Goal: Communication & Community: Answer question/provide support

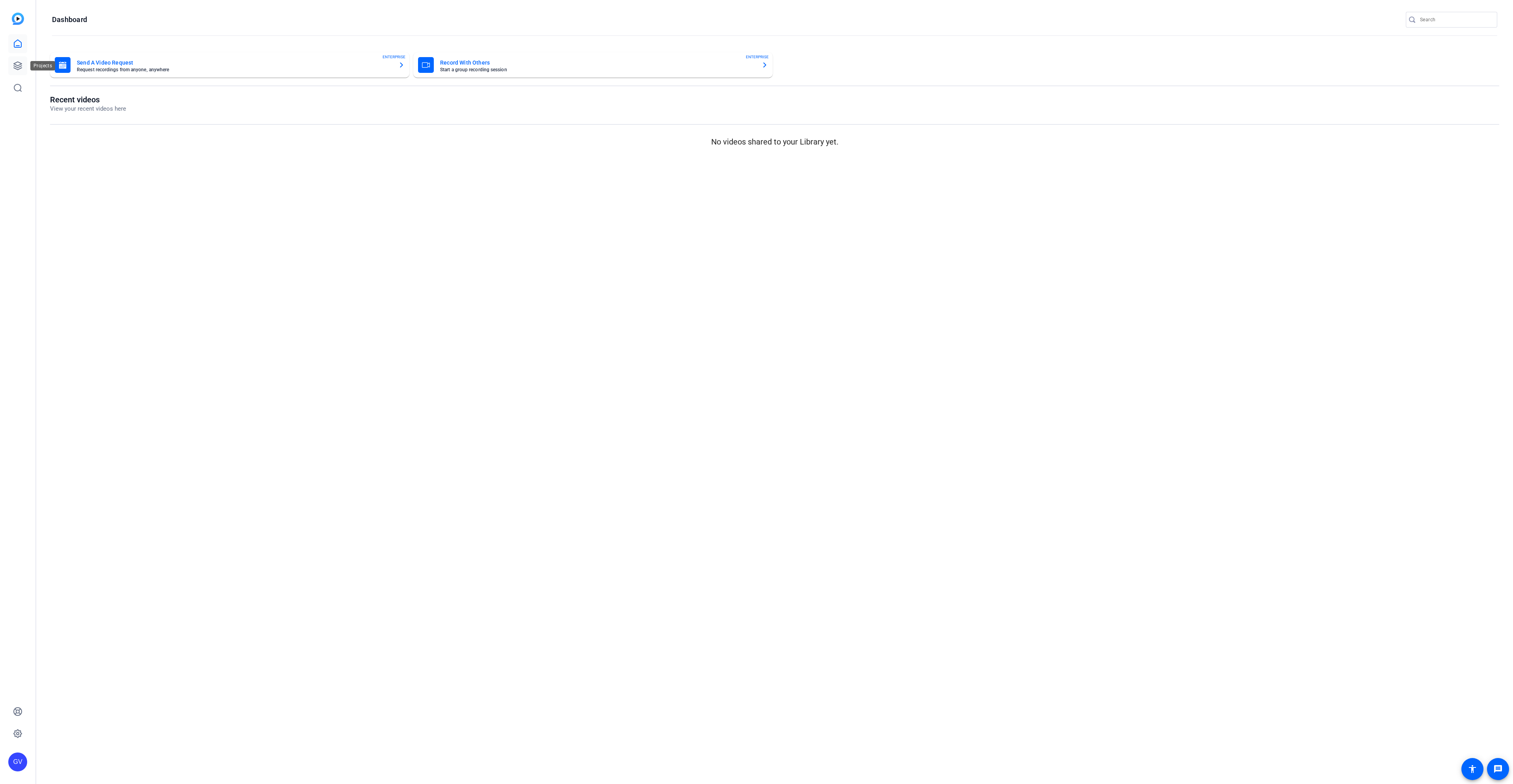
click at [20, 68] on icon at bounding box center [17, 65] width 8 height 8
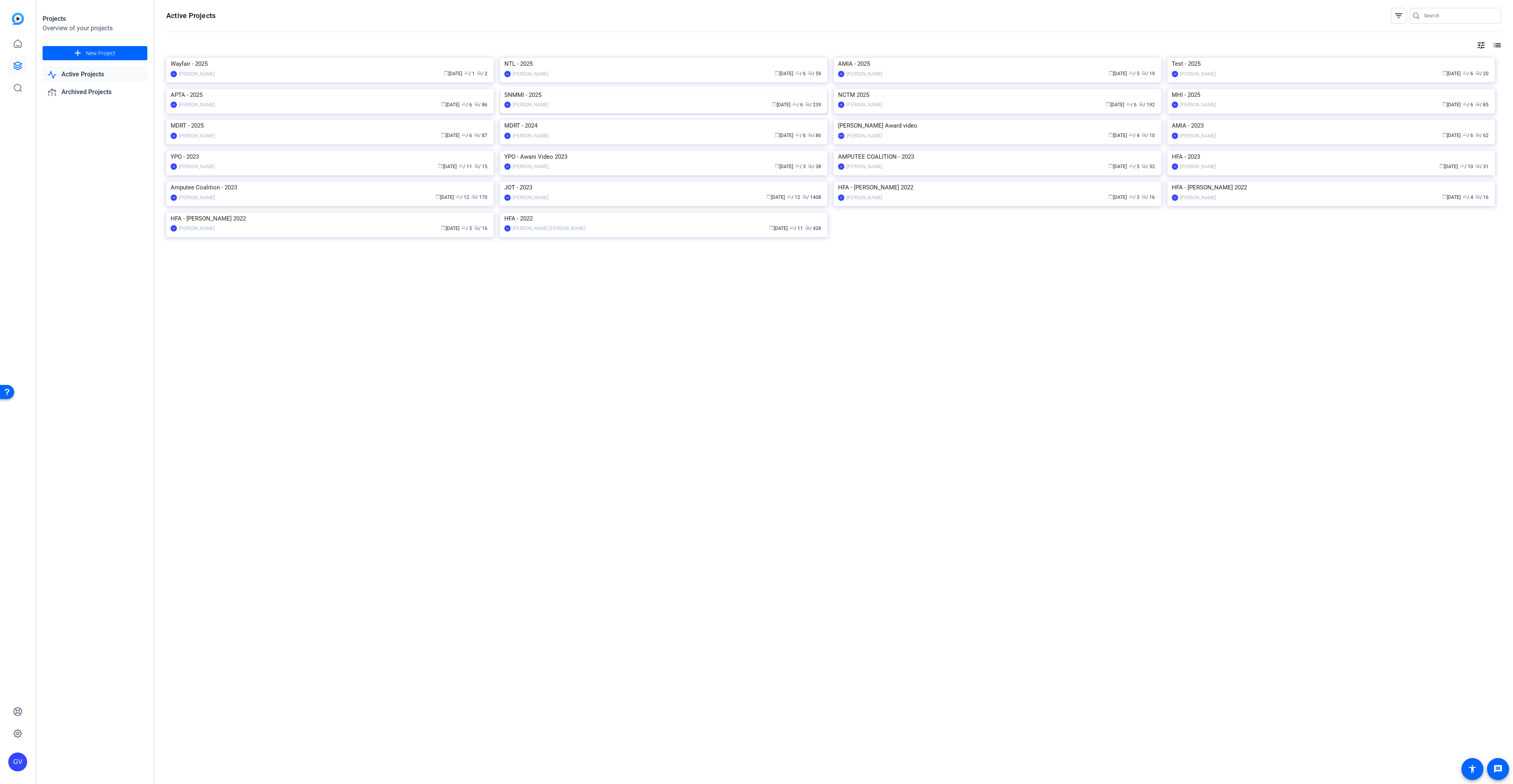
click at [700, 89] on img at bounding box center [664, 89] width 328 height 0
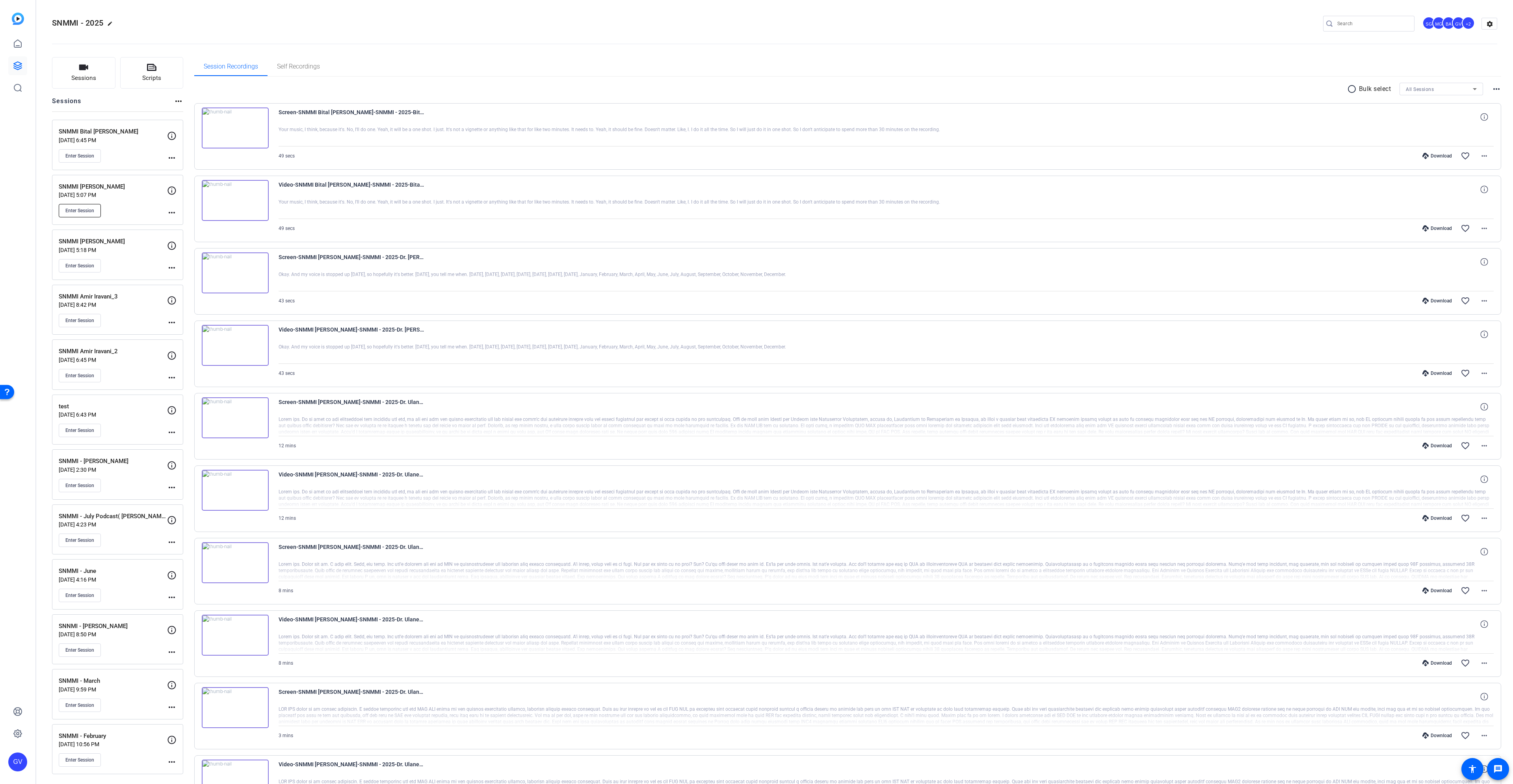
click at [81, 208] on span "Enter Session" at bounding box center [80, 210] width 29 height 6
click at [90, 156] on span "Enter Session" at bounding box center [80, 156] width 29 height 6
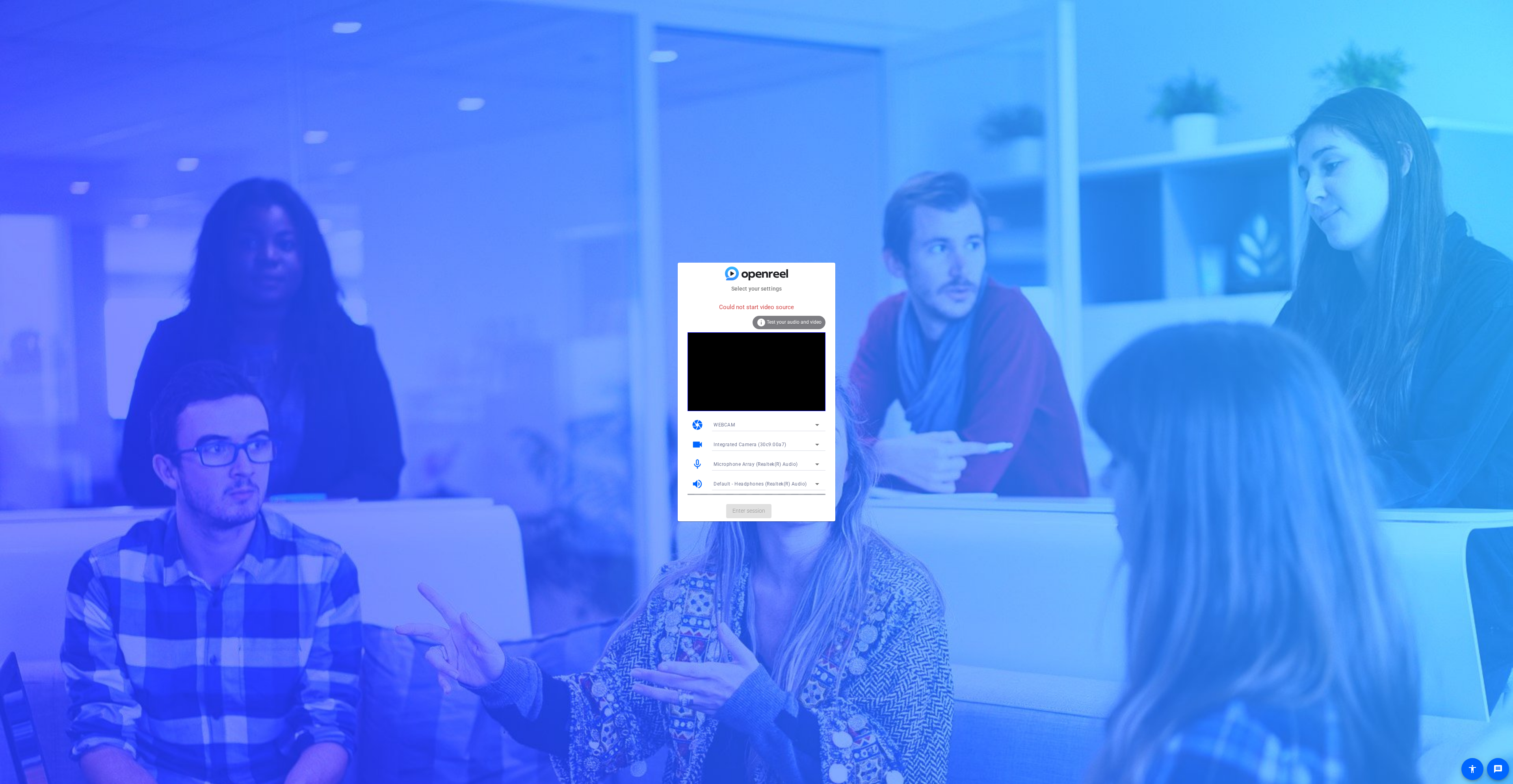
click at [763, 445] on span "Integrated Camera (30c9:00a7)" at bounding box center [750, 445] width 73 height 5
click at [763, 472] on mat-option "OBS Virtual Camera" at bounding box center [766, 473] width 118 height 13
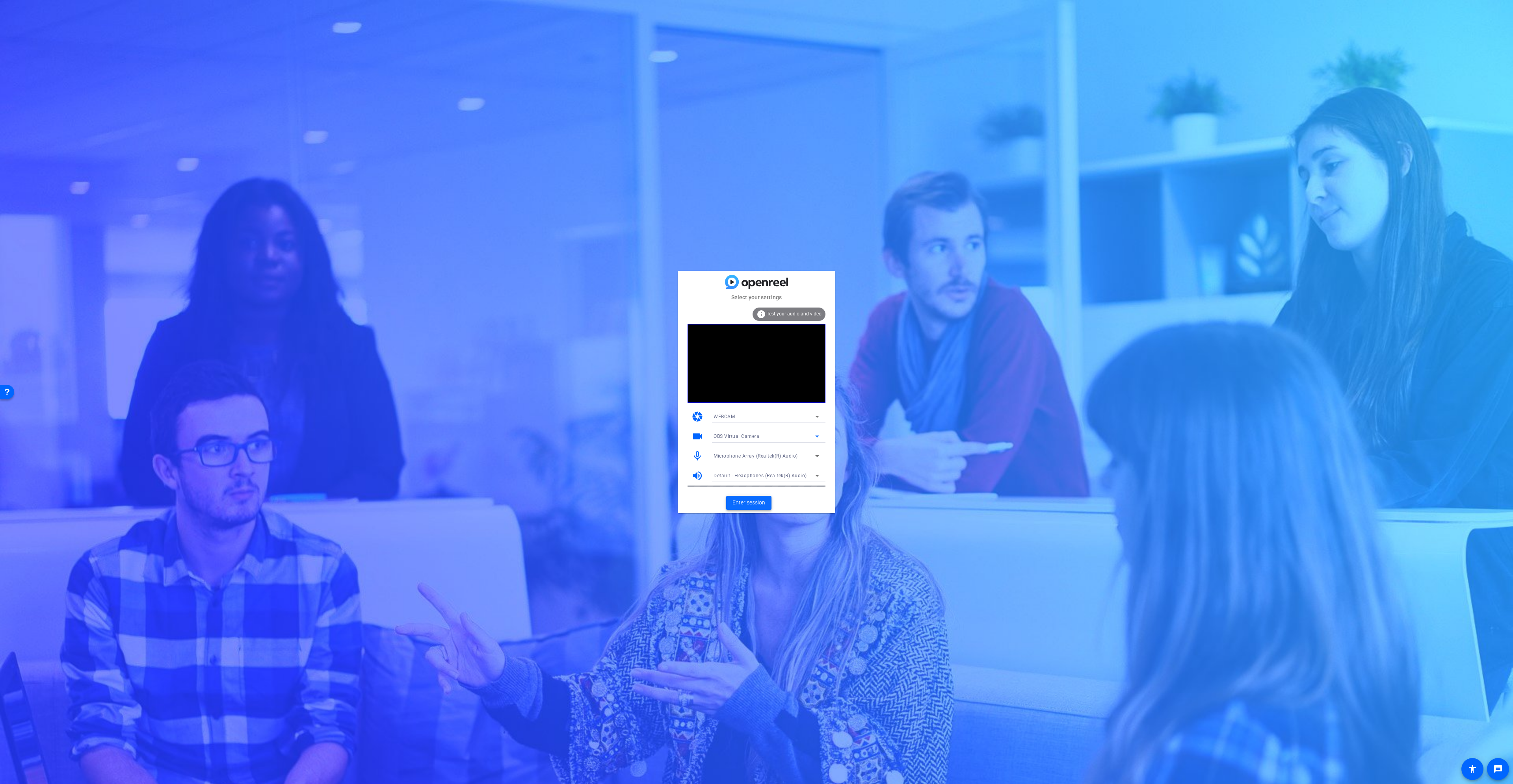
click at [729, 505] on span at bounding box center [749, 502] width 45 height 19
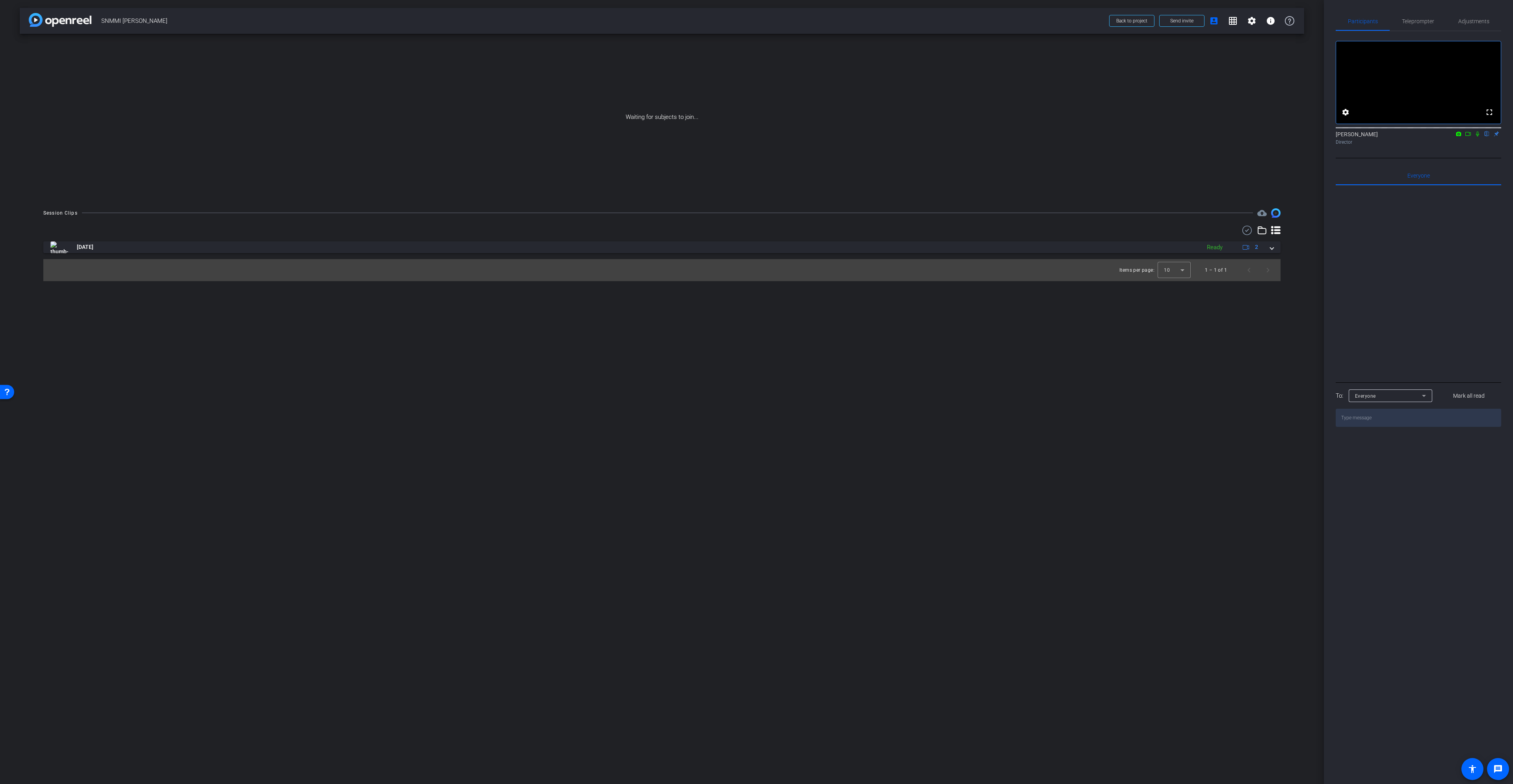
click at [879, 424] on div "arrow_back SNMMI [PERSON_NAME] Back to project Send invite account_box grid_on …" at bounding box center [662, 392] width 1324 height 784
click at [1466, 137] on icon at bounding box center [1468, 134] width 6 height 5
click at [1487, 137] on icon at bounding box center [1487, 134] width 6 height 5
click at [1182, 20] on span "Send invite" at bounding box center [1182, 21] width 23 height 6
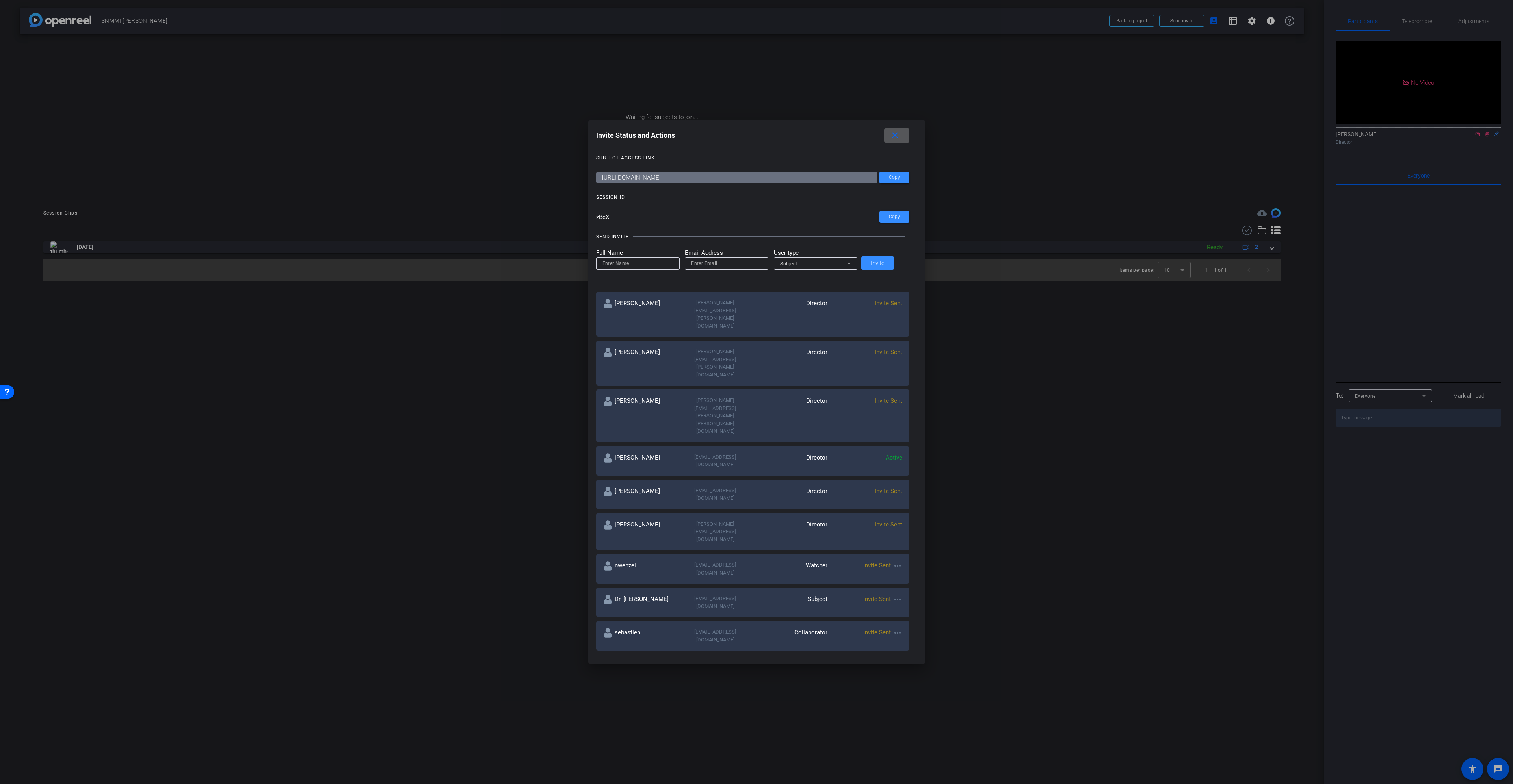
click at [893, 595] on mat-icon "more_horiz" at bounding box center [898, 599] width 10 height 10
click at [902, 520] on span "Re-Send Invite" at bounding box center [919, 518] width 59 height 10
click at [893, 629] on mat-icon "more_horiz" at bounding box center [898, 633] width 10 height 10
click at [909, 546] on span "Re-Send Invite" at bounding box center [919, 546] width 59 height 10
click at [1041, 429] on div at bounding box center [756, 392] width 1513 height 784
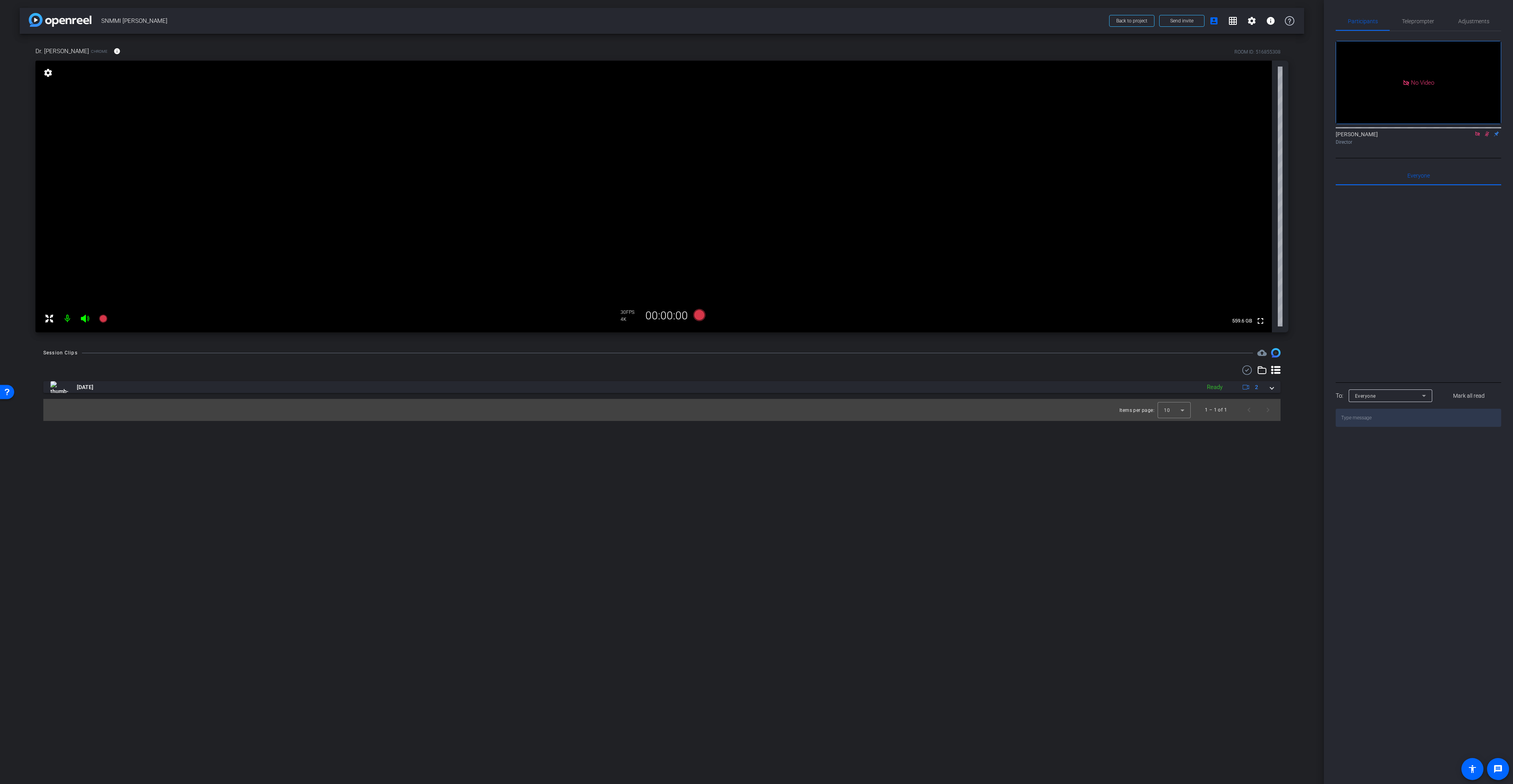
click at [1479, 11] on div "Participants Teleprompter Adjustments No Video [PERSON_NAME] Director Everyone …" at bounding box center [1418, 392] width 189 height 784
click at [1479, 16] on span "Adjustments" at bounding box center [1473, 21] width 31 height 19
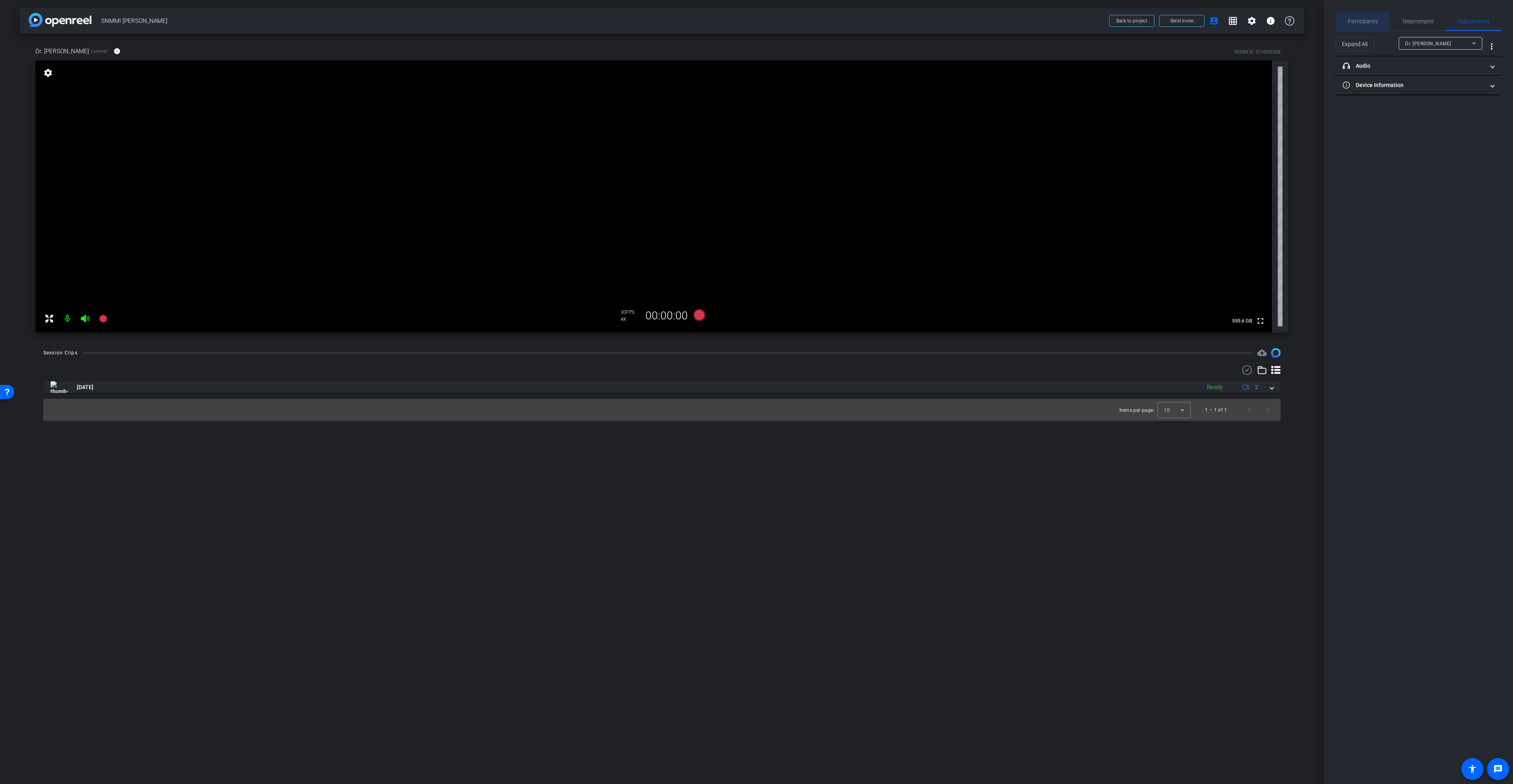
click at [1370, 22] on span "Participants" at bounding box center [1363, 21] width 30 height 5
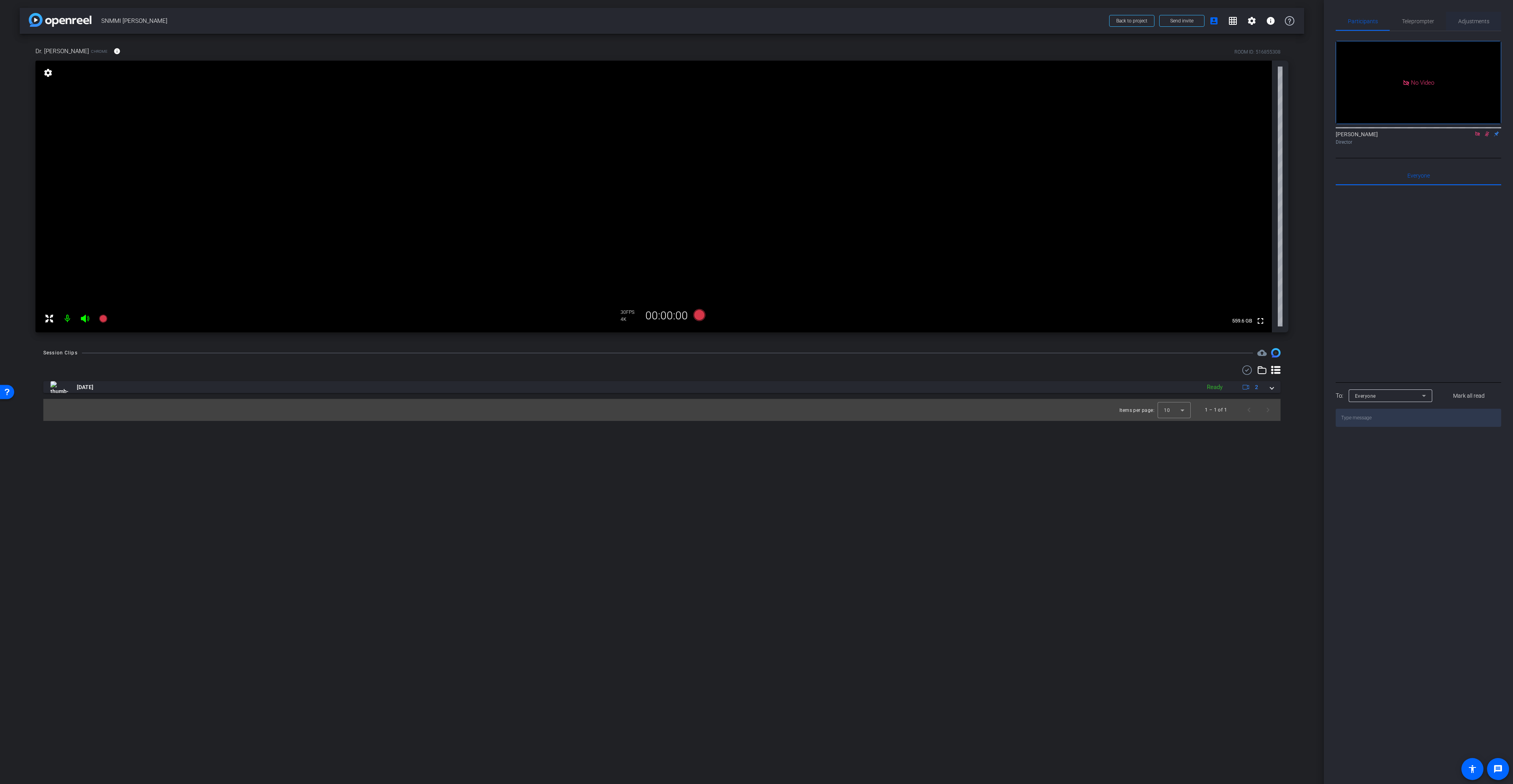
click at [1487, 20] on span "Adjustments" at bounding box center [1473, 21] width 31 height 5
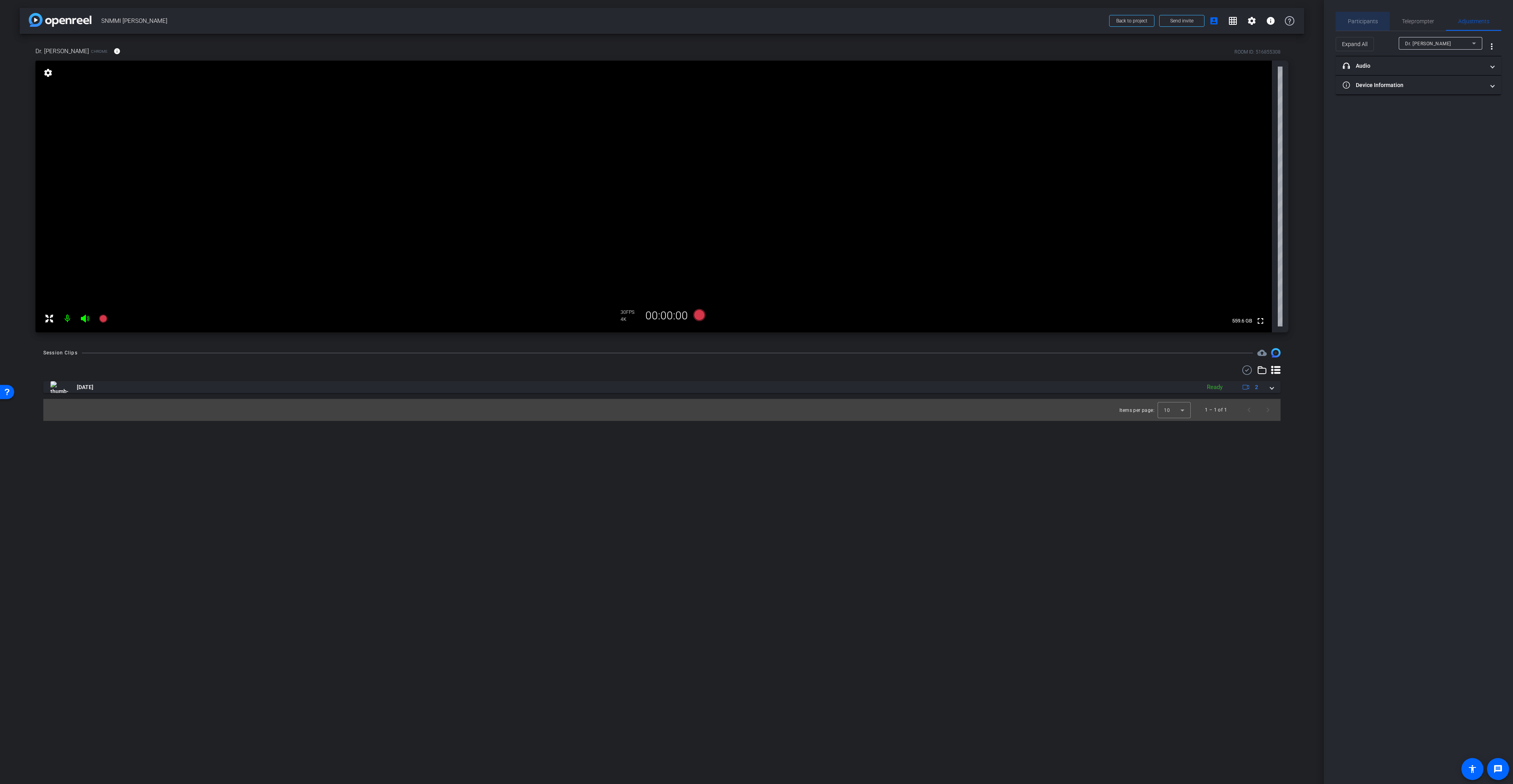
click at [1354, 20] on span "Participants" at bounding box center [1363, 21] width 30 height 5
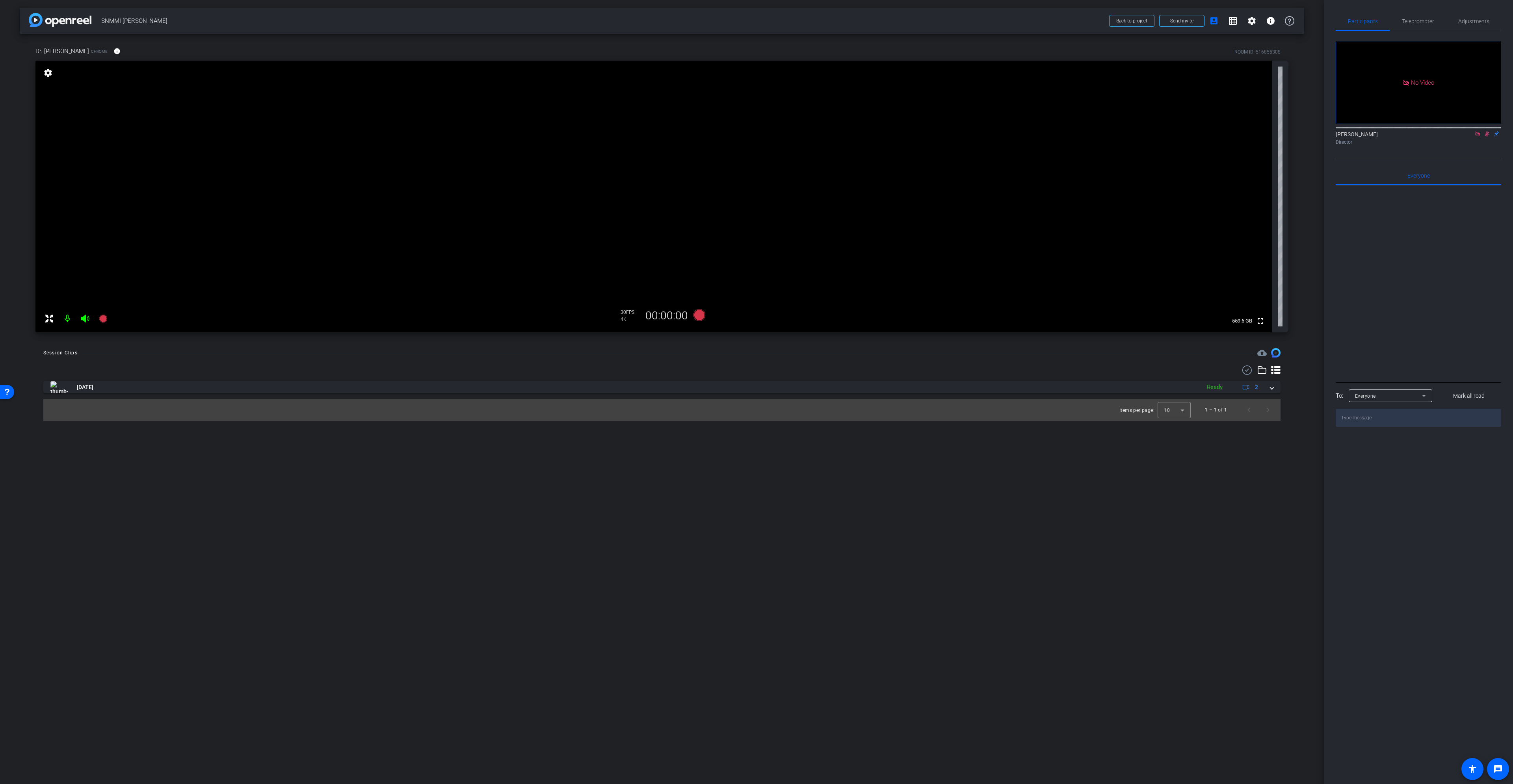
click at [1487, 131] on icon at bounding box center [1487, 134] width 5 height 5
click at [1478, 131] on icon at bounding box center [1478, 134] width 5 height 5
click at [1479, 21] on span "Adjustments" at bounding box center [1473, 21] width 31 height 5
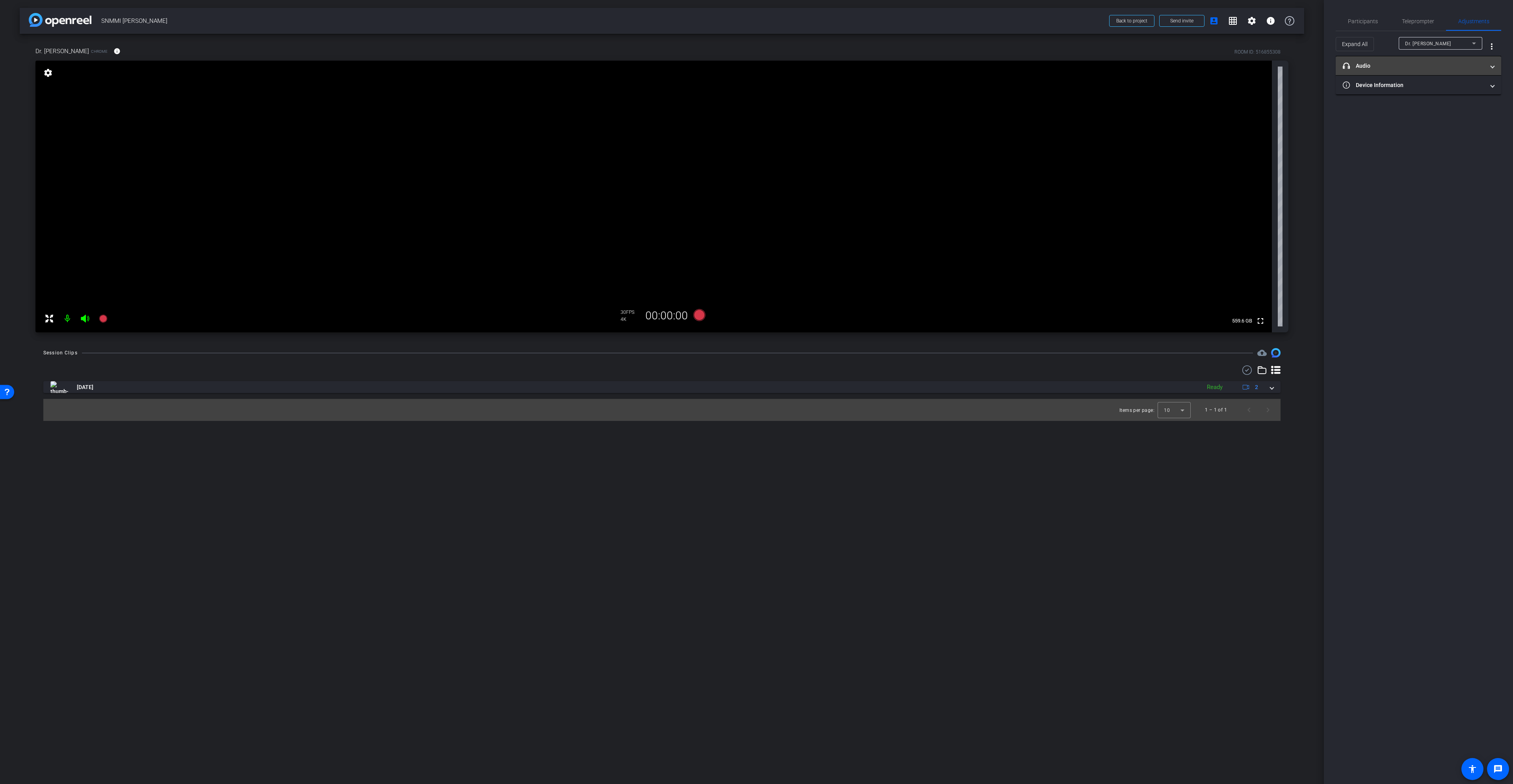
click at [1462, 74] on mat-expansion-panel-header "headphone icon Audio" at bounding box center [1418, 65] width 165 height 19
click at [1461, 73] on mat-panel-title "headphone icon Audio" at bounding box center [1414, 69] width 142 height 8
click at [1456, 91] on mat-expansion-panel-header "Device Information" at bounding box center [1418, 85] width 165 height 19
click at [1456, 91] on mat-panel-title "Device Information" at bounding box center [1414, 95] width 142 height 8
click at [1356, 23] on span "Participants" at bounding box center [1363, 21] width 30 height 5
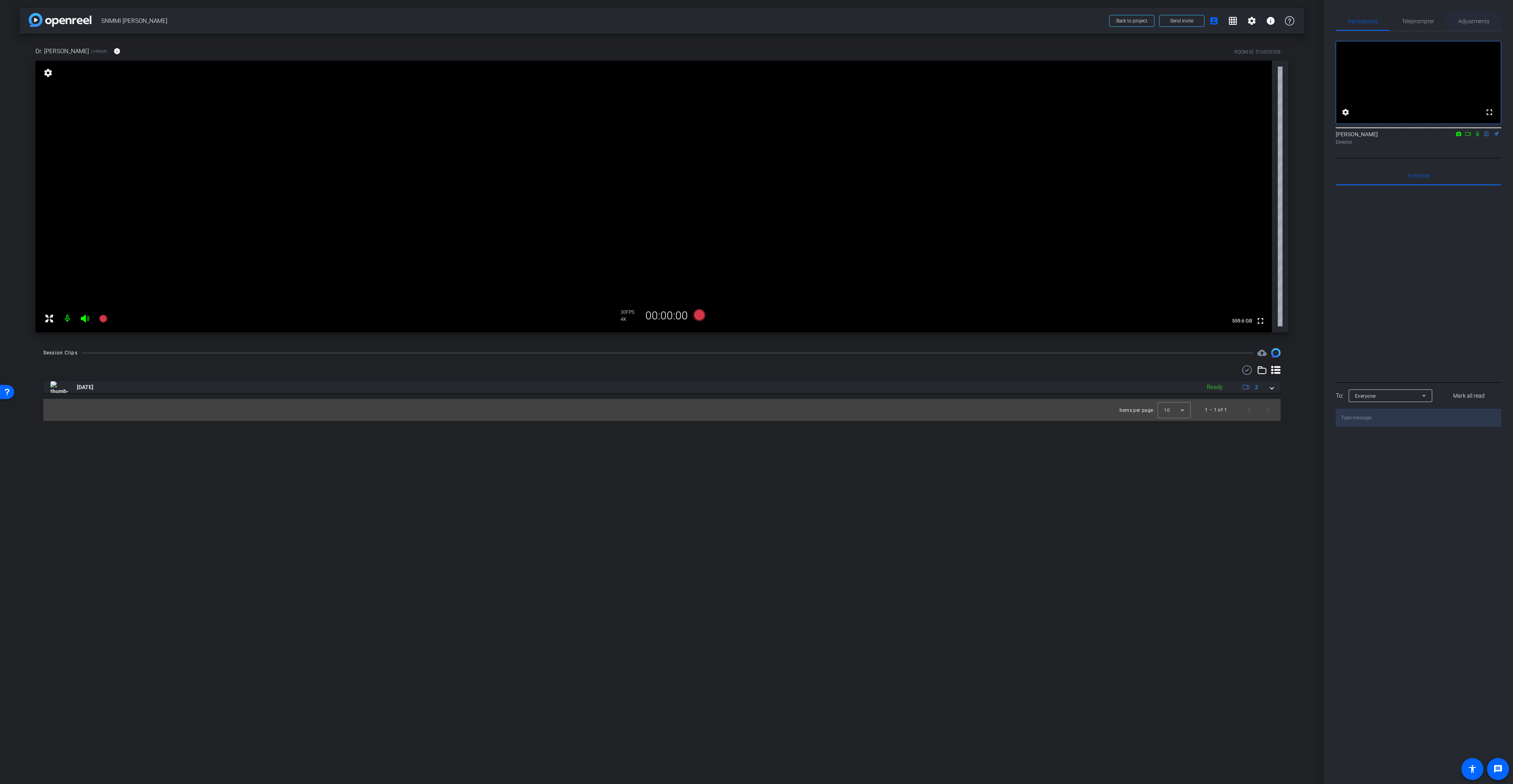
click at [1454, 14] on div "Adjustments" at bounding box center [1473, 21] width 55 height 19
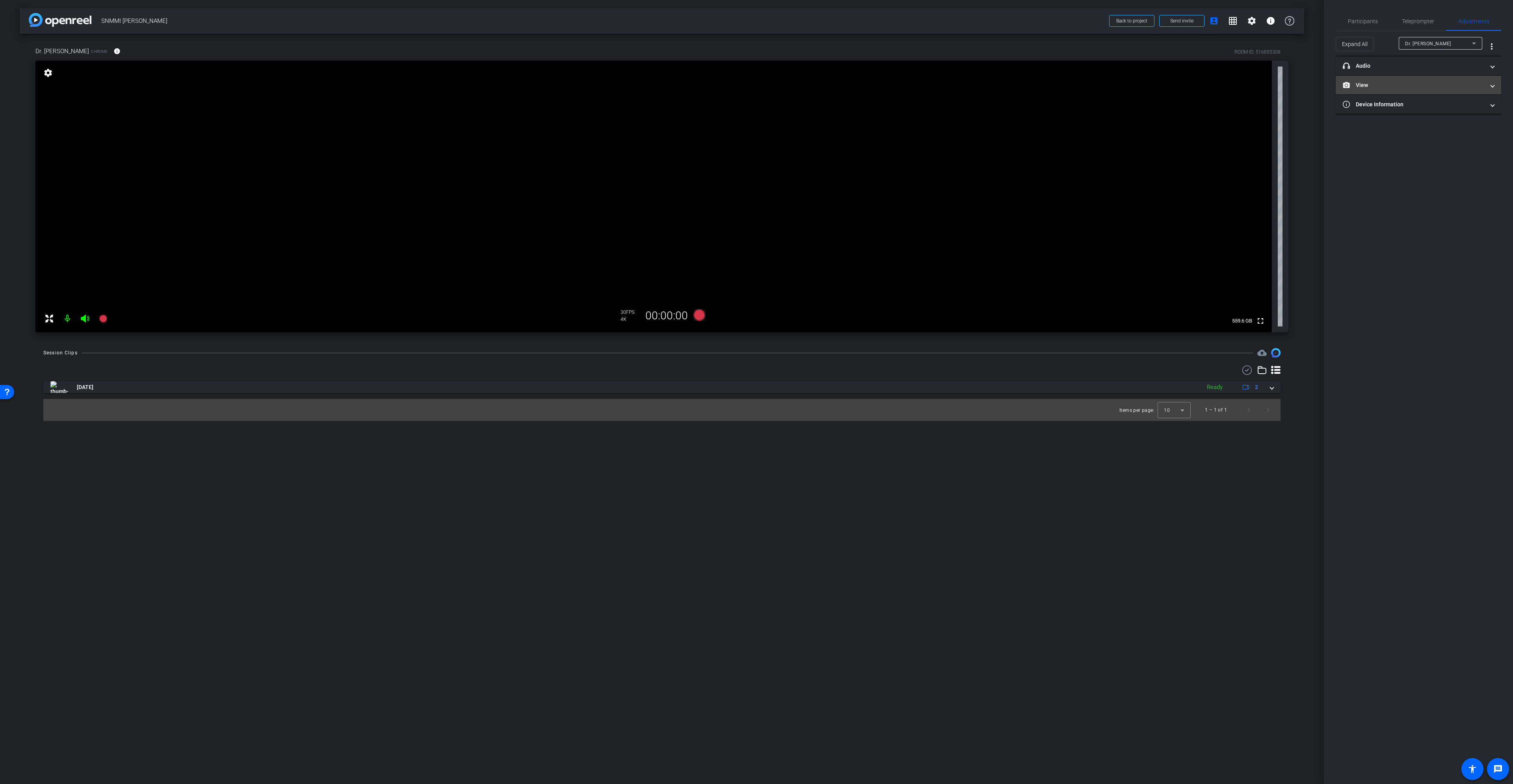
click at [1448, 84] on mat-panel-title "View" at bounding box center [1414, 85] width 142 height 8
click at [1413, 111] on icon at bounding box center [1411, 111] width 5 height 5
click at [1369, 17] on span "Participants" at bounding box center [1363, 21] width 30 height 19
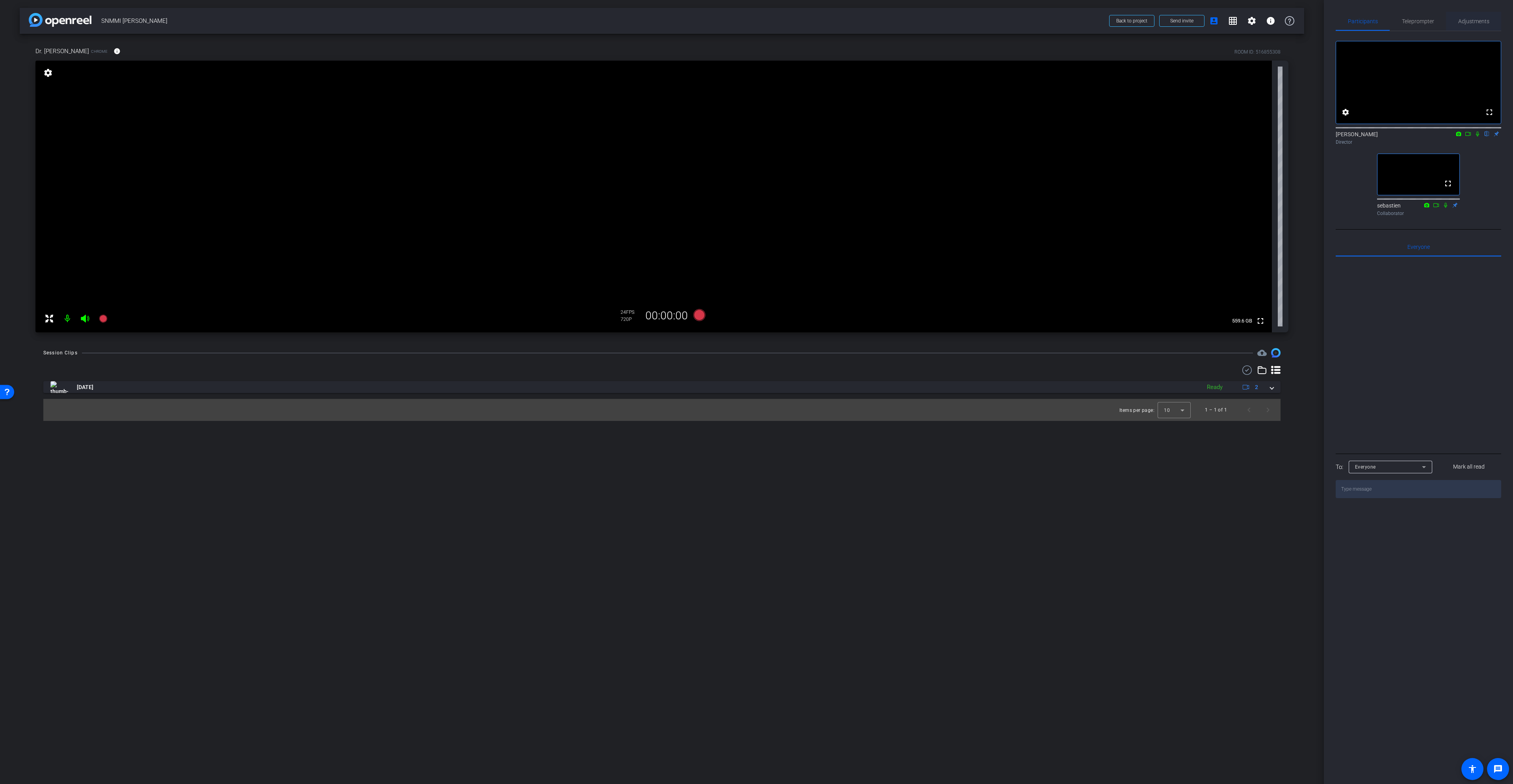
click at [1480, 25] on span "Adjustments" at bounding box center [1473, 21] width 31 height 19
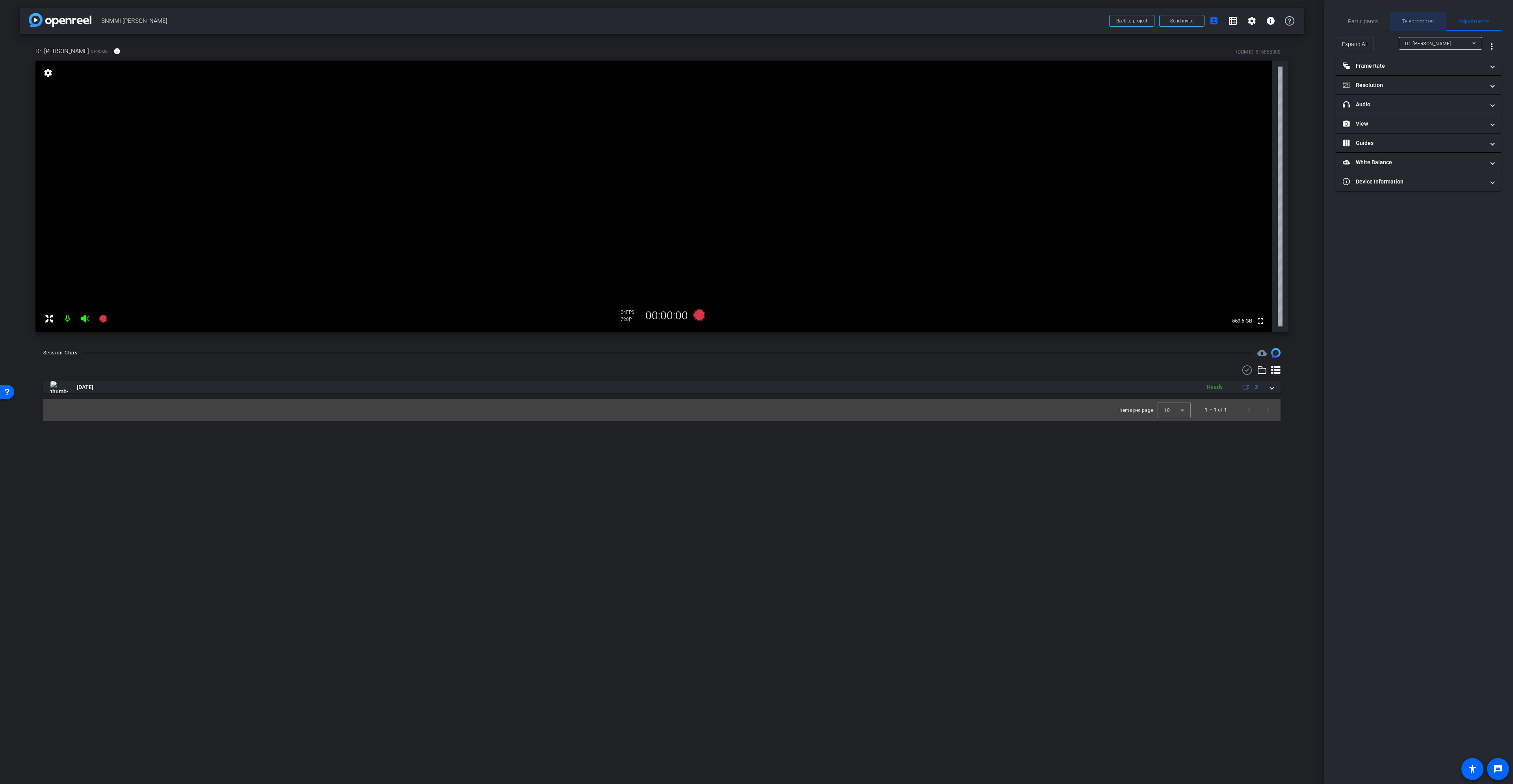
click at [1423, 26] on span "Teleprompter" at bounding box center [1418, 21] width 32 height 19
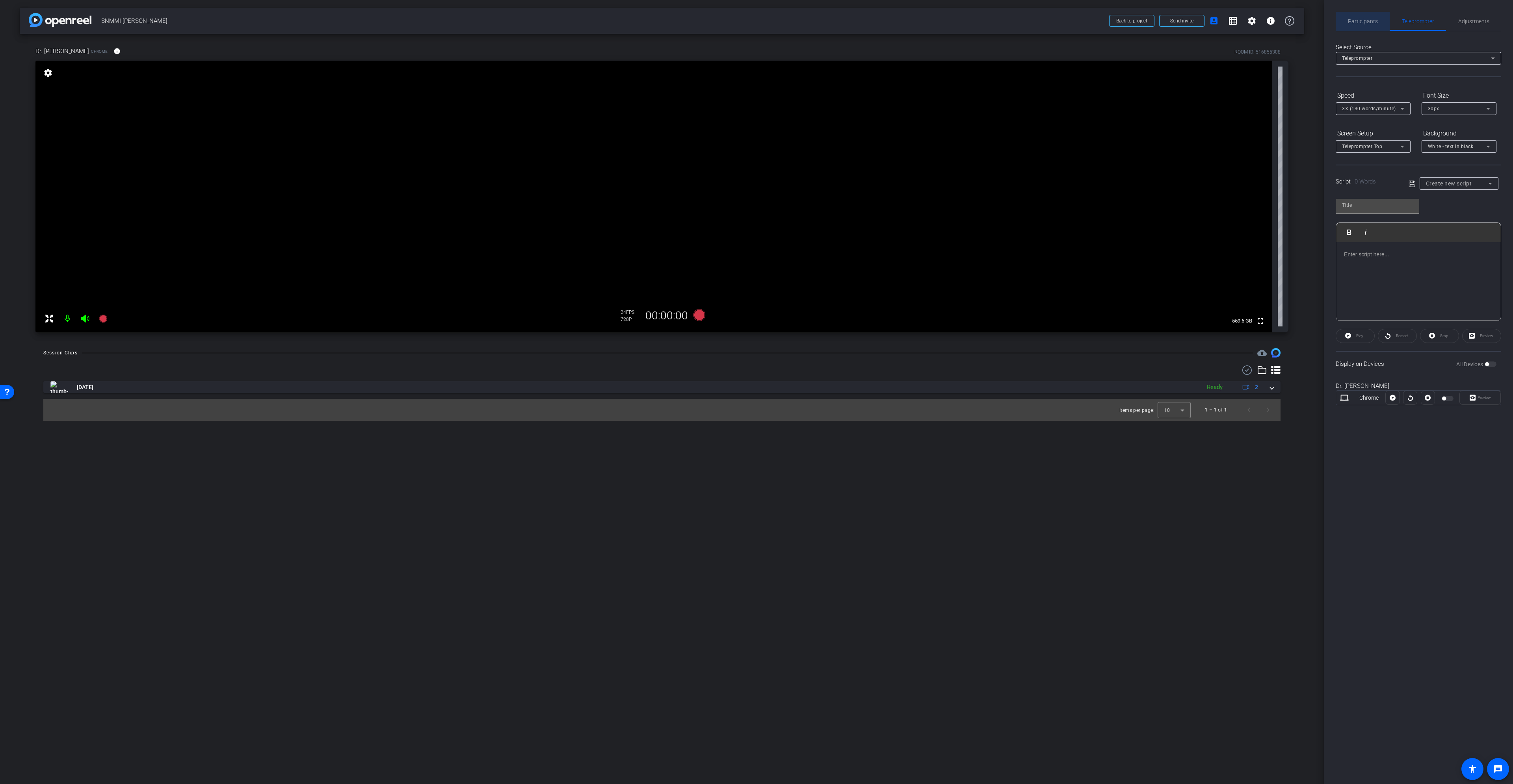
click at [1381, 22] on div "Participants" at bounding box center [1363, 21] width 54 height 19
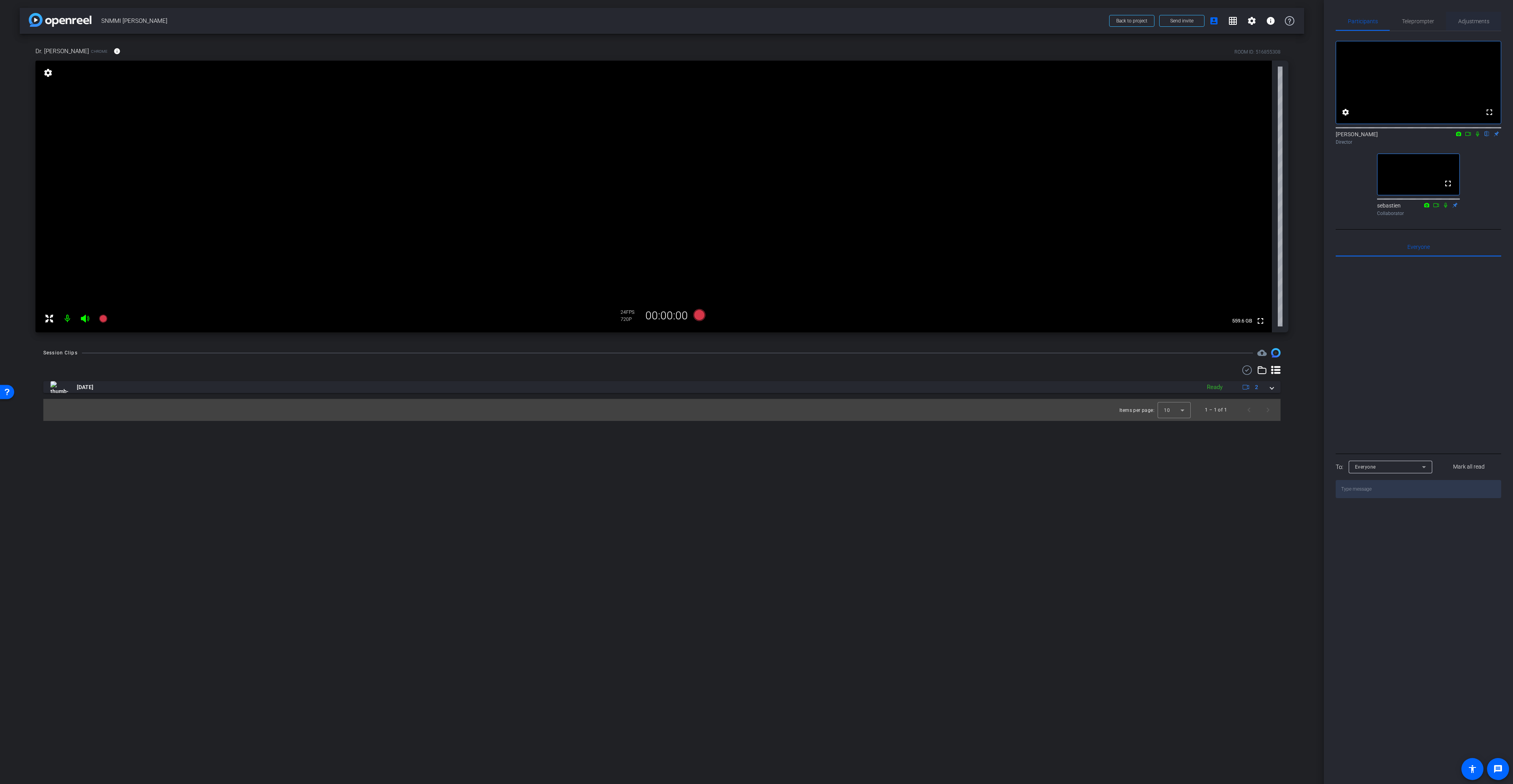
click at [1479, 21] on span "Adjustments" at bounding box center [1473, 21] width 31 height 5
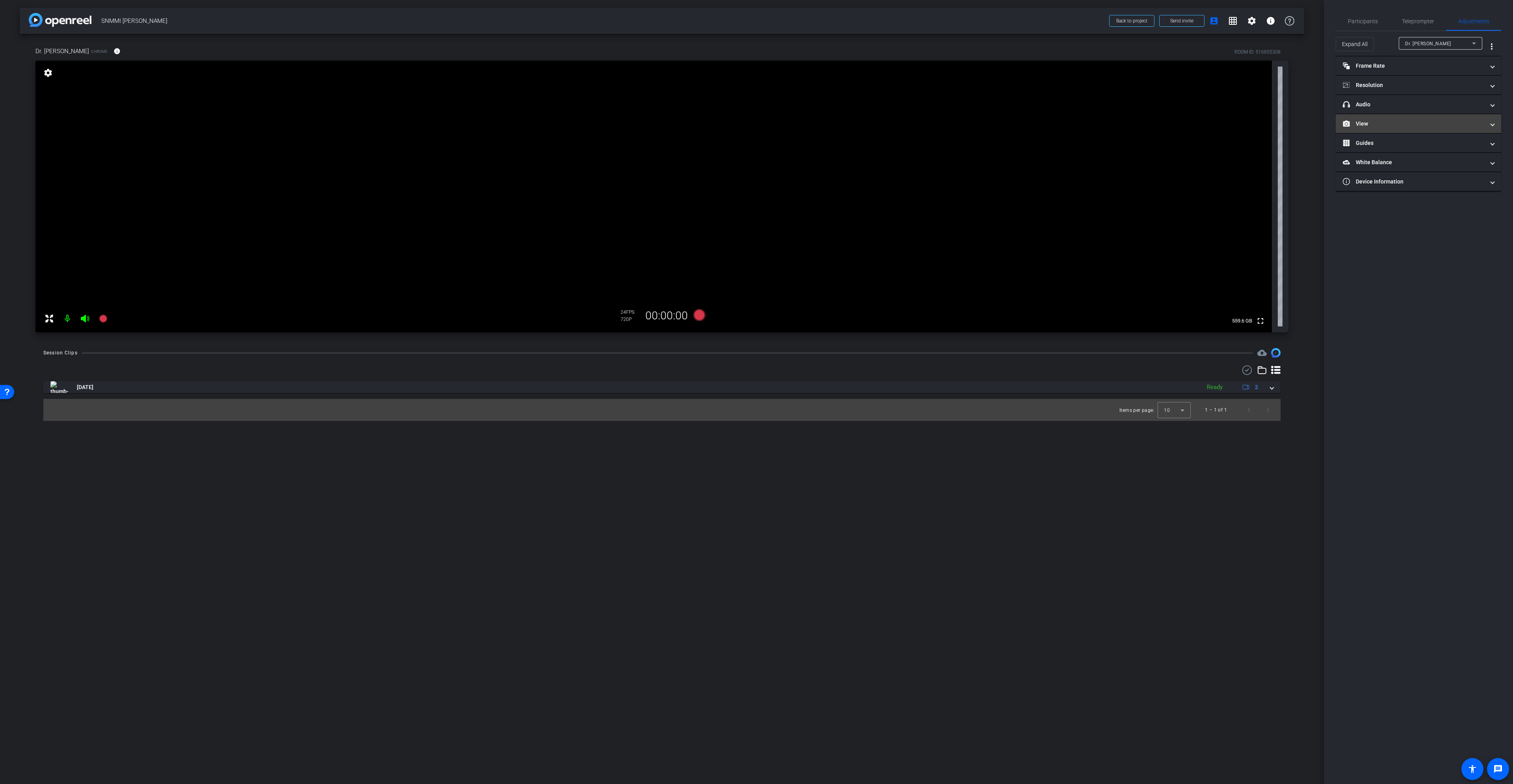
click at [1446, 117] on mat-expansion-panel-header "View" at bounding box center [1418, 123] width 165 height 19
click at [1421, 149] on div "|" at bounding box center [1418, 149] width 29 height 8
click at [1425, 150] on rect at bounding box center [1427, 149] width 5 height 3
click at [1367, 20] on span "Participants" at bounding box center [1363, 21] width 30 height 5
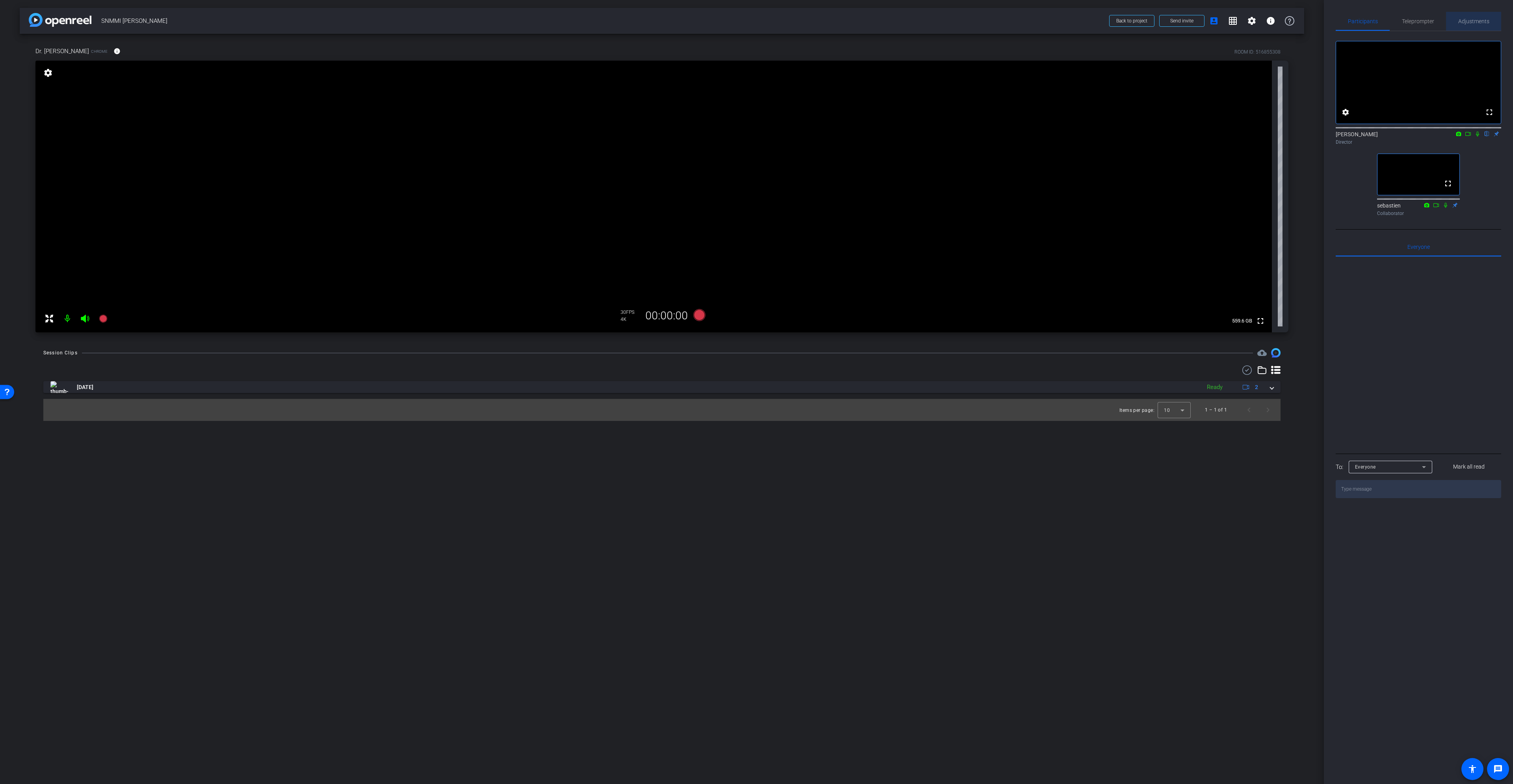
click at [1478, 22] on span "Adjustments" at bounding box center [1473, 21] width 31 height 5
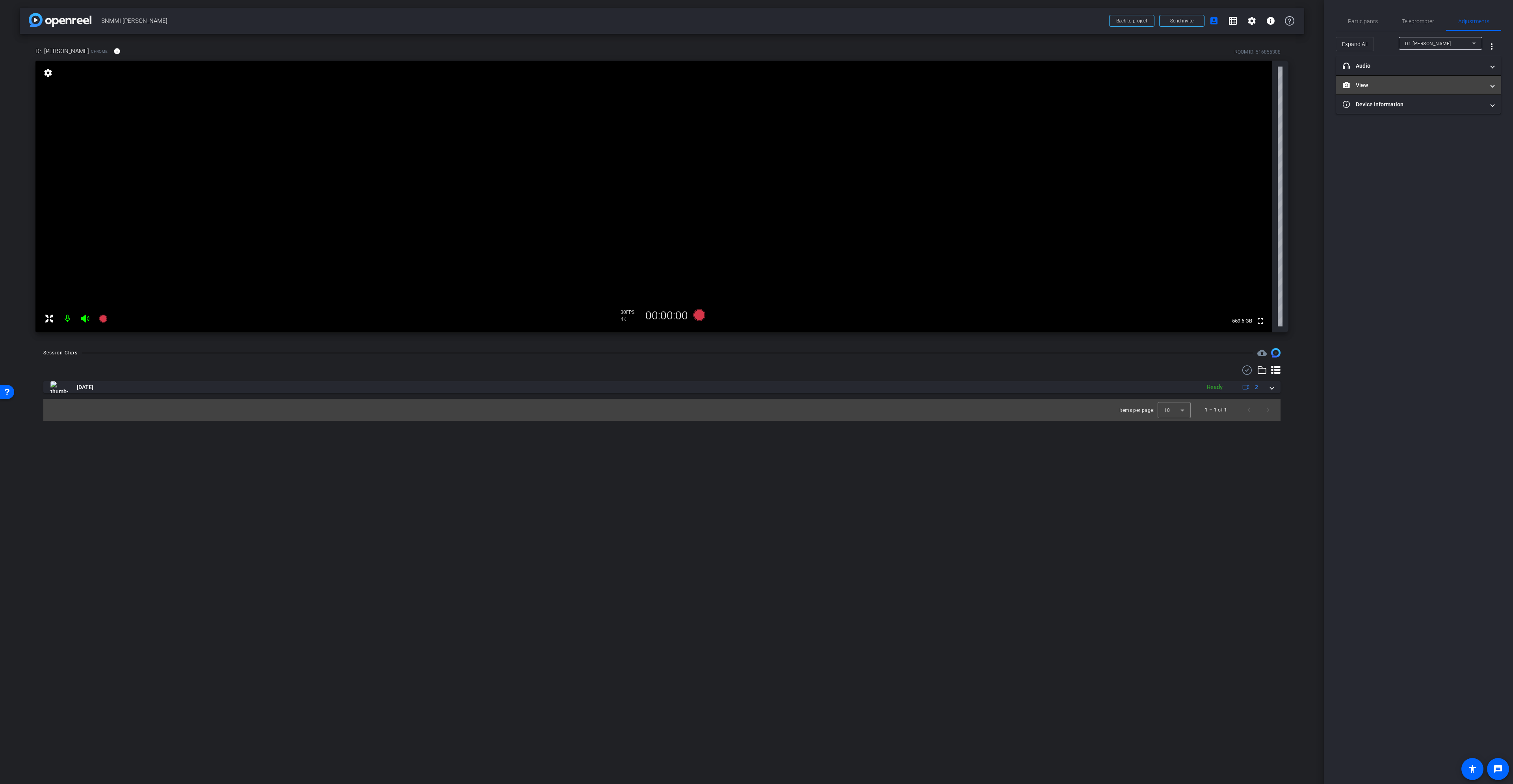
click at [1481, 87] on mat-panel-title "View" at bounding box center [1414, 85] width 142 height 8
click at [1427, 112] on rect at bounding box center [1427, 111] width 5 height 3
click at [699, 315] on icon at bounding box center [699, 315] width 12 height 12
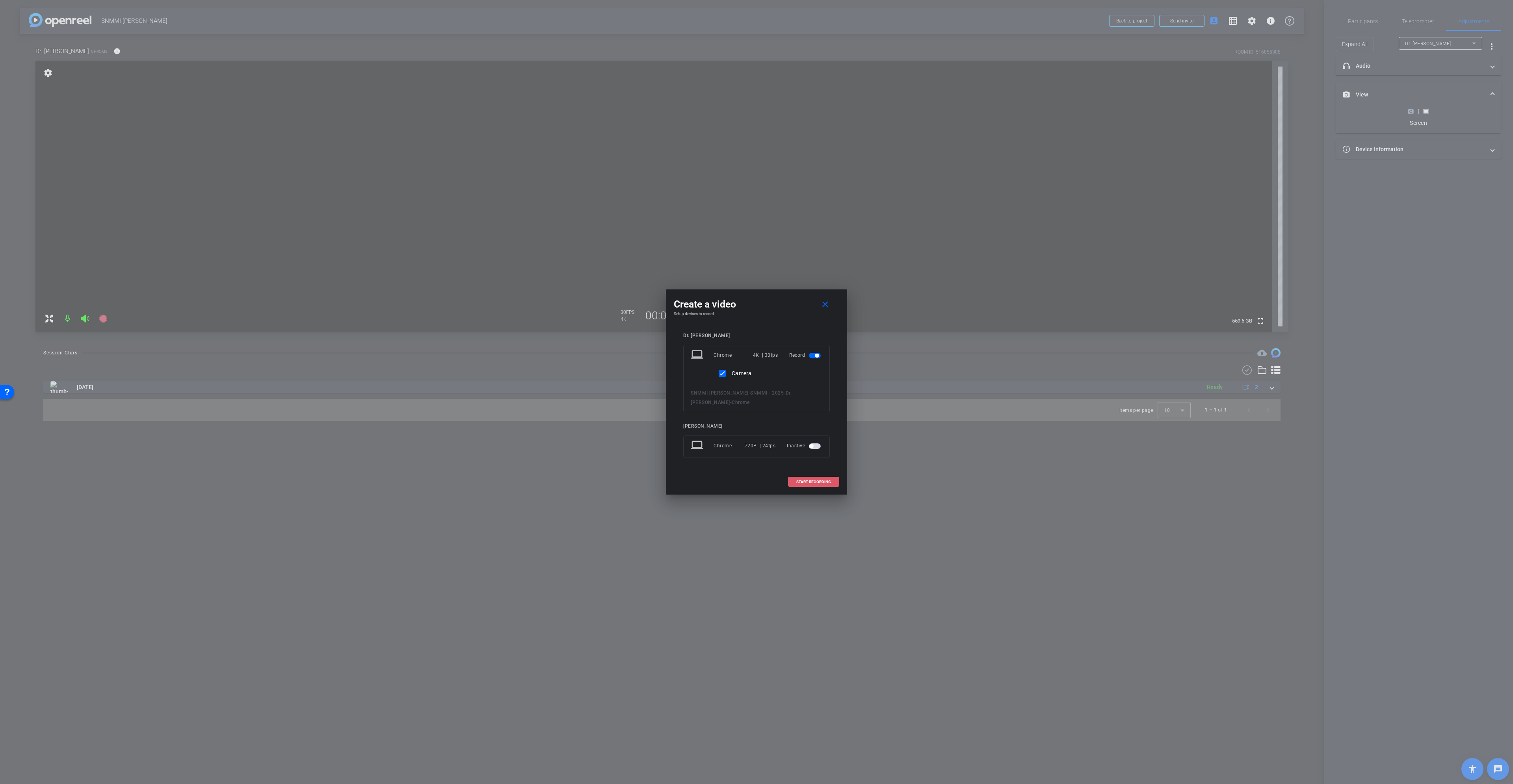
click at [826, 485] on span at bounding box center [814, 481] width 50 height 19
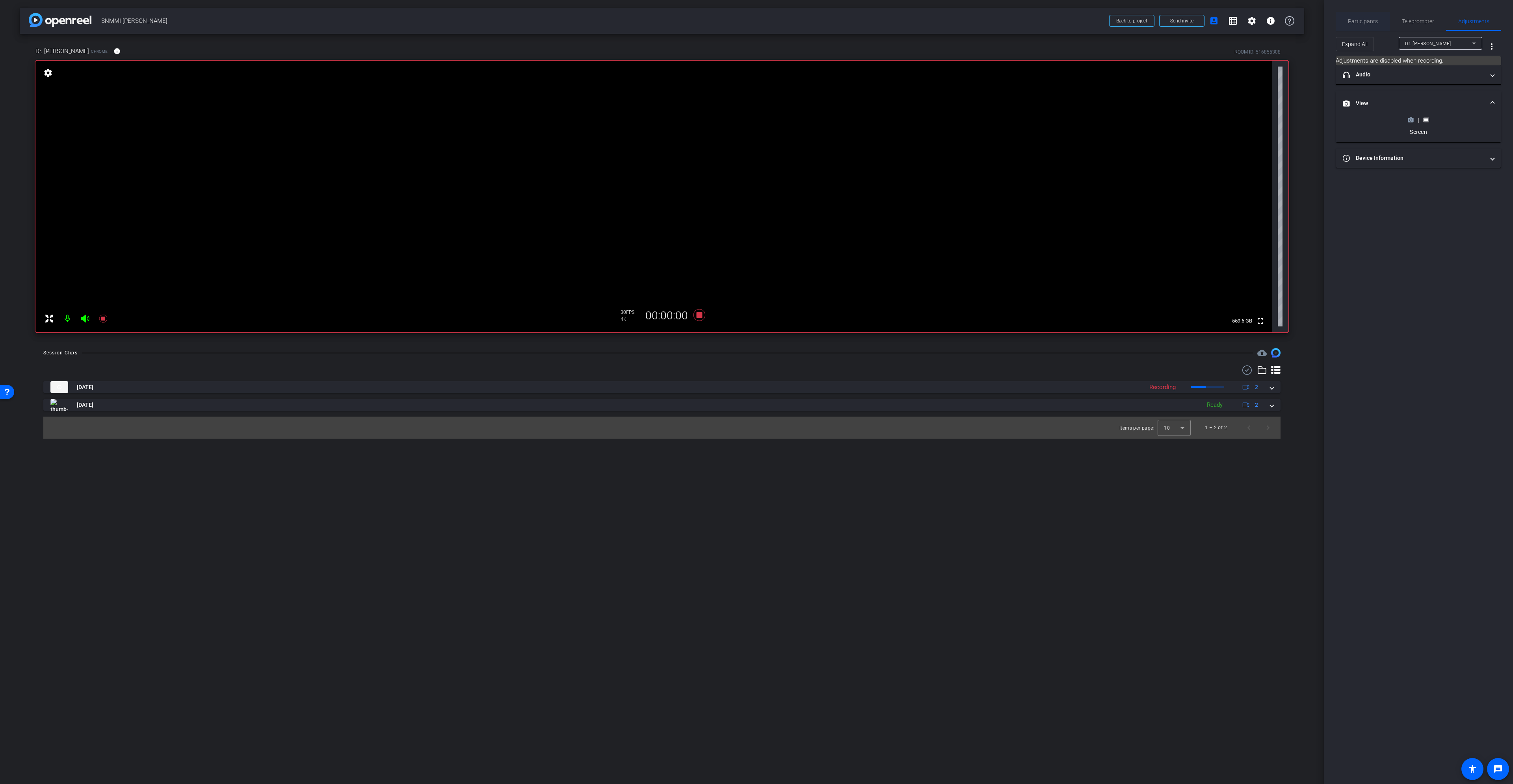
click at [1368, 17] on span "Participants" at bounding box center [1363, 21] width 30 height 19
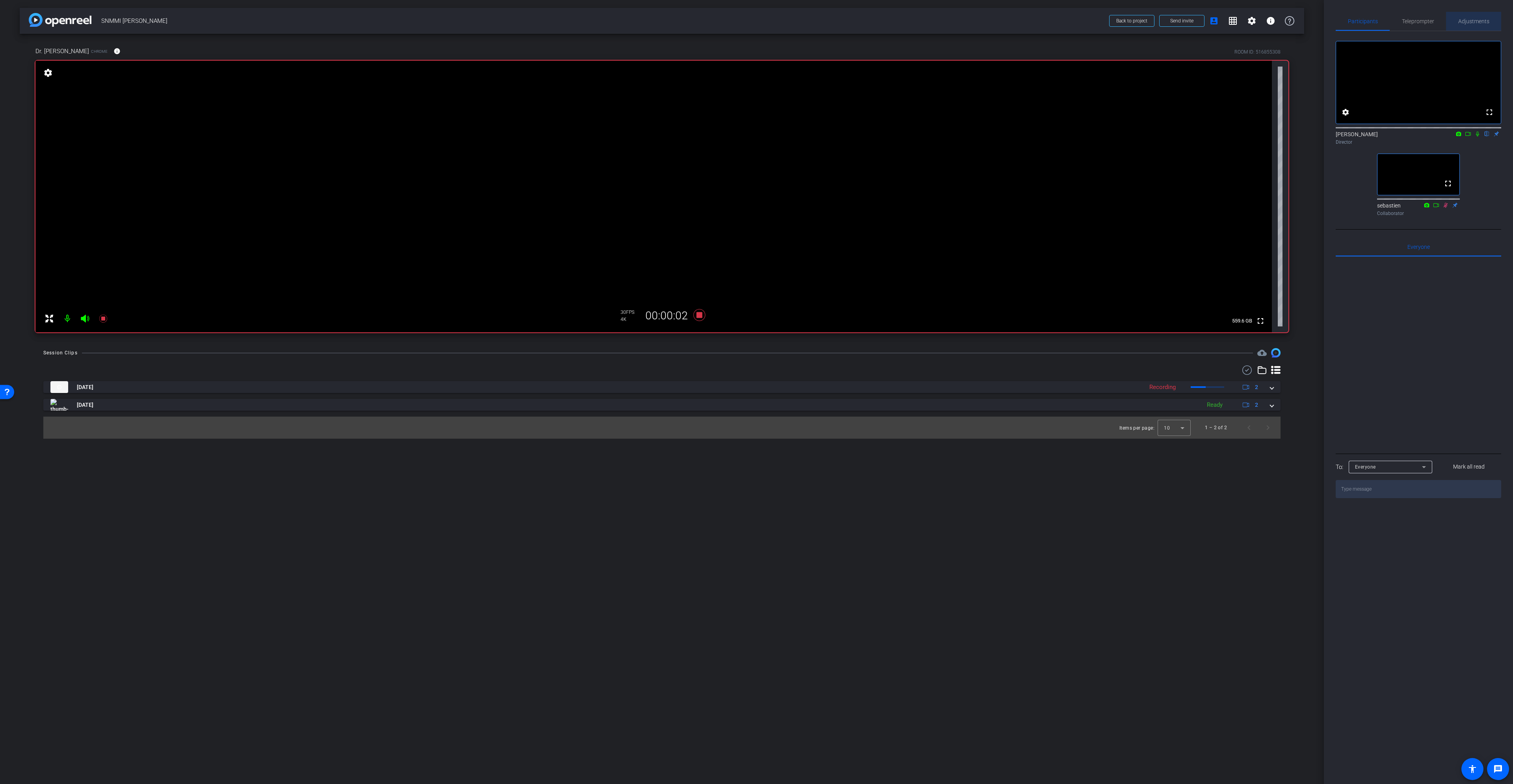
click at [1479, 23] on span "Adjustments" at bounding box center [1473, 21] width 31 height 5
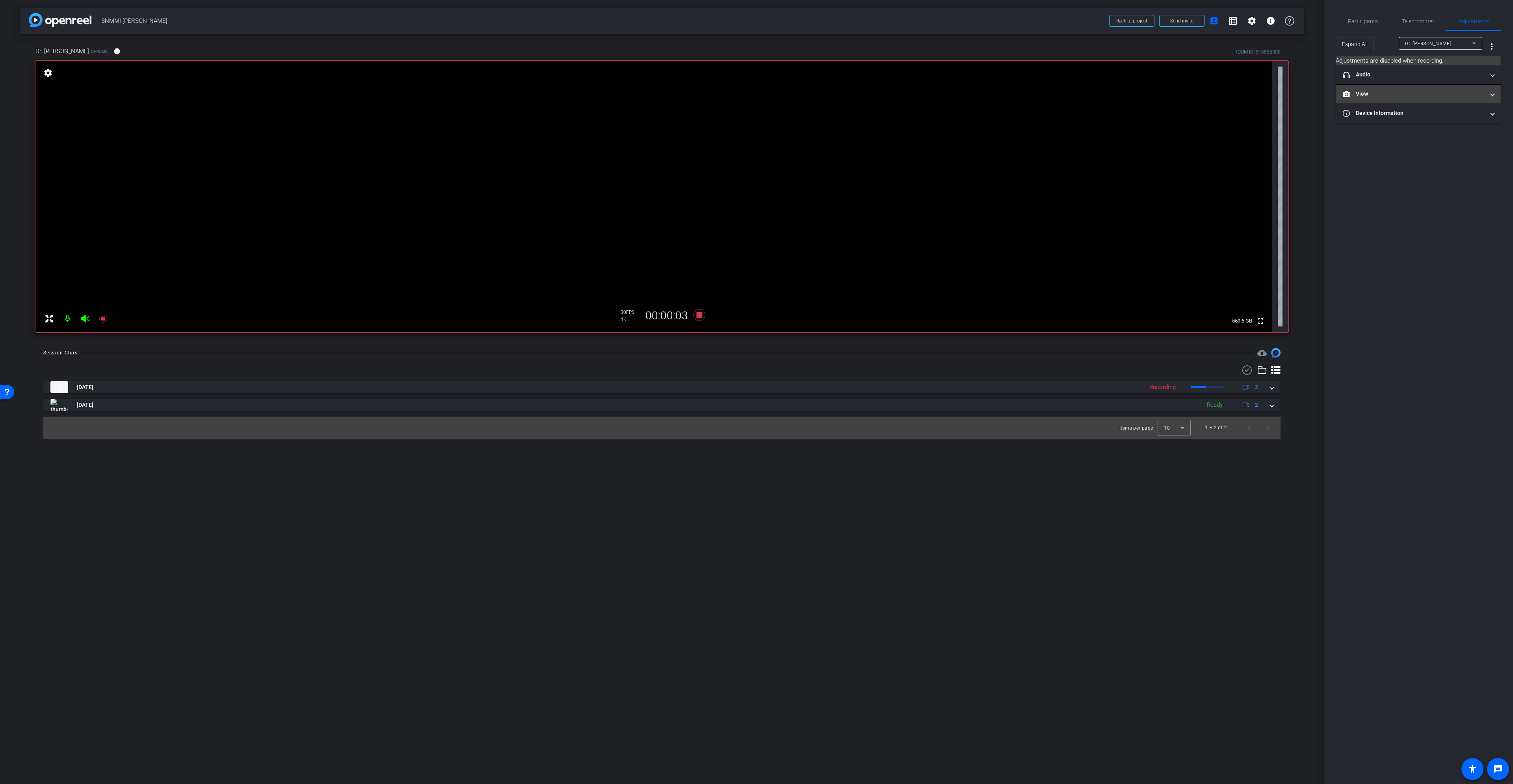
click at [1444, 89] on mat-expansion-panel-header "View" at bounding box center [1418, 94] width 165 height 19
click at [1428, 118] on icon at bounding box center [1426, 120] width 5 height 5
click at [1408, 118] on icon at bounding box center [1411, 120] width 6 height 6
click at [702, 315] on icon at bounding box center [699, 315] width 19 height 14
click at [1410, 19] on span "Teleprompter" at bounding box center [1418, 21] width 32 height 5
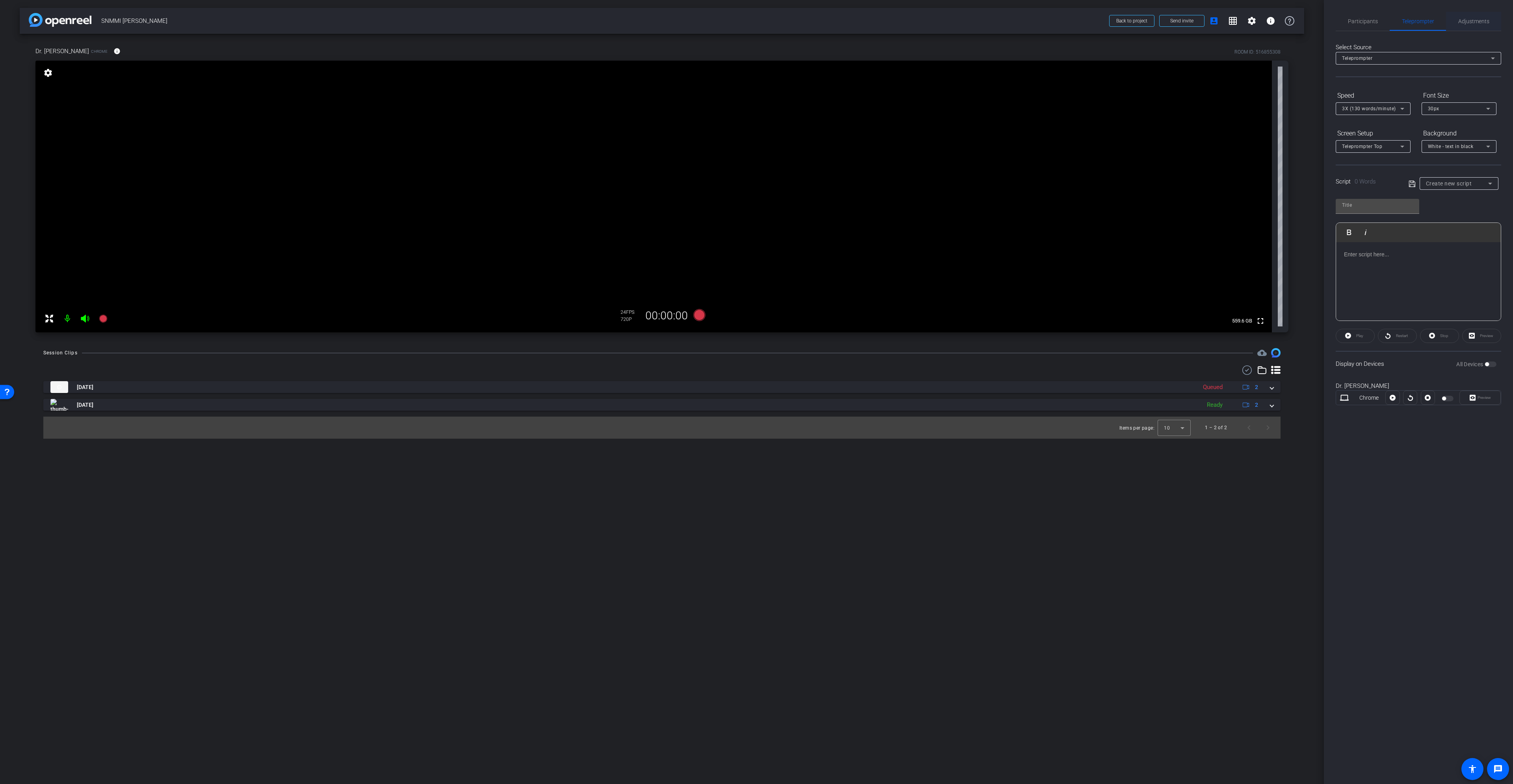
click at [1484, 23] on span "Adjustments" at bounding box center [1473, 21] width 31 height 5
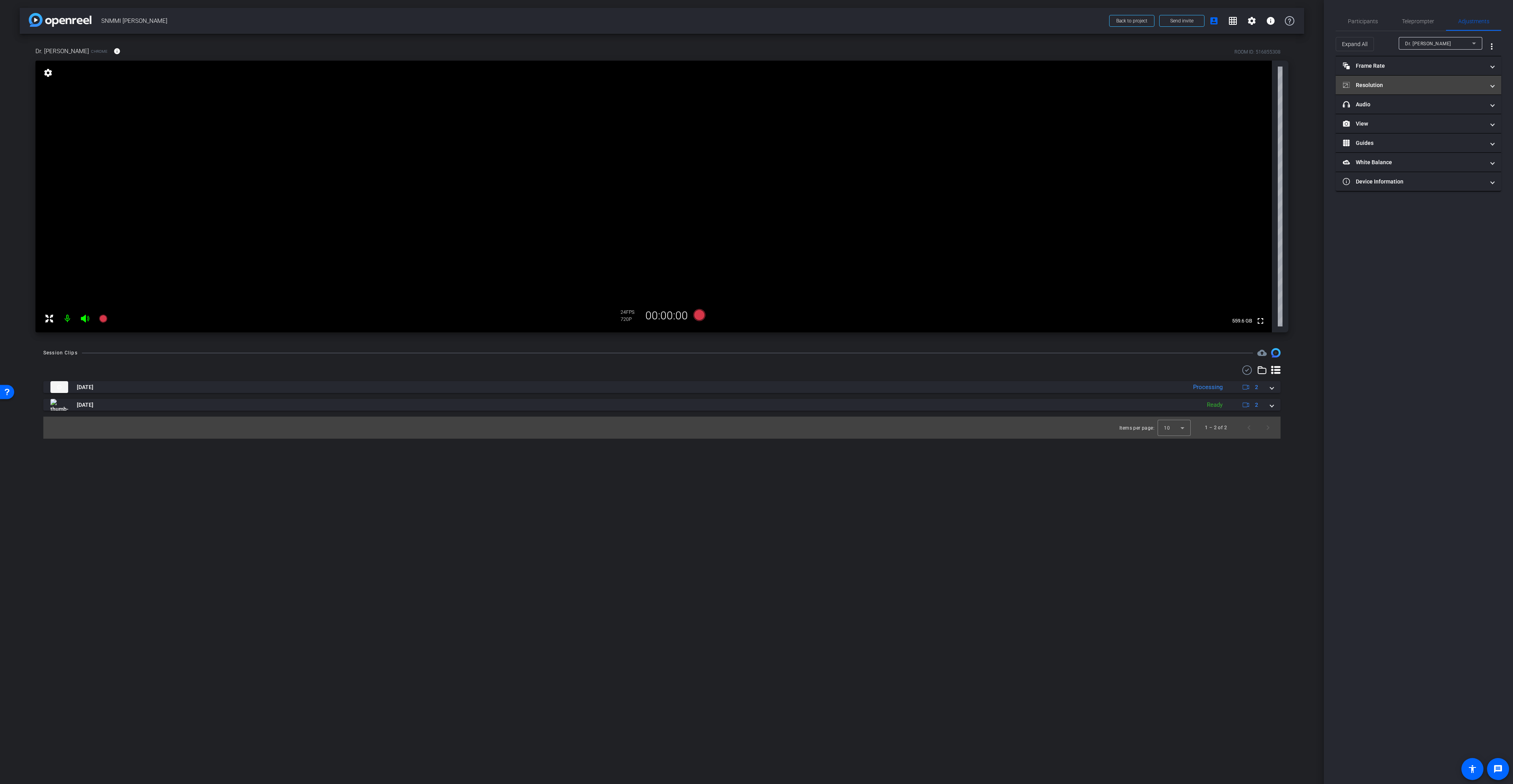
click at [1397, 81] on mat-panel-title "Resolution" at bounding box center [1414, 85] width 142 height 8
click at [1433, 116] on div "1080" at bounding box center [1425, 115] width 29 height 14
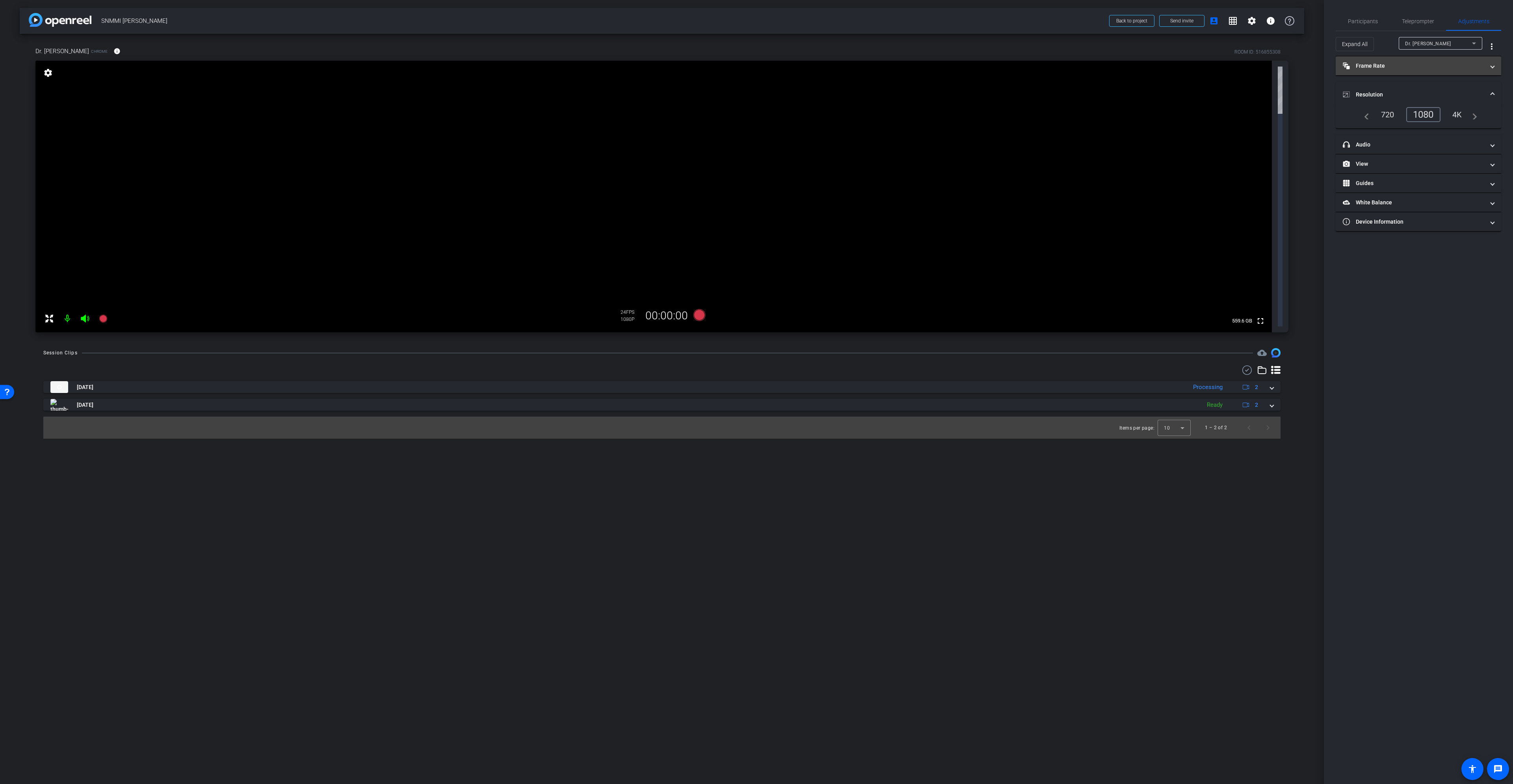
click at [1457, 64] on mat-panel-title "Frame Rate Frame Rate" at bounding box center [1414, 65] width 142 height 8
click at [1451, 87] on div "30" at bounding box center [1450, 89] width 21 height 14
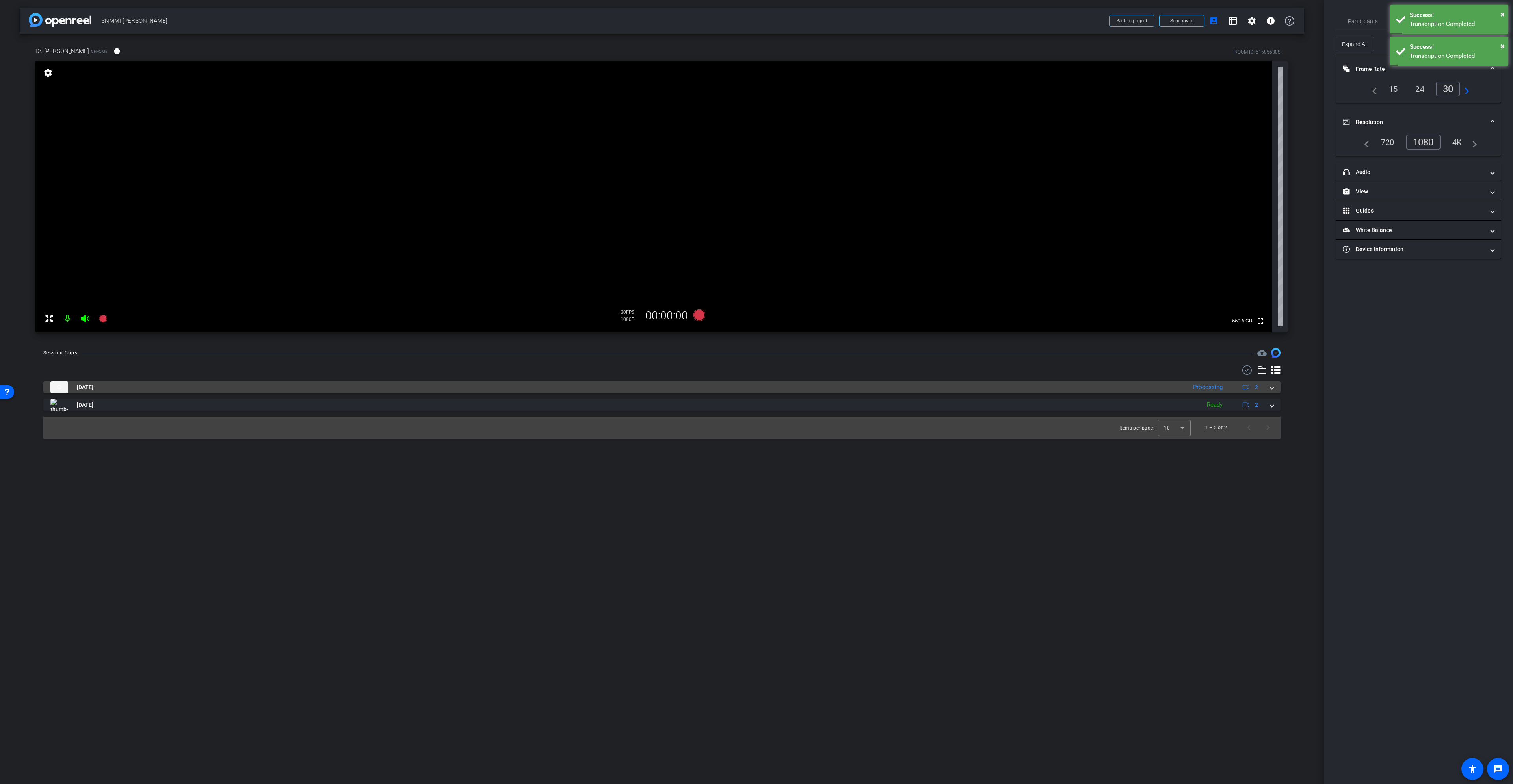
click at [1270, 384] on div "[DATE] Processing 2" at bounding box center [660, 387] width 1220 height 12
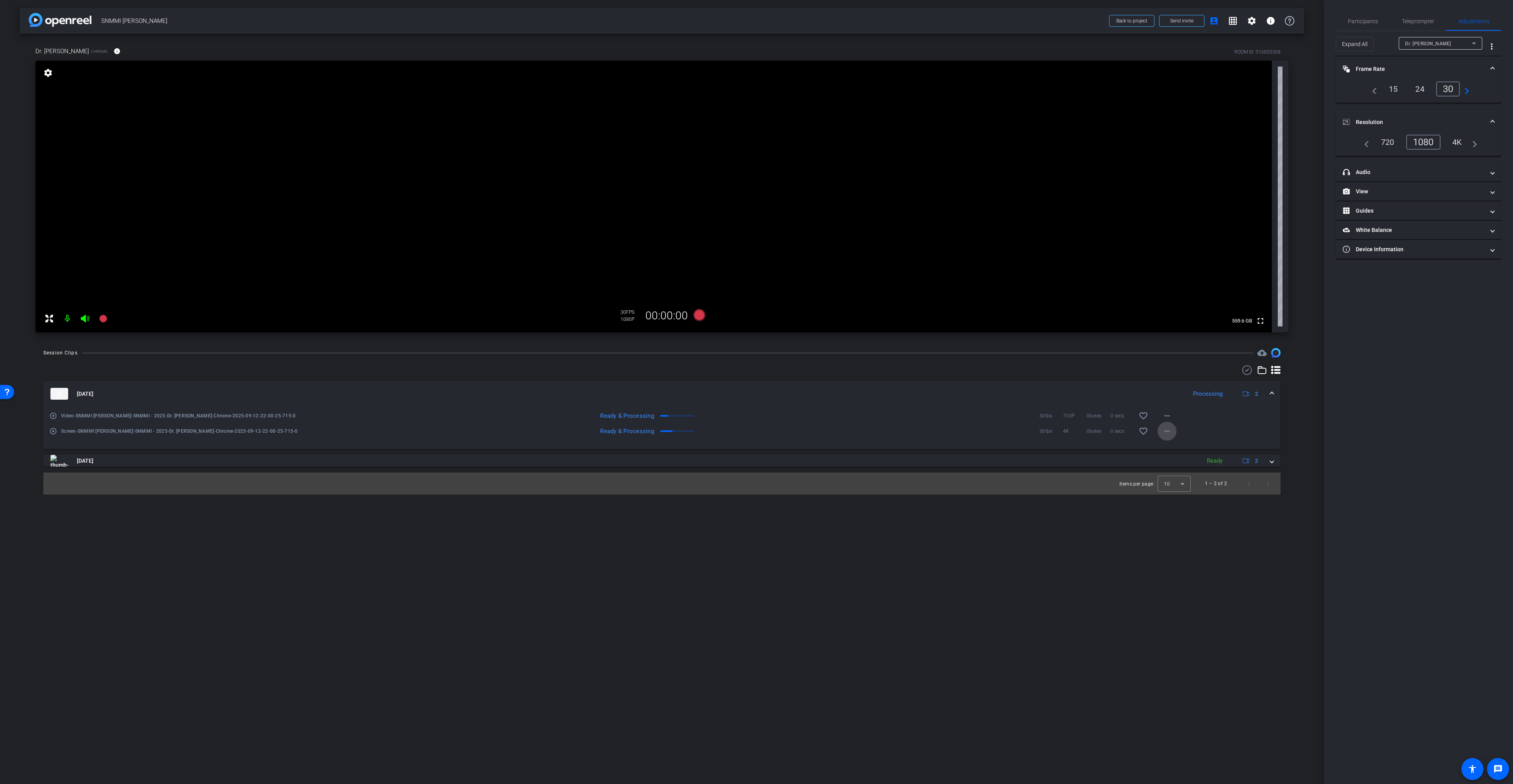
click at [1163, 430] on mat-icon "more_horiz" at bounding box center [1167, 431] width 10 height 10
click at [1170, 445] on span "Download Original" at bounding box center [1188, 448] width 47 height 10
click at [1168, 417] on mat-icon "more_horiz" at bounding box center [1167, 416] width 10 height 10
click at [1168, 436] on span "Download Original" at bounding box center [1188, 433] width 47 height 10
click at [1478, 68] on mat-panel-title "Frame Rate Frame Rate" at bounding box center [1414, 69] width 142 height 8
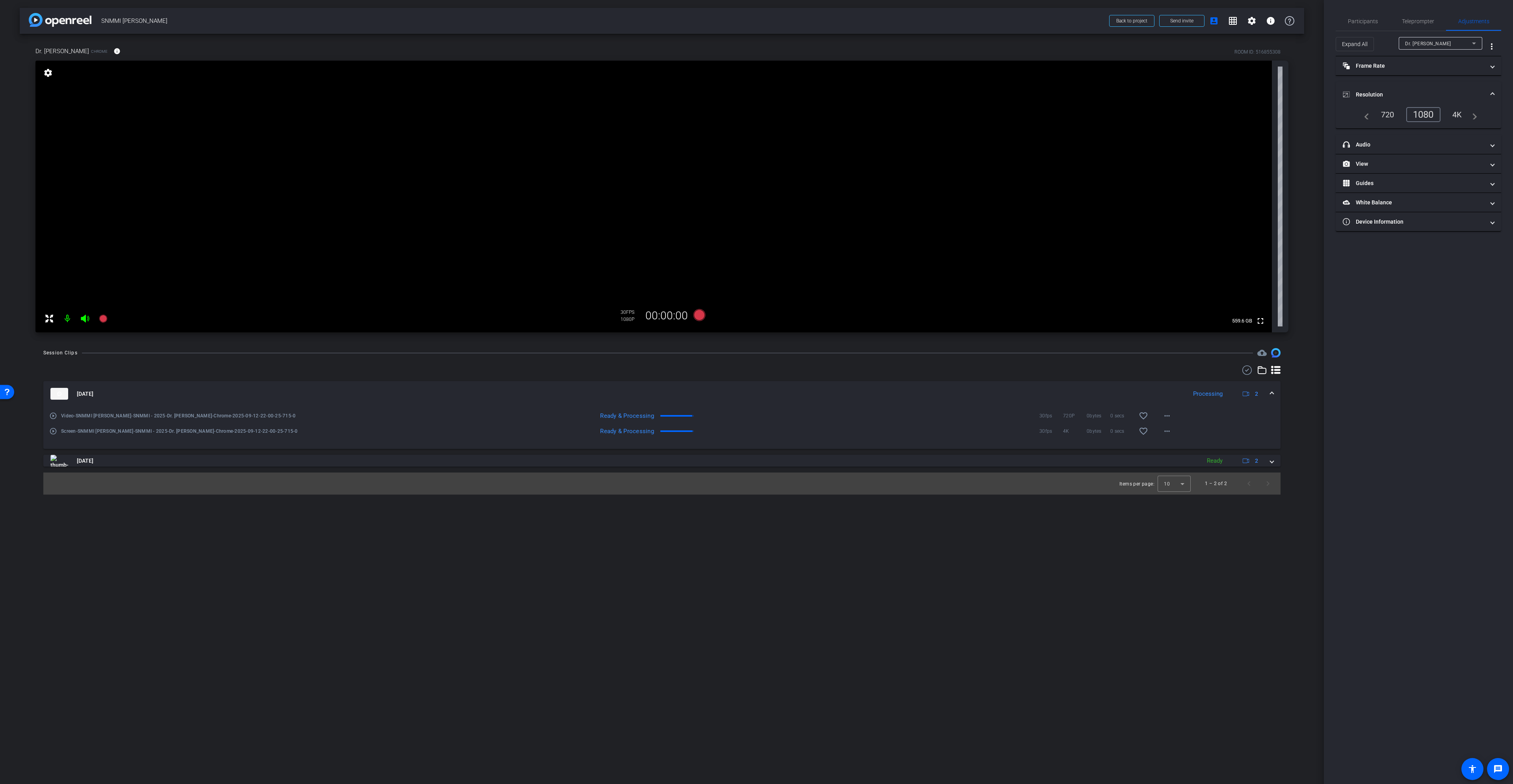
click at [1364, 19] on span "Participants" at bounding box center [1363, 21] width 30 height 5
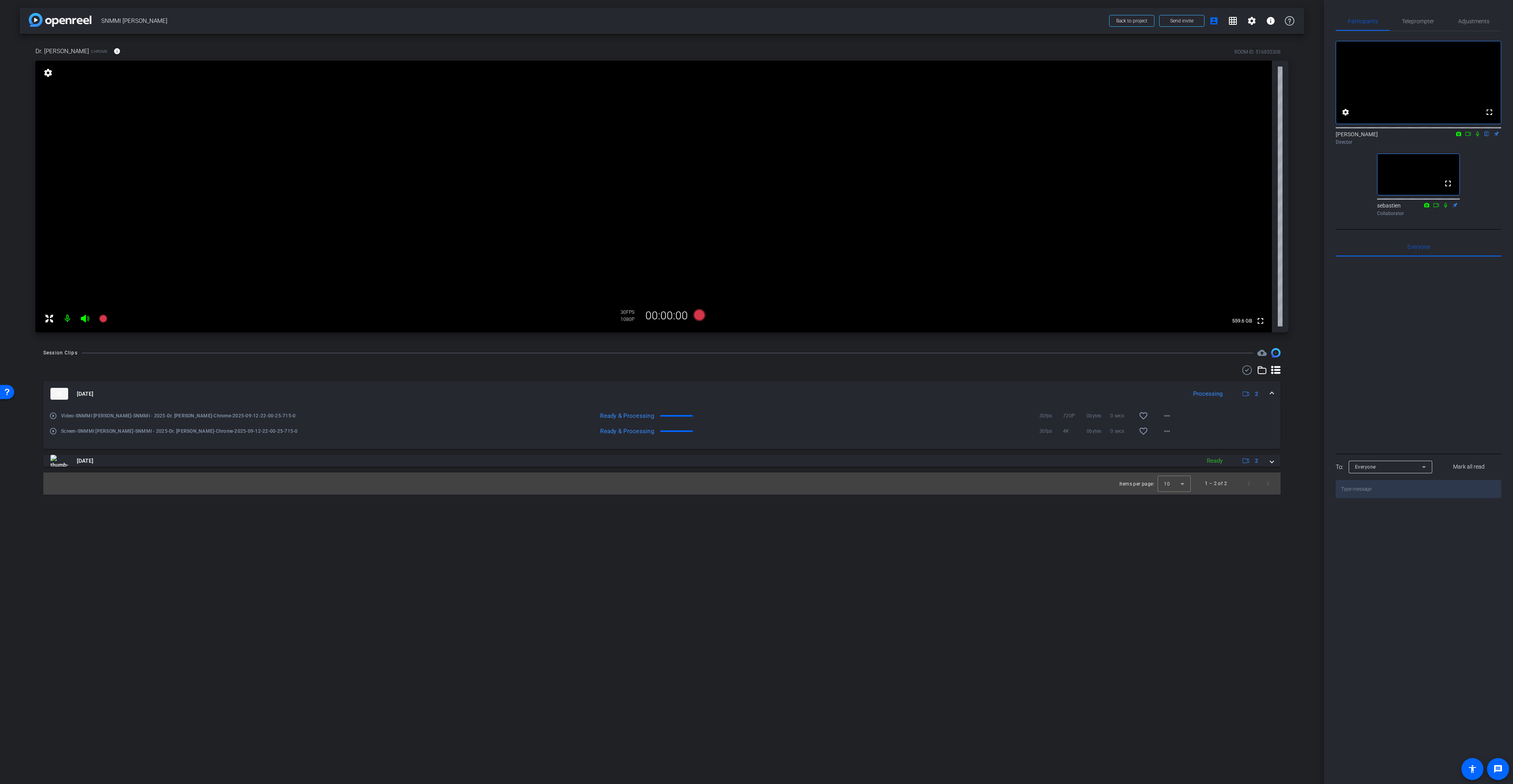
click at [1468, 137] on icon at bounding box center [1468, 134] width 6 height 5
click at [1487, 137] on icon at bounding box center [1487, 134] width 3 height 5
click at [1484, 137] on icon at bounding box center [1487, 134] width 6 height 5
click at [1479, 137] on icon at bounding box center [1478, 134] width 6 height 5
click at [1486, 8] on div "Participants Teleprompter Adjustments fullscreen settings [PERSON_NAME] flip Di…" at bounding box center [1418, 392] width 189 height 784
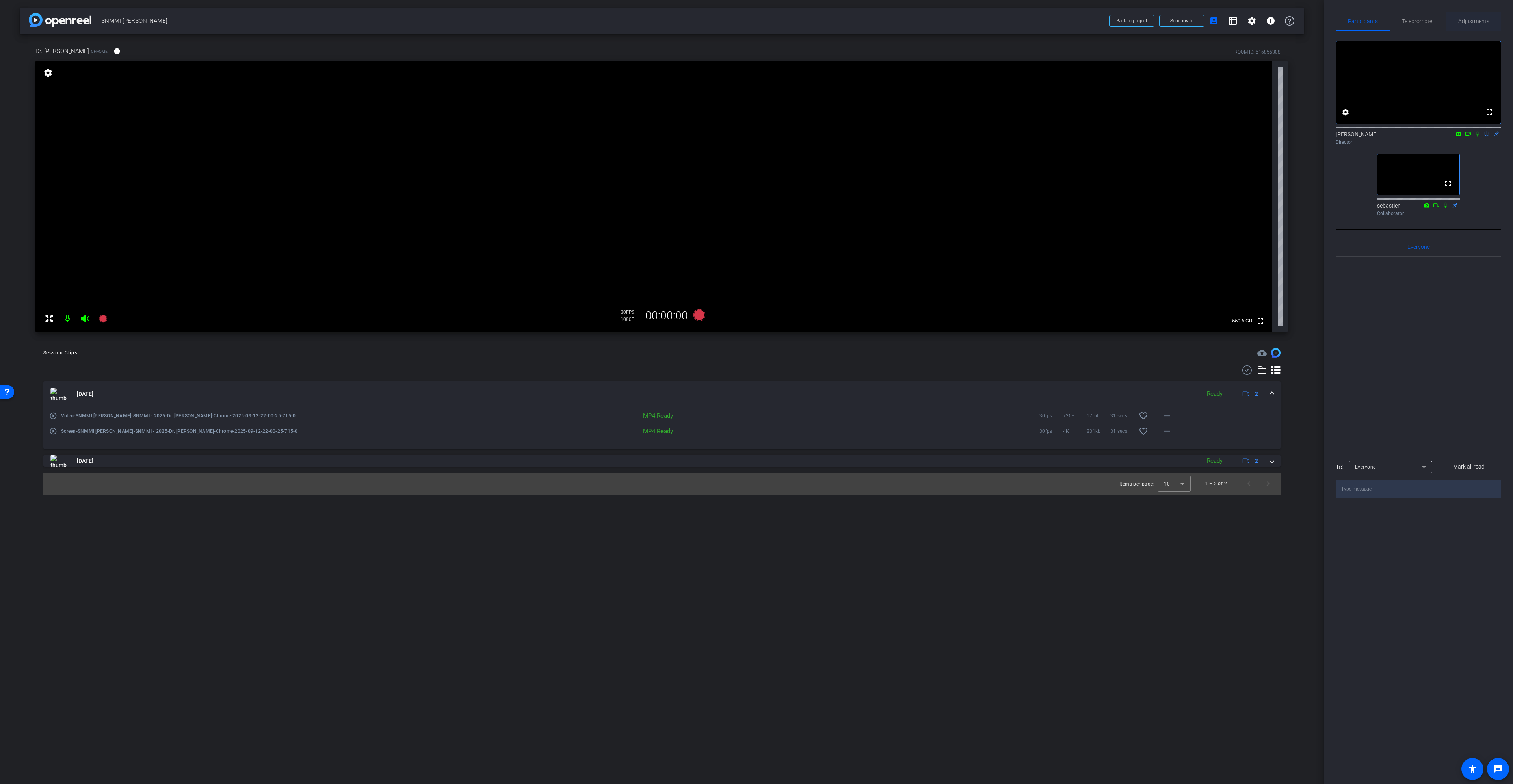
click at [1480, 22] on span "Adjustments" at bounding box center [1473, 21] width 31 height 5
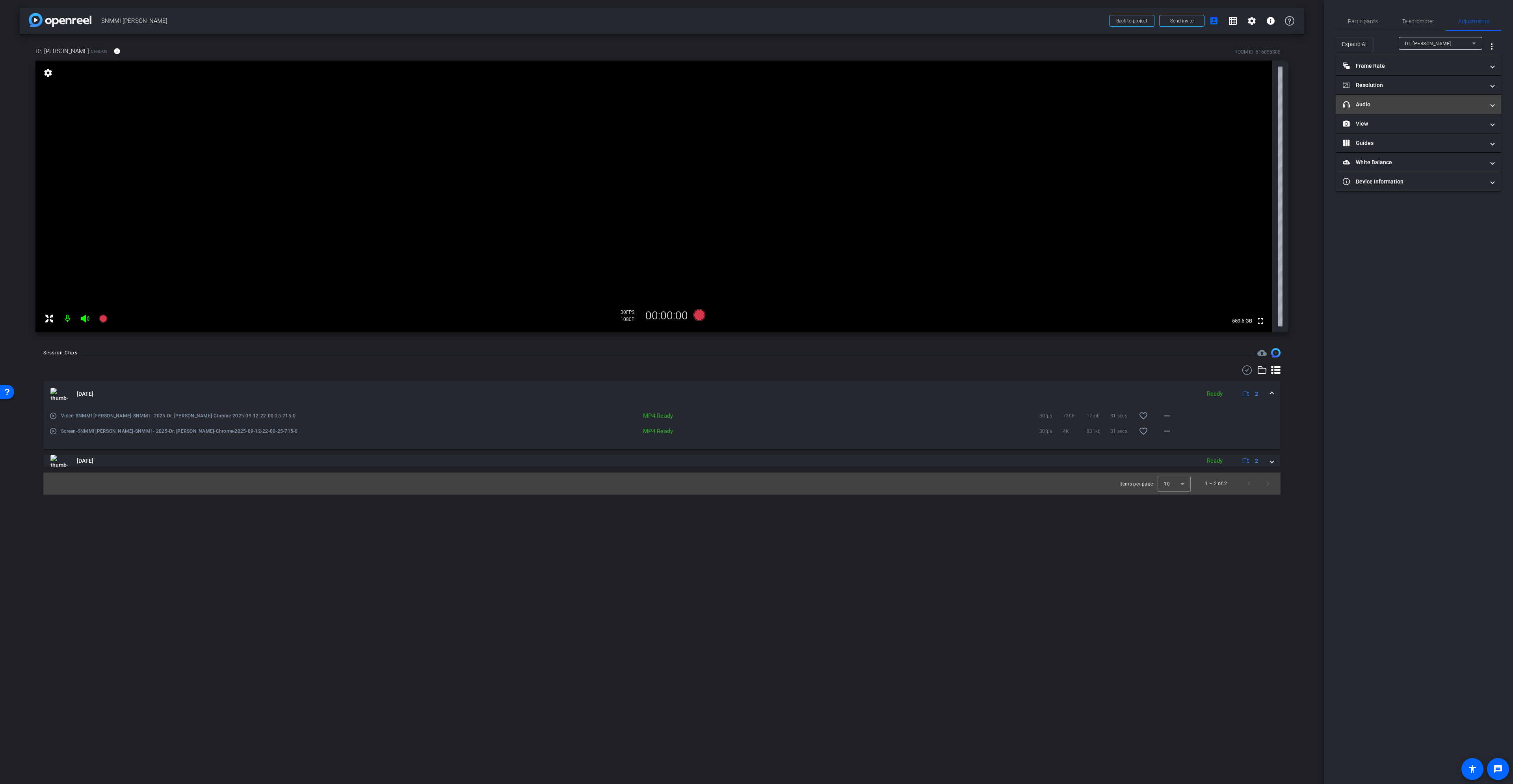
click at [1435, 107] on mat-panel-title "headphone icon Audio" at bounding box center [1414, 104] width 142 height 8
click at [1435, 107] on mat-expansion-panel-header "headphone icon Audio" at bounding box center [1418, 114] width 165 height 26
click at [1430, 127] on mat-panel-title "View" at bounding box center [1414, 123] width 142 height 8
click at [1433, 127] on mat-expansion-panel-header "View" at bounding box center [1418, 134] width 165 height 26
click at [107, 51] on span at bounding box center [116, 51] width 19 height 19
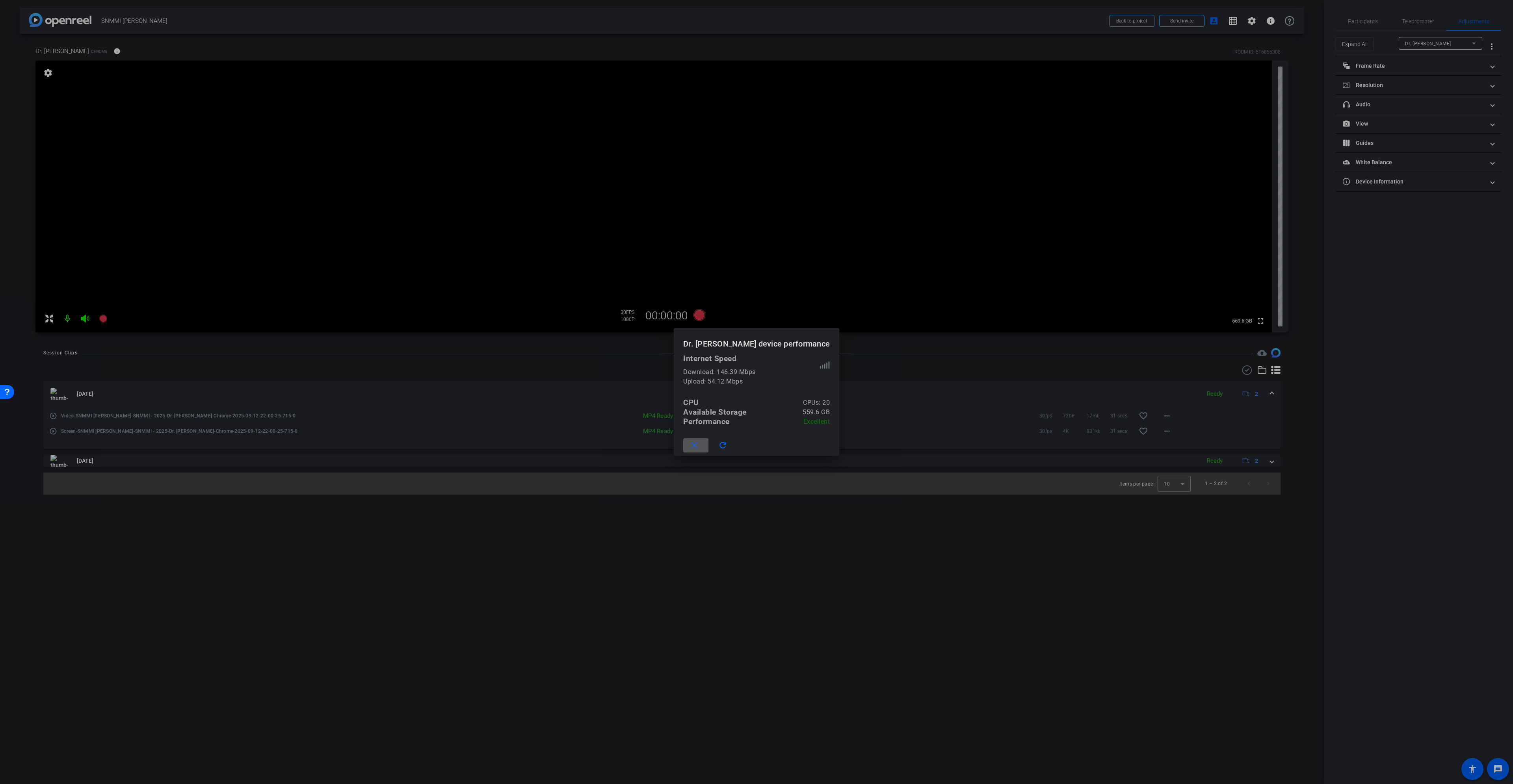
click at [699, 445] on mat-icon "close" at bounding box center [694, 445] width 10 height 10
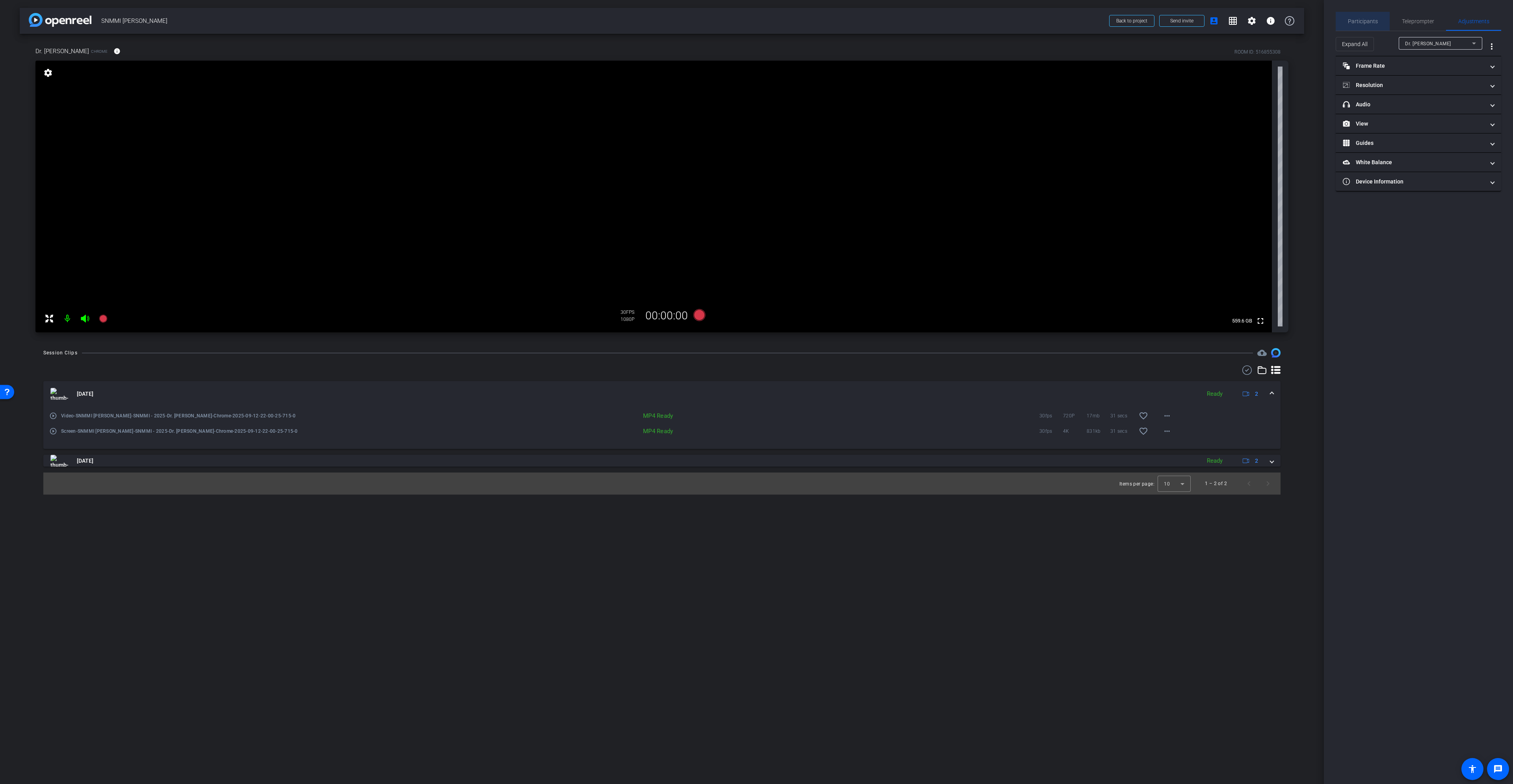
click at [1372, 20] on span "Participants" at bounding box center [1363, 21] width 30 height 5
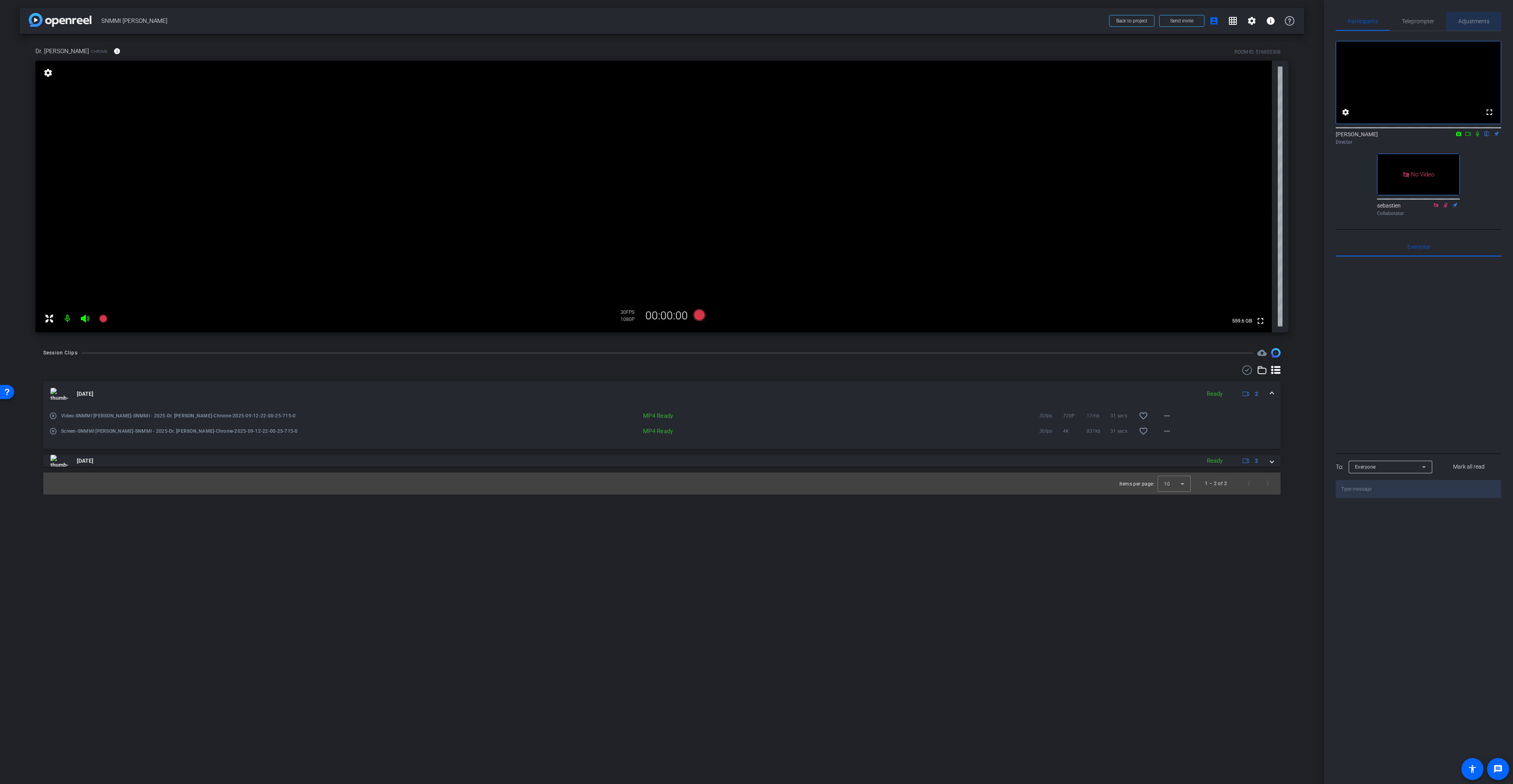
click at [1459, 20] on span "Adjustments" at bounding box center [1473, 21] width 31 height 5
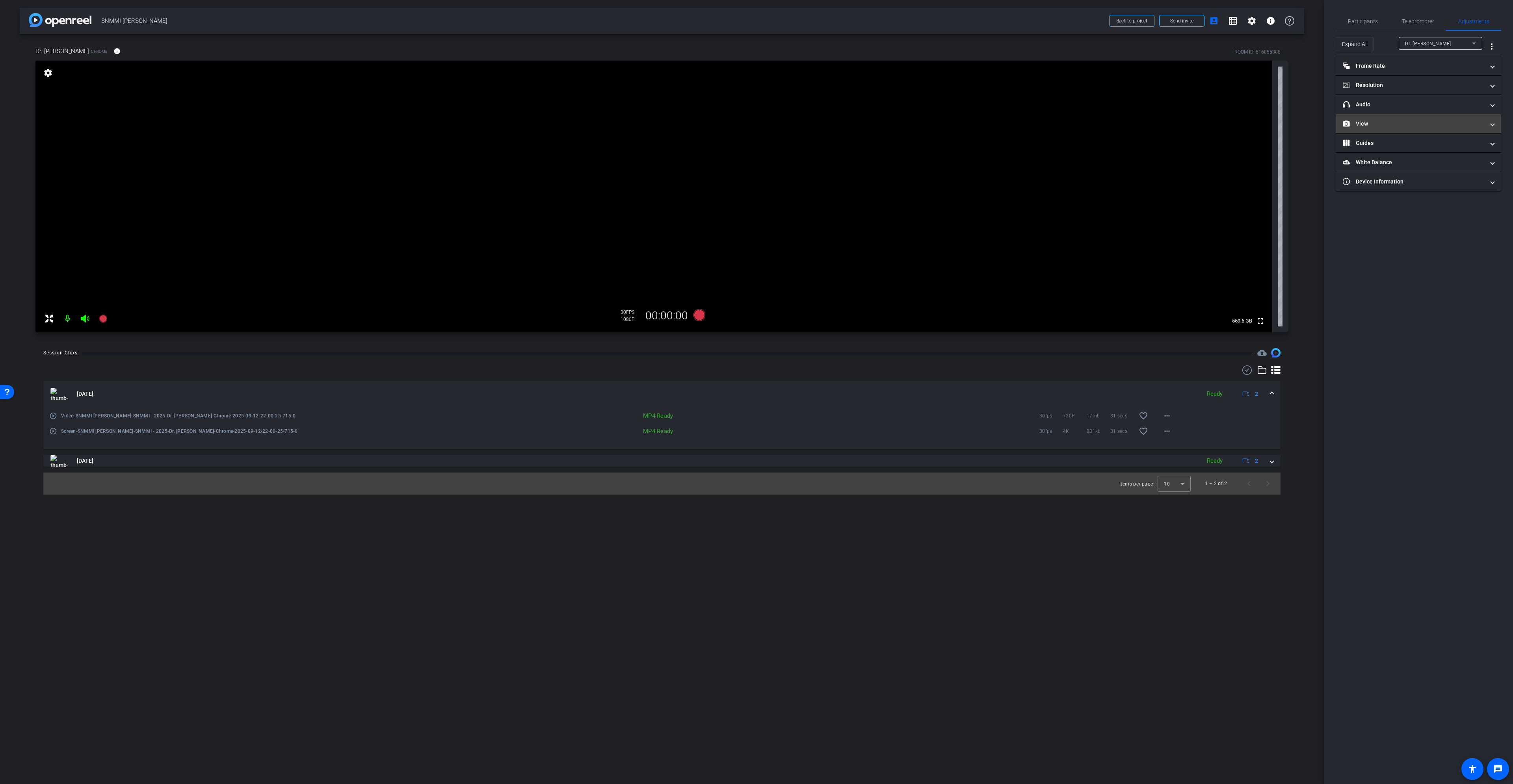
click at [1408, 122] on mat-panel-title "View" at bounding box center [1414, 123] width 142 height 8
click at [1421, 148] on div "|" at bounding box center [1418, 149] width 29 height 8
click at [1423, 148] on div "|" at bounding box center [1418, 149] width 29 height 8
click at [699, 312] on icon at bounding box center [699, 315] width 12 height 12
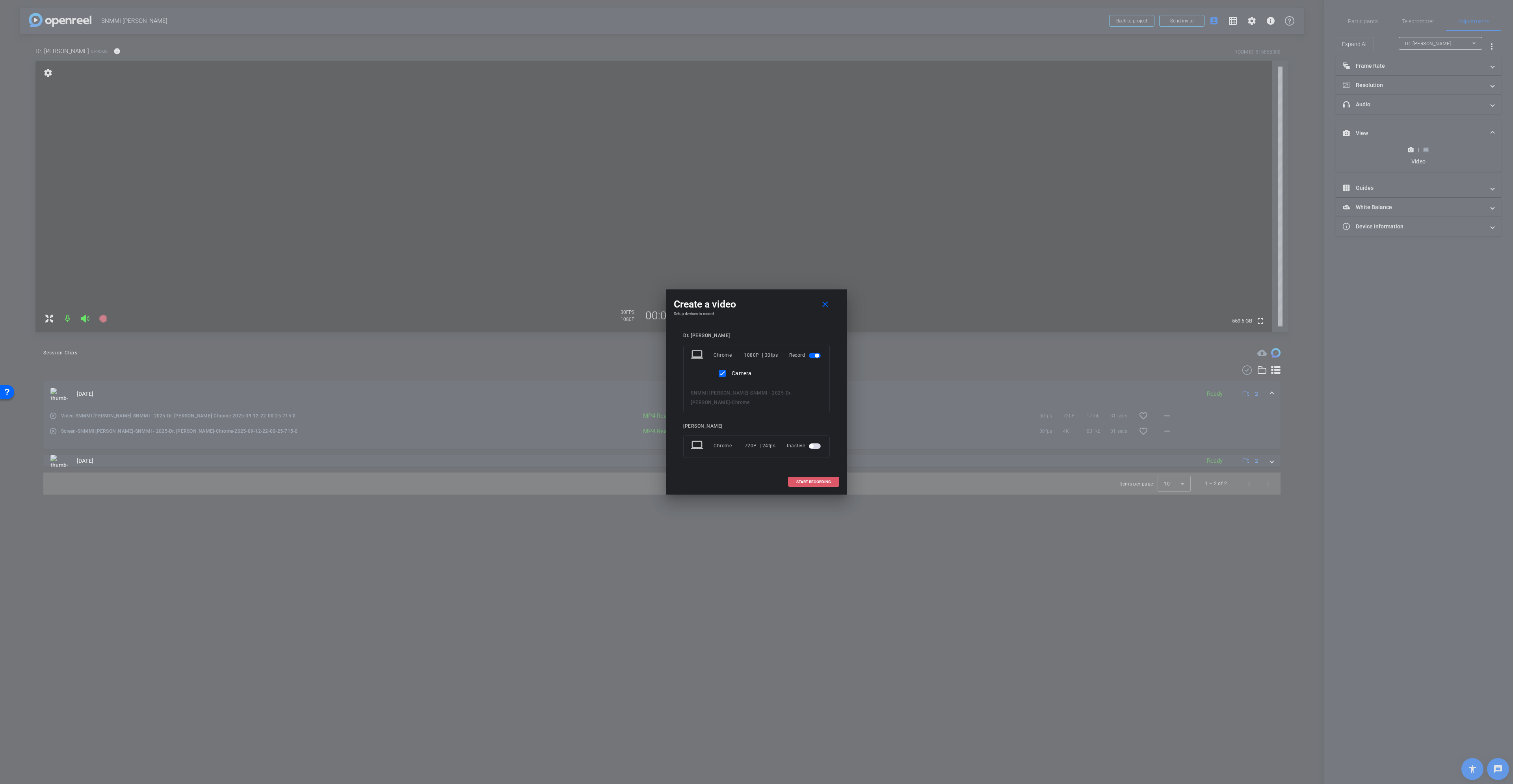
click at [824, 486] on span at bounding box center [814, 481] width 50 height 19
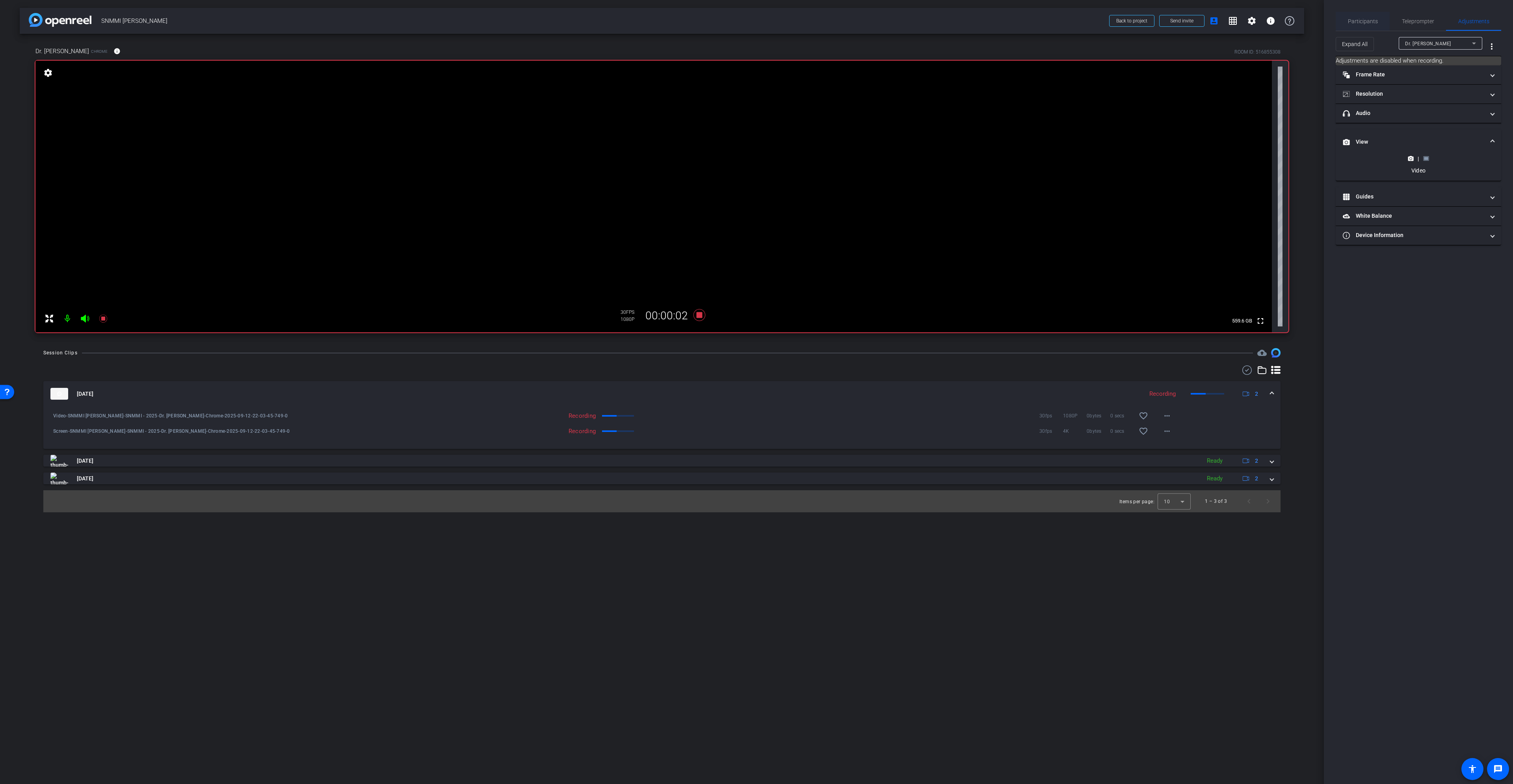
click at [1366, 23] on span "Participants" at bounding box center [1363, 21] width 30 height 5
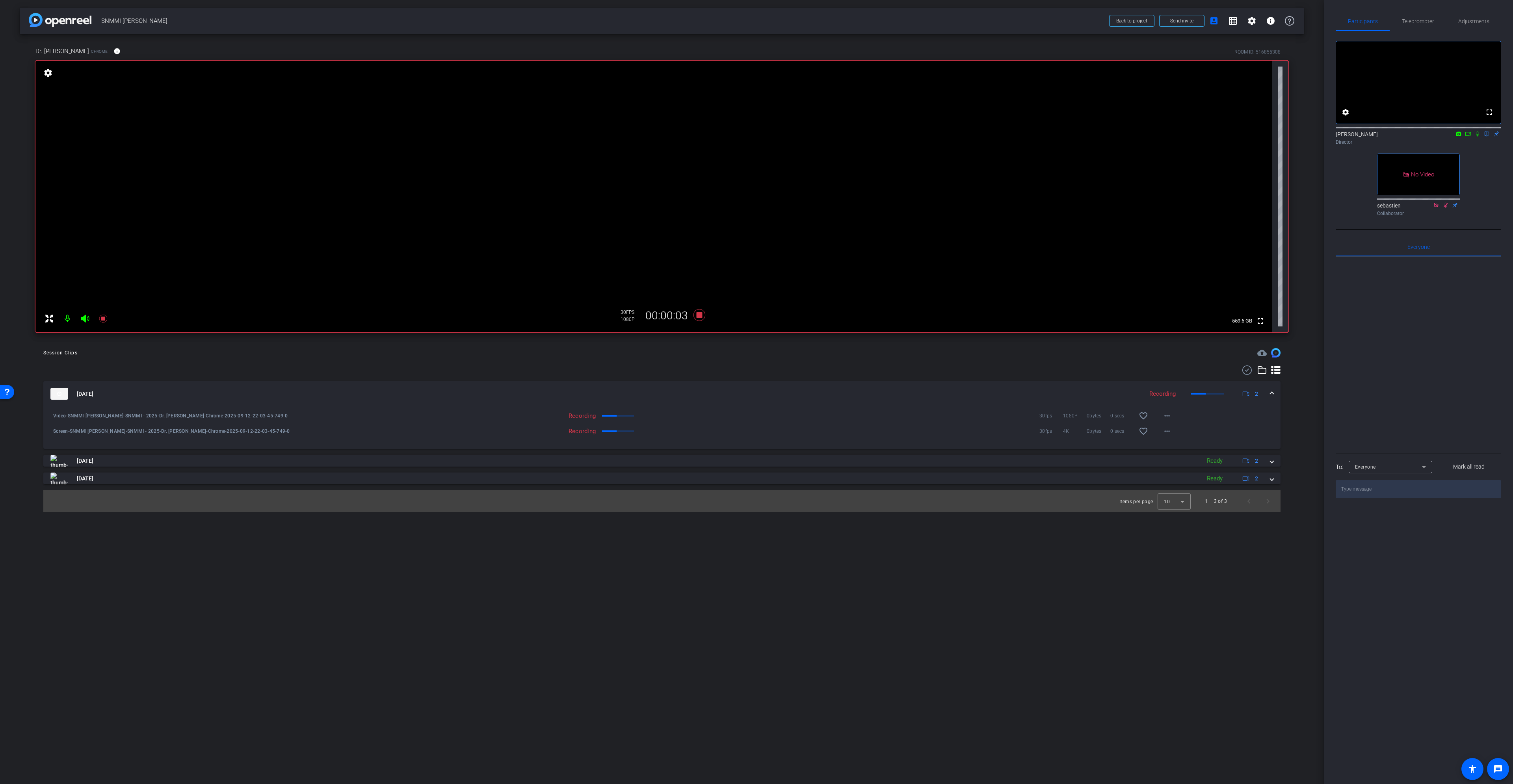
click at [1466, 137] on icon at bounding box center [1468, 134] width 6 height 5
click at [1490, 137] on icon at bounding box center [1487, 134] width 6 height 5
click at [1478, 26] on span "Adjustments" at bounding box center [1473, 21] width 31 height 19
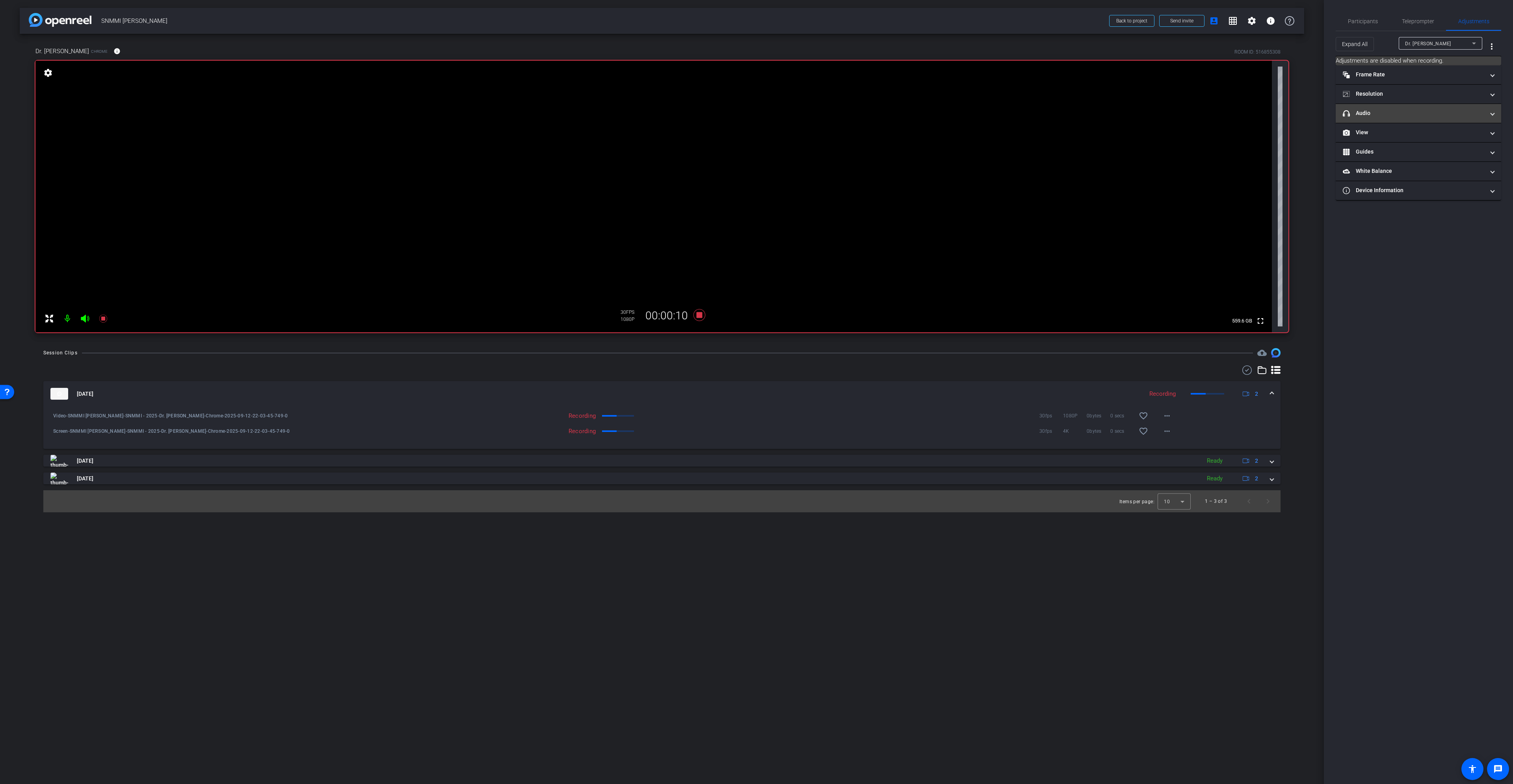
click at [1463, 118] on mat-expansion-panel-header "headphone icon Audio" at bounding box center [1418, 113] width 165 height 19
click at [1463, 115] on mat-expansion-panel-header "headphone icon Audio" at bounding box center [1418, 123] width 165 height 26
click at [1457, 133] on mat-panel-title "View" at bounding box center [1414, 132] width 142 height 8
click at [1426, 161] on div "|" at bounding box center [1418, 158] width 29 height 8
click at [1427, 155] on mat-expansion-panel-header "View" at bounding box center [1418, 143] width 165 height 26
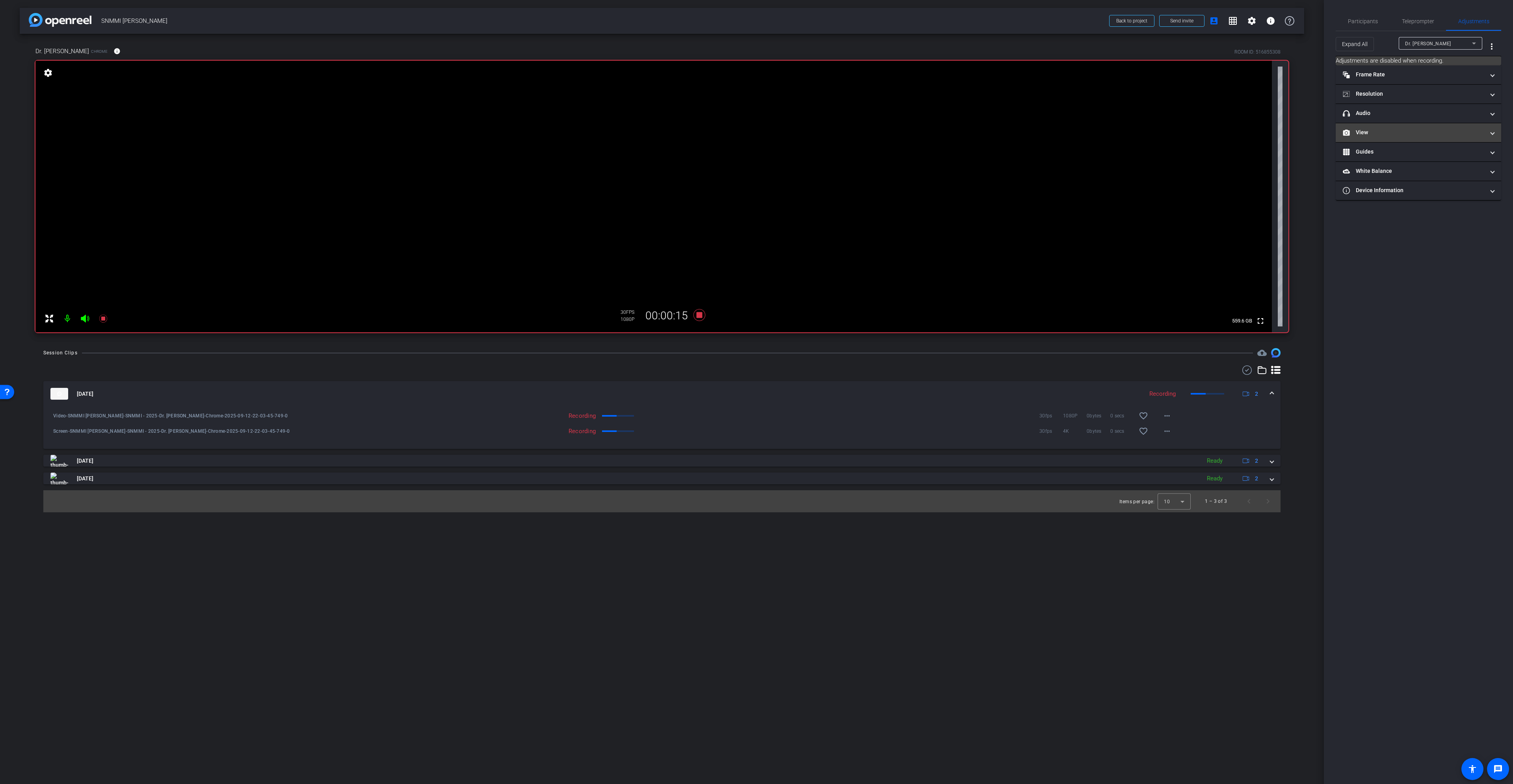
click at [1457, 135] on mat-panel-title "View" at bounding box center [1414, 132] width 142 height 8
click at [1427, 160] on icon at bounding box center [1427, 158] width 6 height 6
click at [1364, 16] on span "Participants" at bounding box center [1363, 21] width 30 height 19
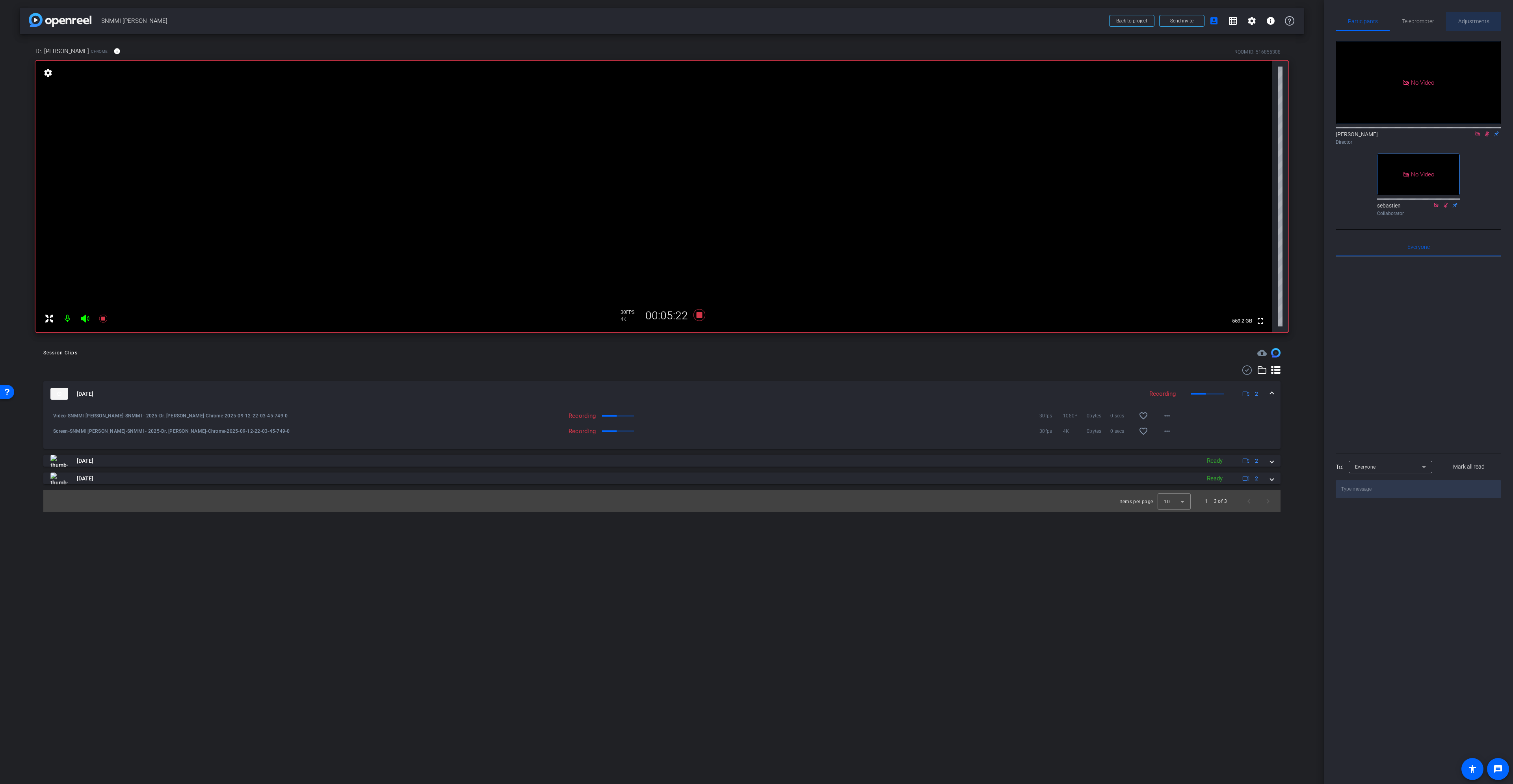
click at [1488, 20] on span "Adjustments" at bounding box center [1473, 21] width 31 height 5
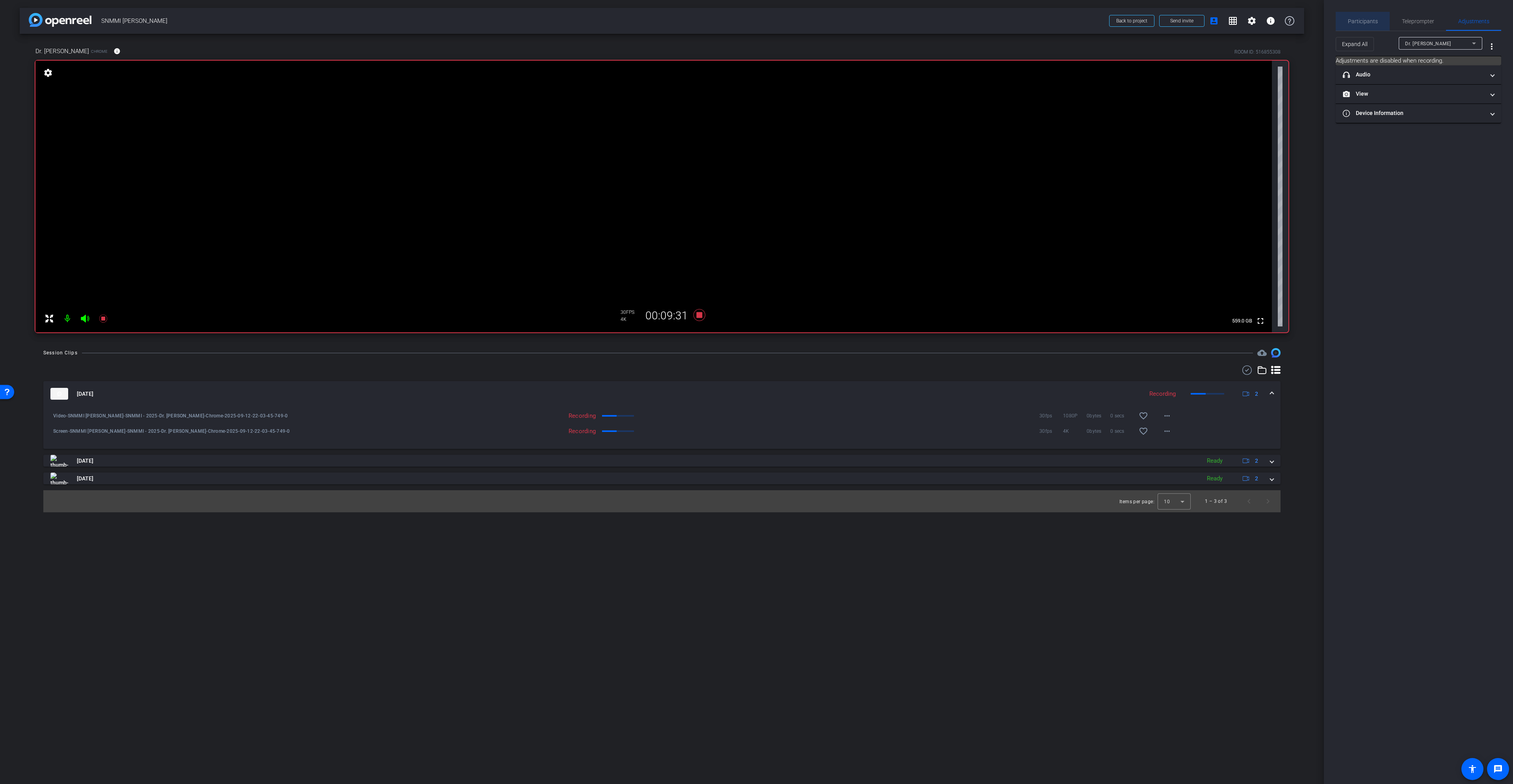
click at [1367, 17] on span "Participants" at bounding box center [1363, 21] width 30 height 19
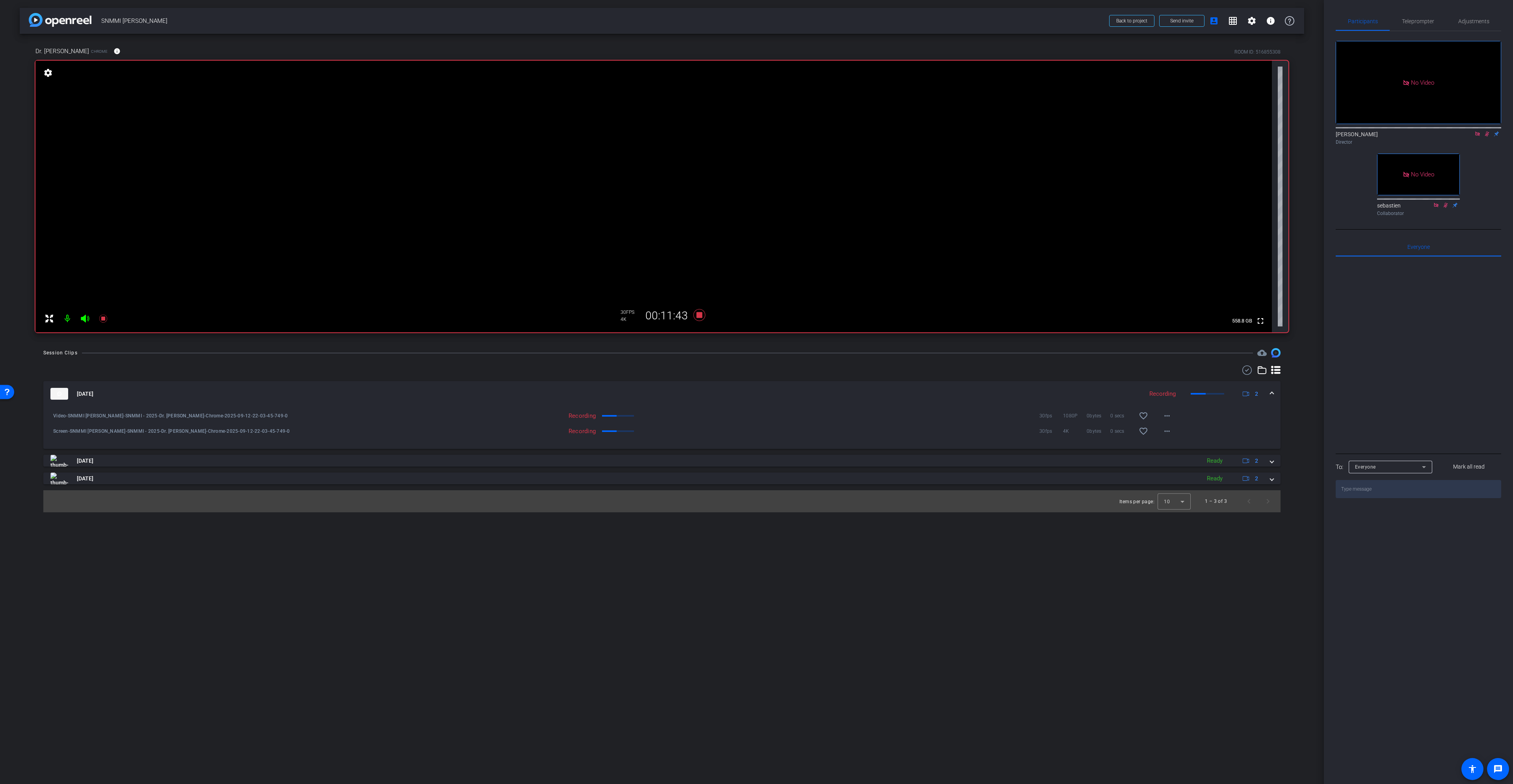
click at [1487, 131] on icon at bounding box center [1487, 134] width 5 height 5
click at [702, 315] on icon at bounding box center [699, 315] width 12 height 12
click at [699, 315] on icon at bounding box center [699, 315] width 12 height 12
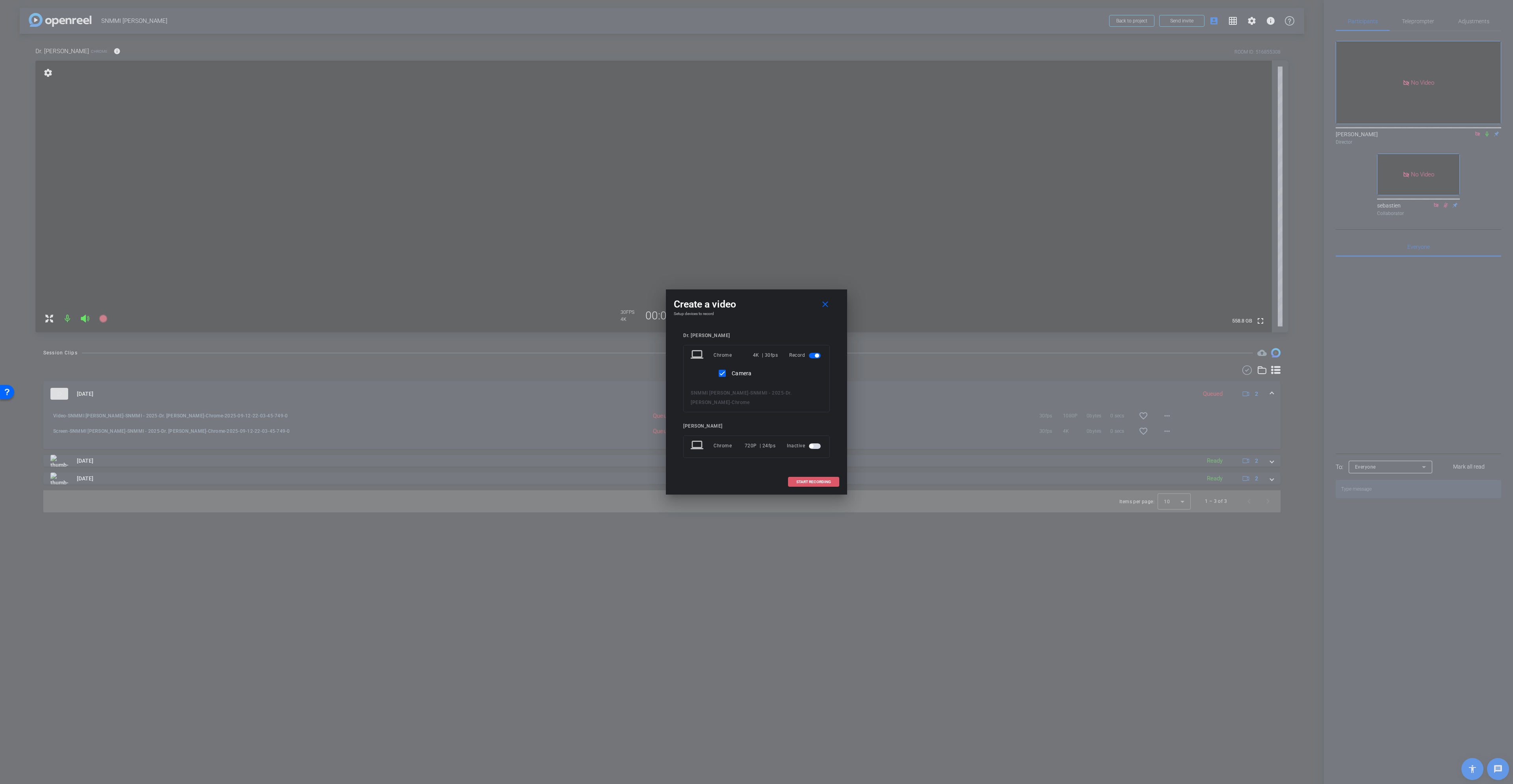
click at [823, 484] on span "START RECORDING" at bounding box center [814, 481] width 35 height 4
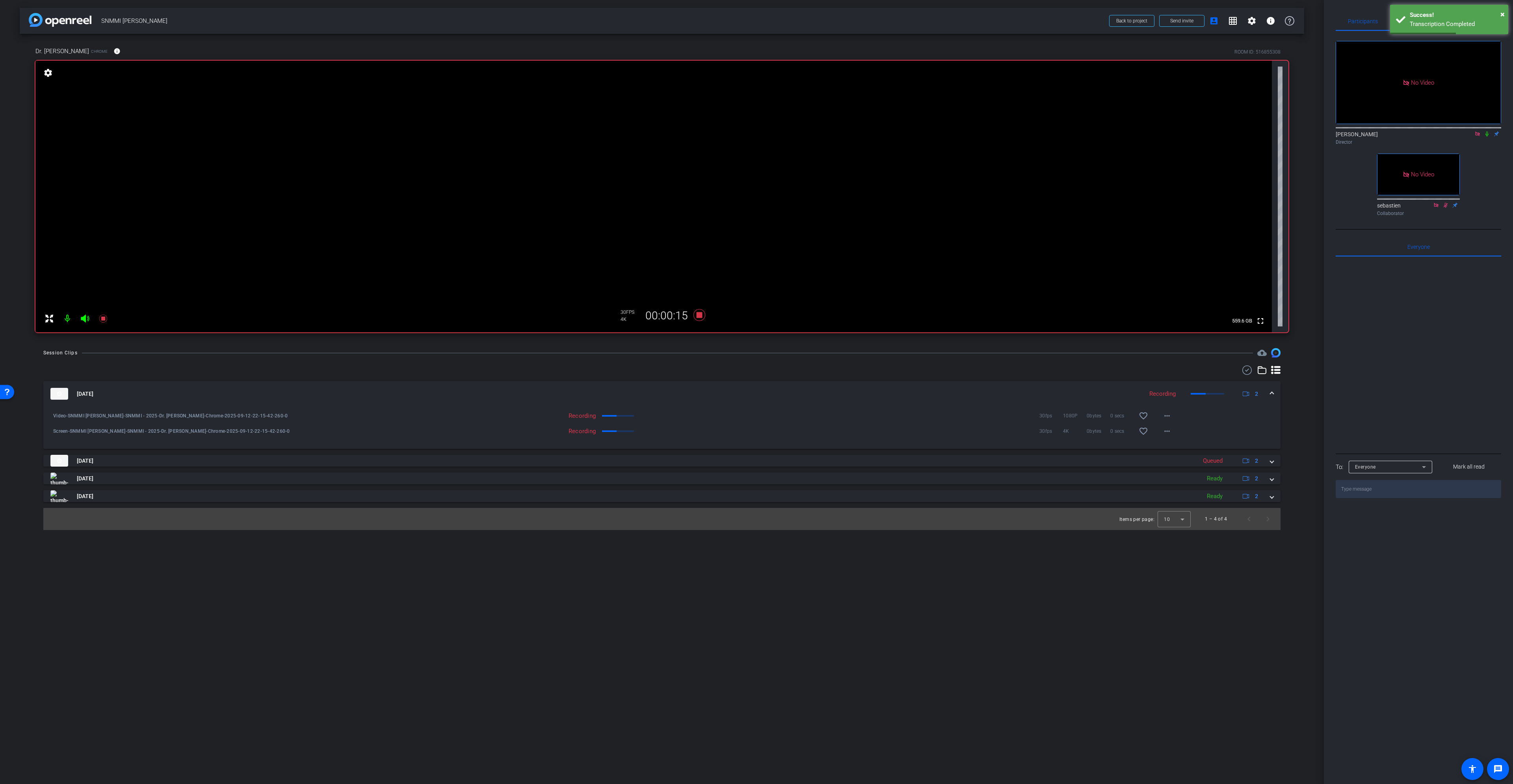
click at [1487, 131] on icon at bounding box center [1487, 134] width 6 height 5
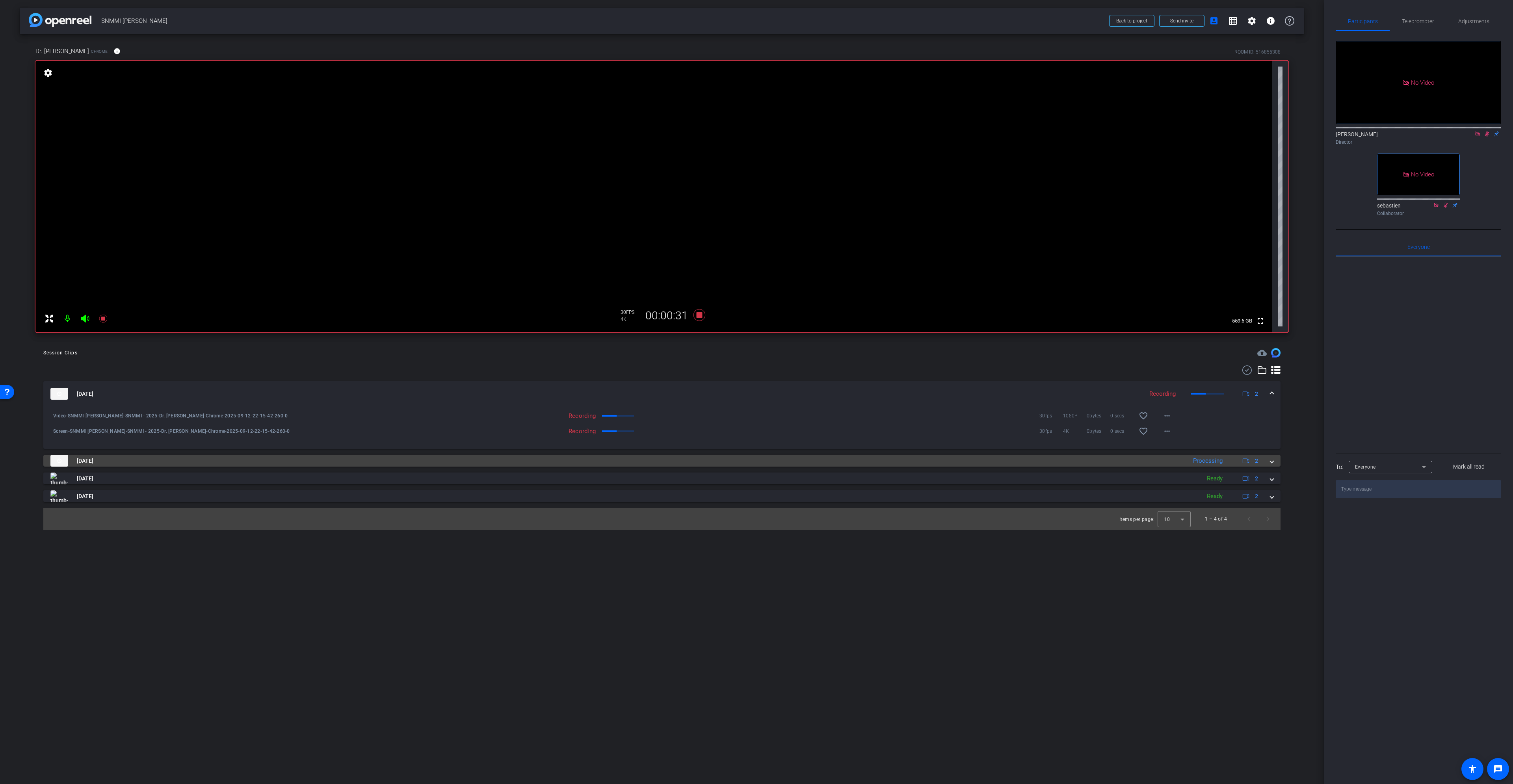
click at [1271, 460] on span at bounding box center [1272, 460] width 3 height 8
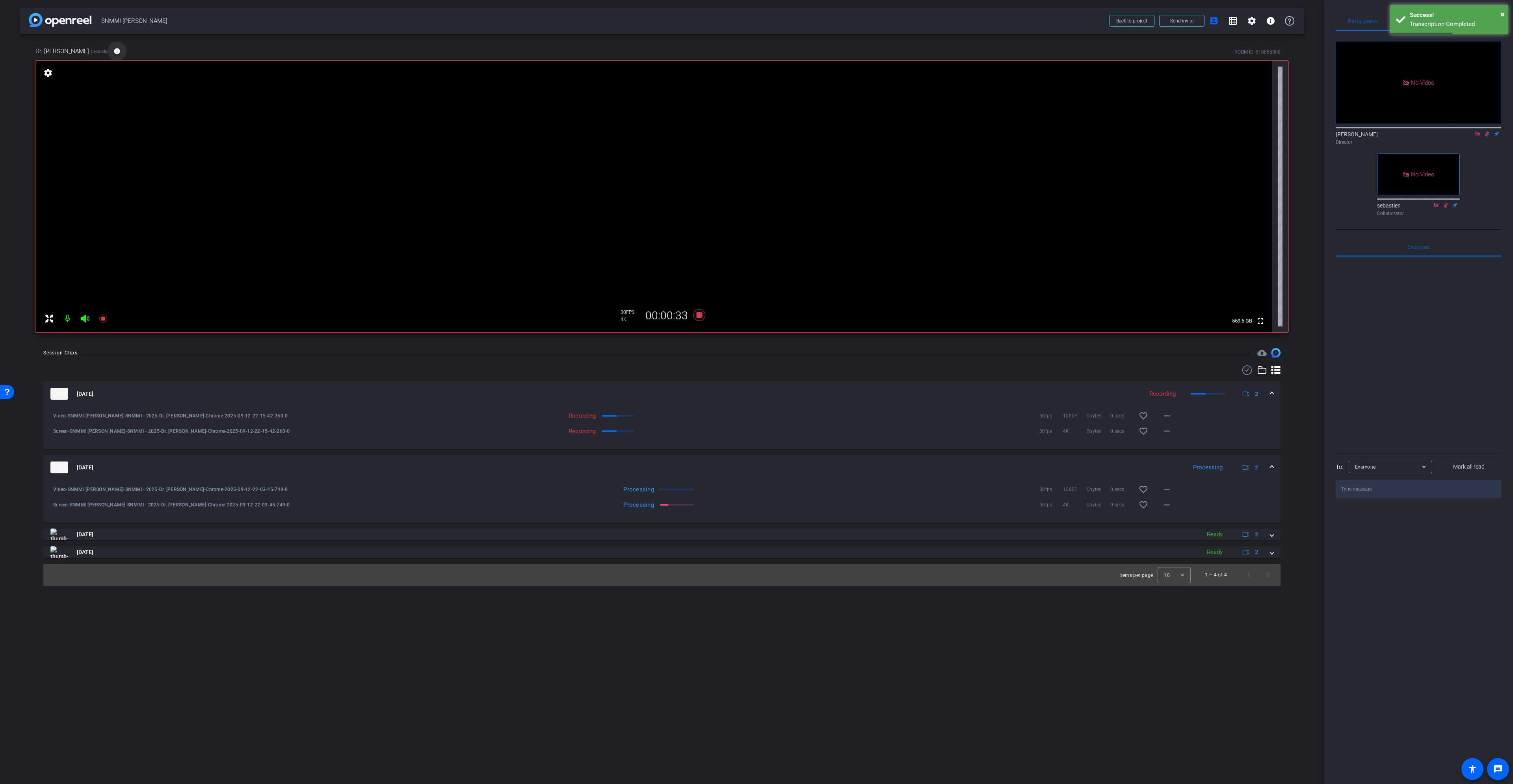
click at [113, 53] on mat-icon "info" at bounding box center [116, 50] width 7 height 7
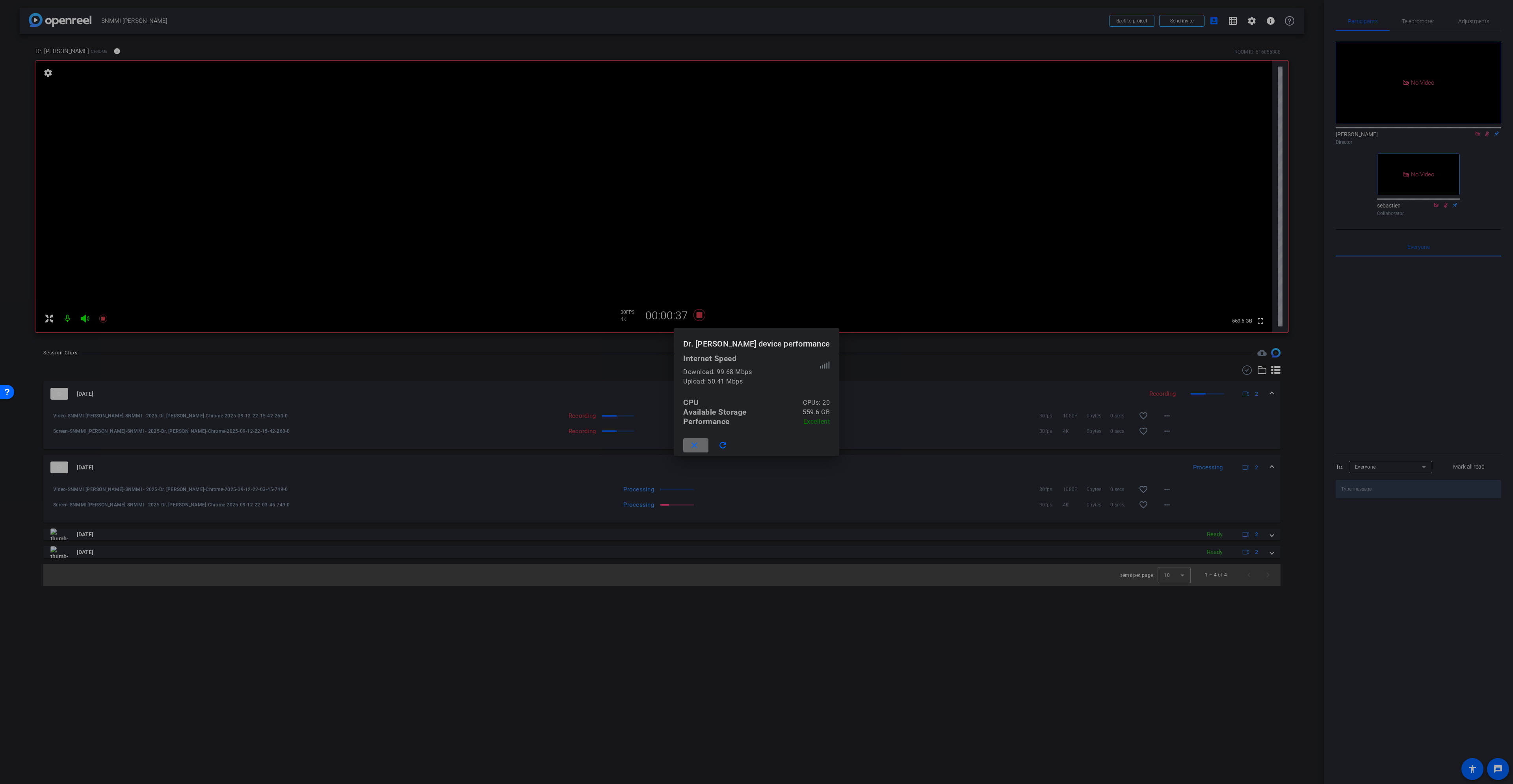
click at [708, 448] on span at bounding box center [696, 445] width 26 height 19
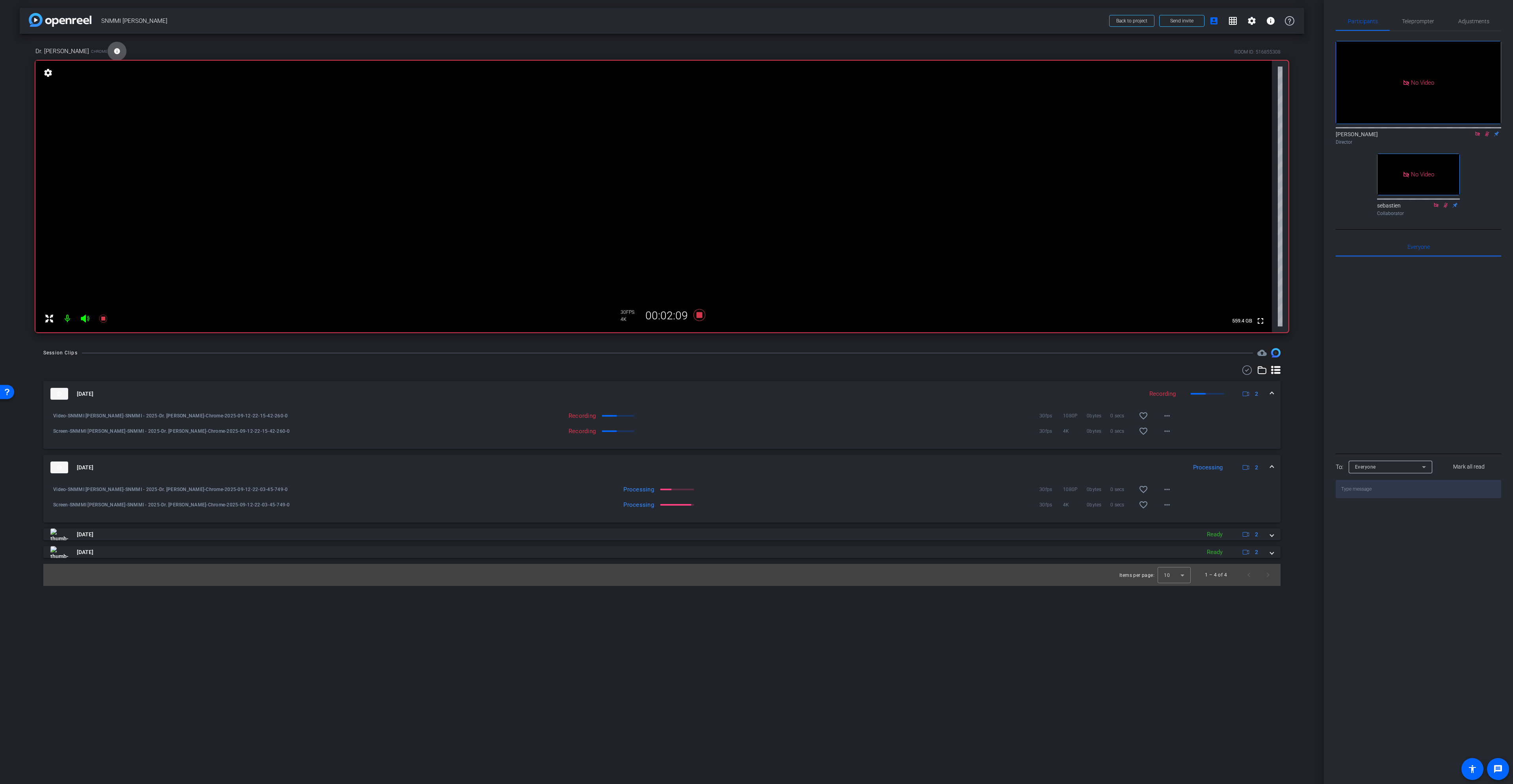
click at [1478, 131] on icon at bounding box center [1478, 134] width 5 height 5
click at [1478, 137] on icon at bounding box center [1478, 134] width 5 height 5
click at [704, 317] on icon at bounding box center [699, 315] width 19 height 14
click at [1274, 466] on mat-expansion-panel-header "[DATE] Processing 2" at bounding box center [662, 468] width 1237 height 26
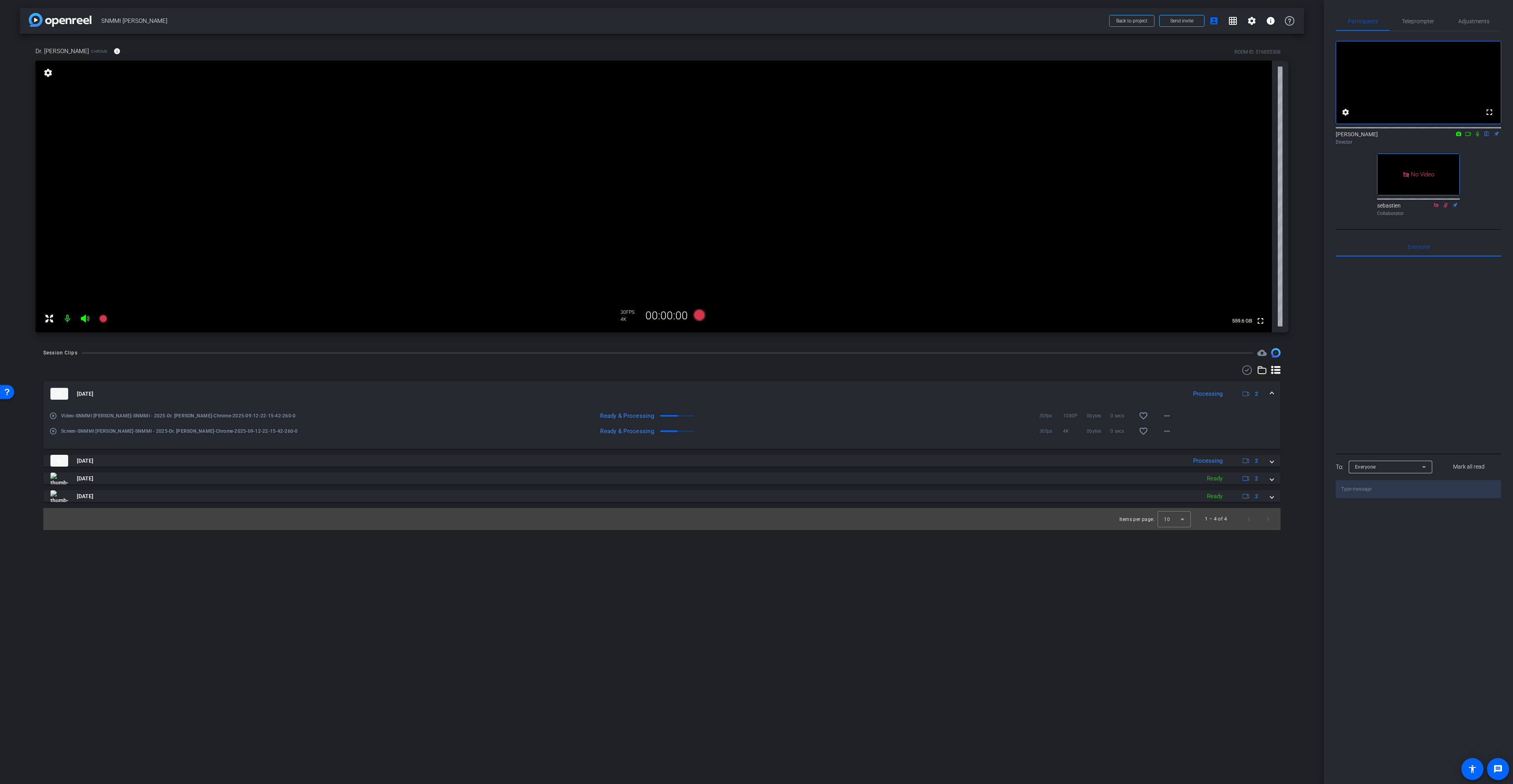
click at [1276, 392] on mat-expansion-panel-header "[DATE] Processing 2" at bounding box center [662, 394] width 1237 height 26
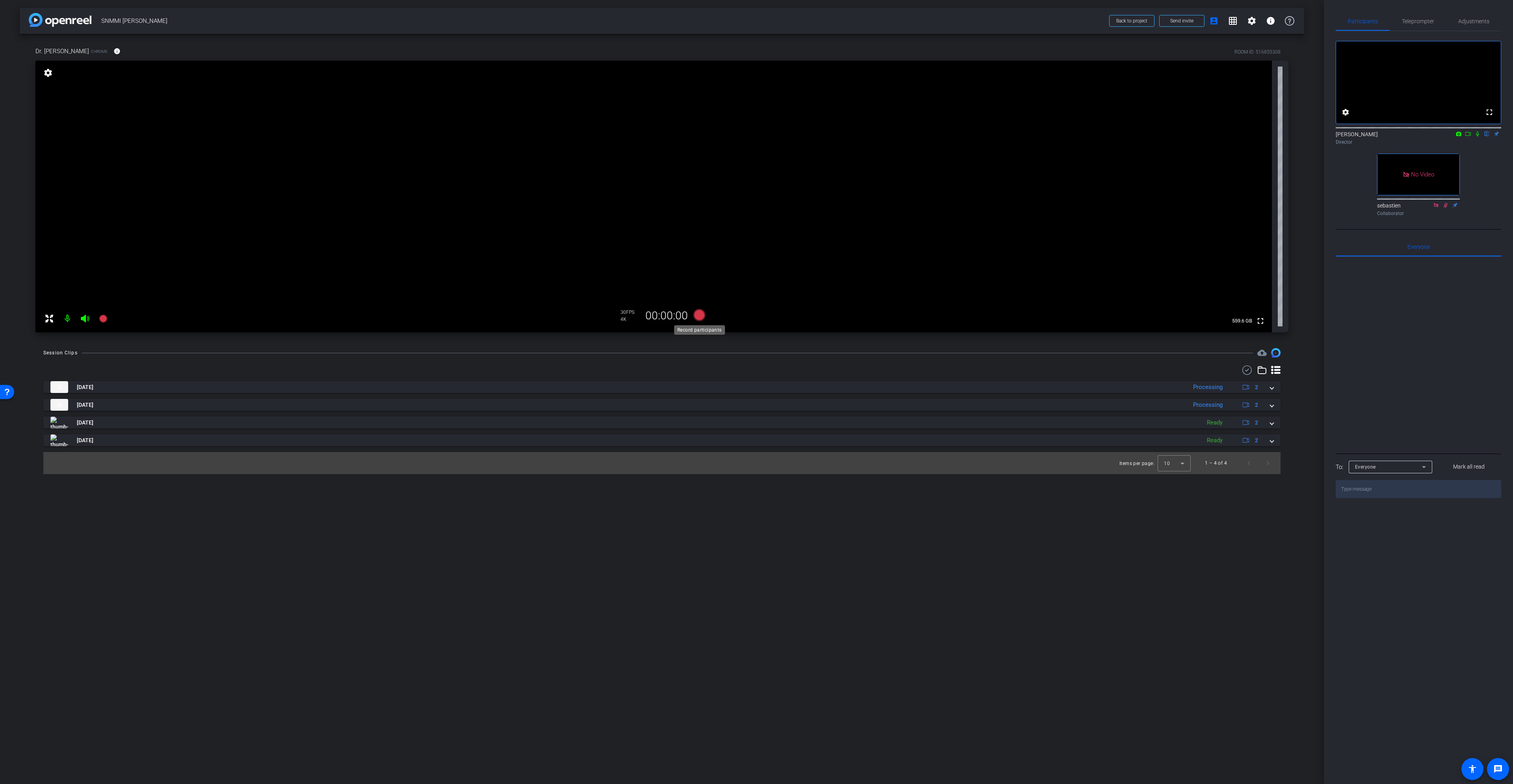
click at [701, 312] on icon at bounding box center [699, 315] width 12 height 12
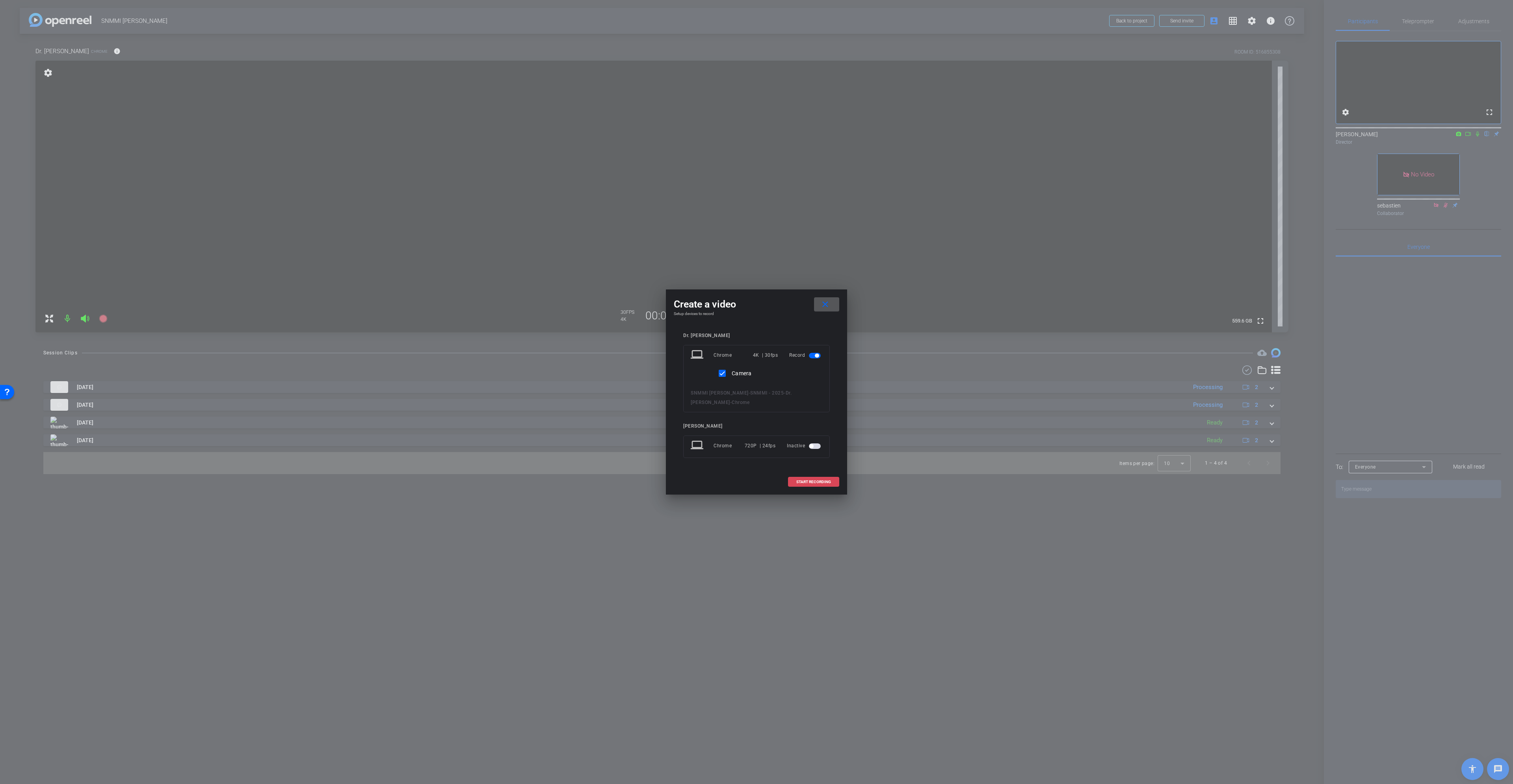
click at [817, 484] on span "START RECORDING" at bounding box center [814, 481] width 35 height 4
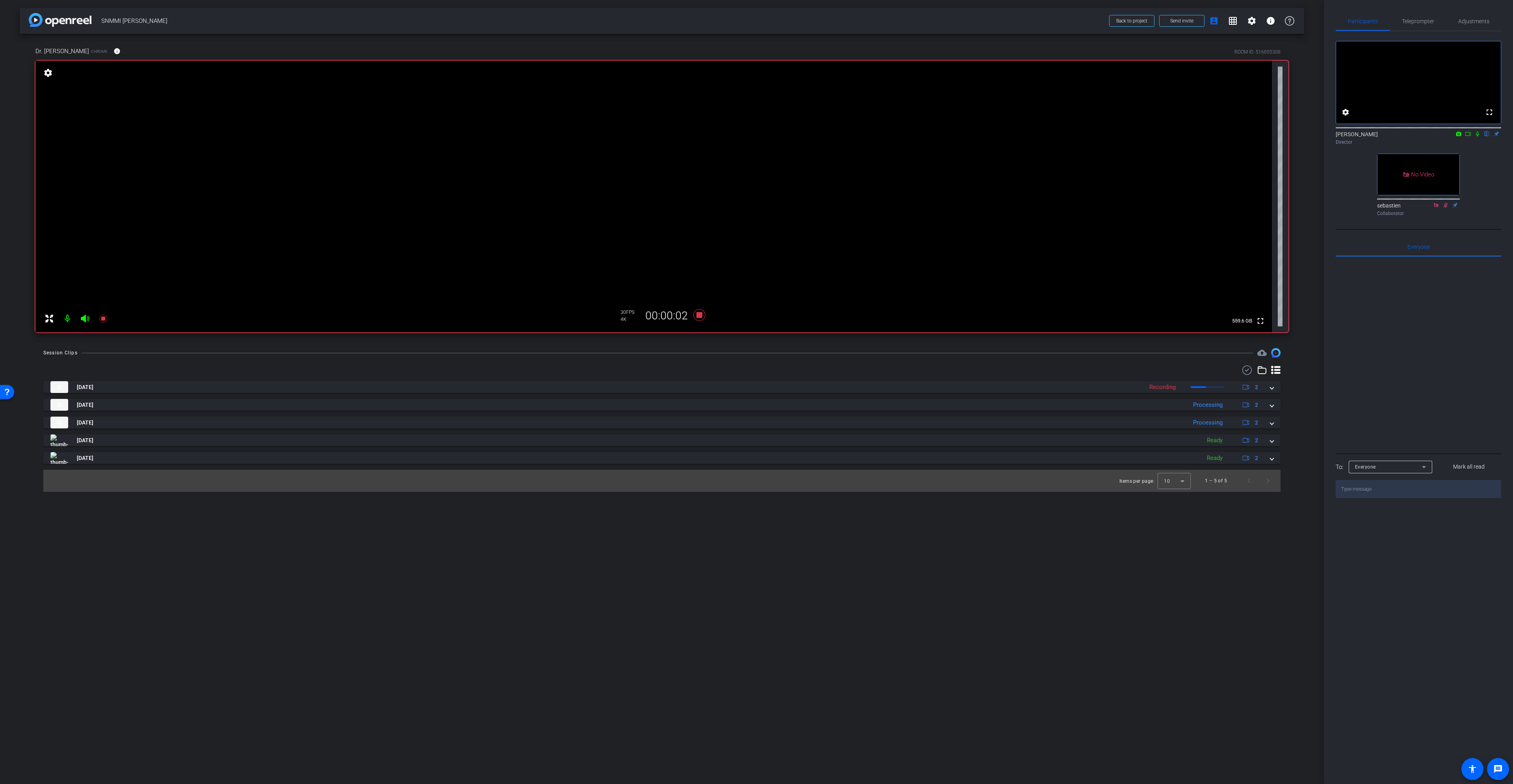
click at [1467, 137] on icon at bounding box center [1468, 134] width 6 height 5
click at [1486, 137] on icon at bounding box center [1487, 134] width 6 height 5
click at [1462, 17] on span "Adjustments" at bounding box center [1473, 21] width 31 height 19
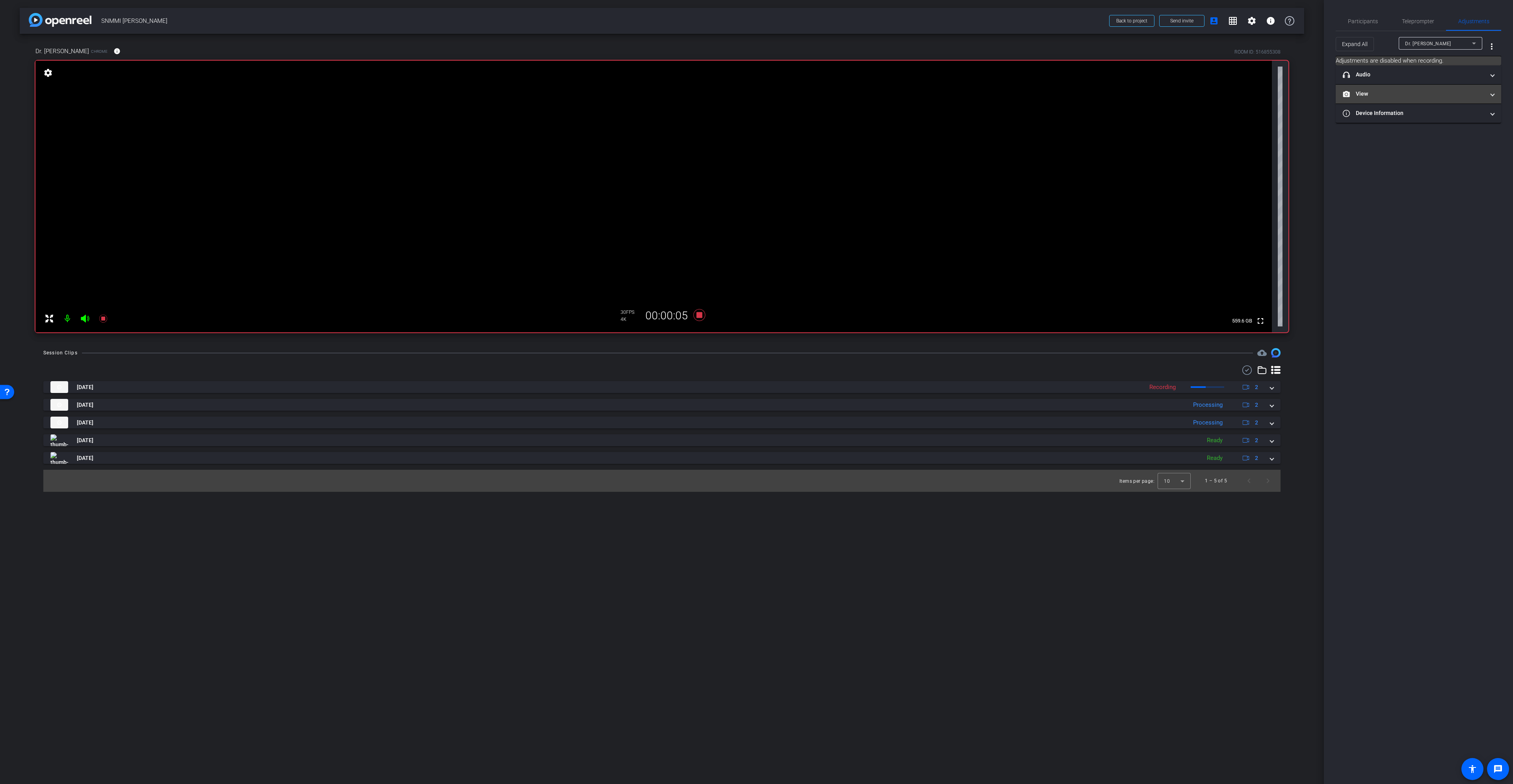
click at [1440, 92] on mat-panel-title "View" at bounding box center [1414, 94] width 142 height 8
click at [1410, 122] on icon at bounding box center [1411, 120] width 5 height 5
click at [1375, 20] on span "Participants" at bounding box center [1363, 21] width 30 height 5
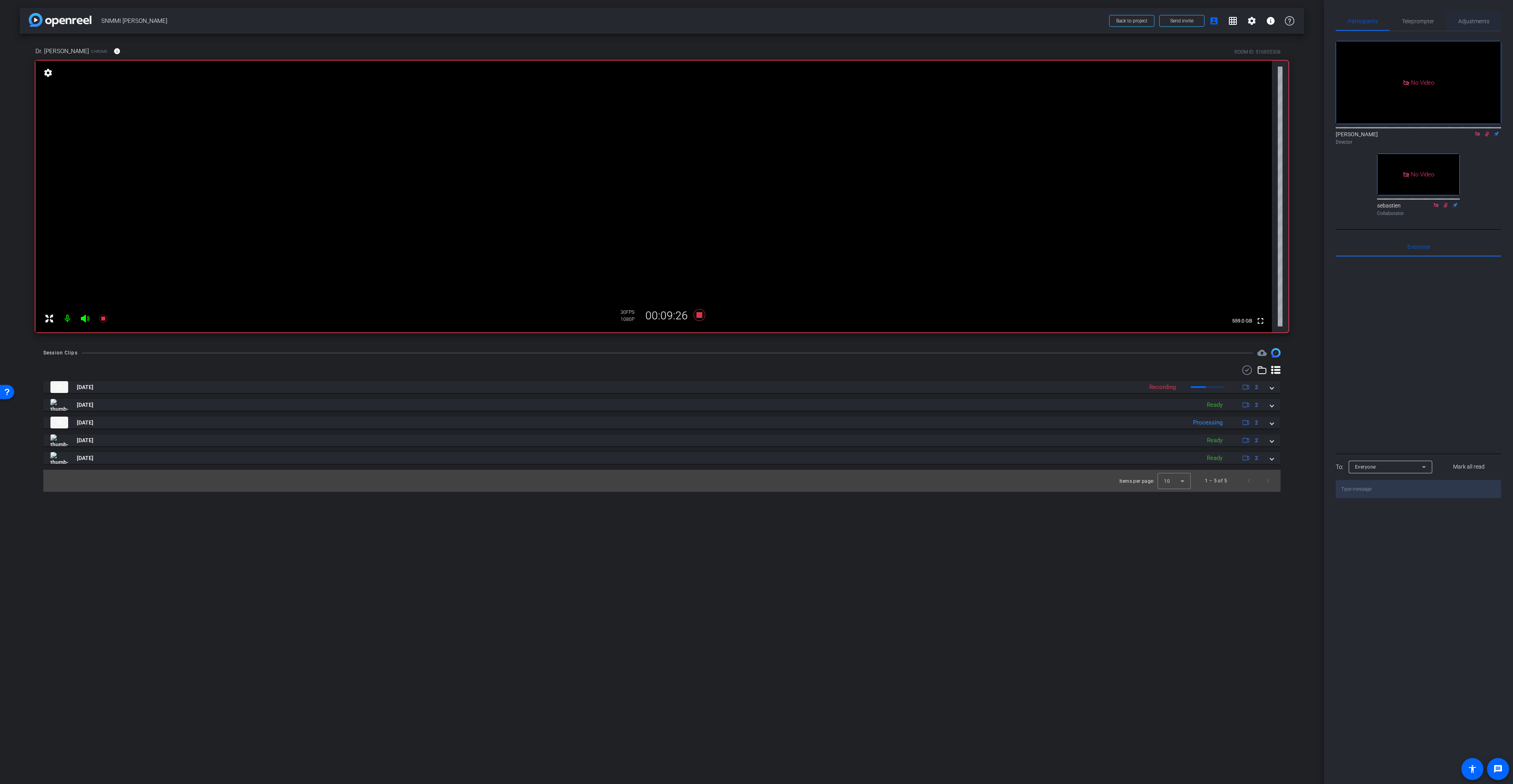
click at [1486, 20] on span "Adjustments" at bounding box center [1473, 21] width 31 height 5
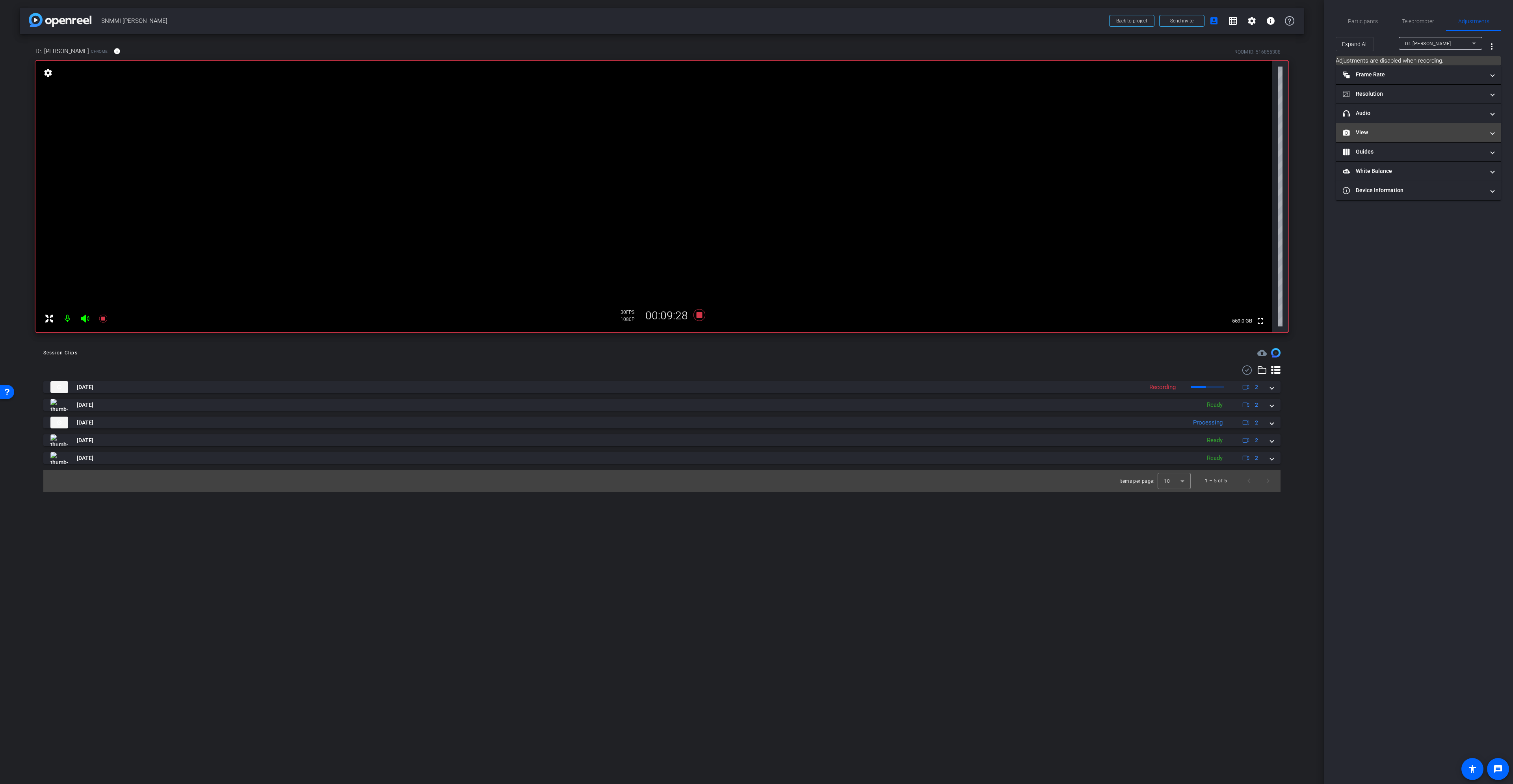
click at [1434, 139] on mat-expansion-panel-header "View" at bounding box center [1418, 132] width 165 height 19
click at [1427, 159] on rect at bounding box center [1427, 158] width 5 height 3
click at [1357, 24] on span "Participants" at bounding box center [1363, 21] width 30 height 5
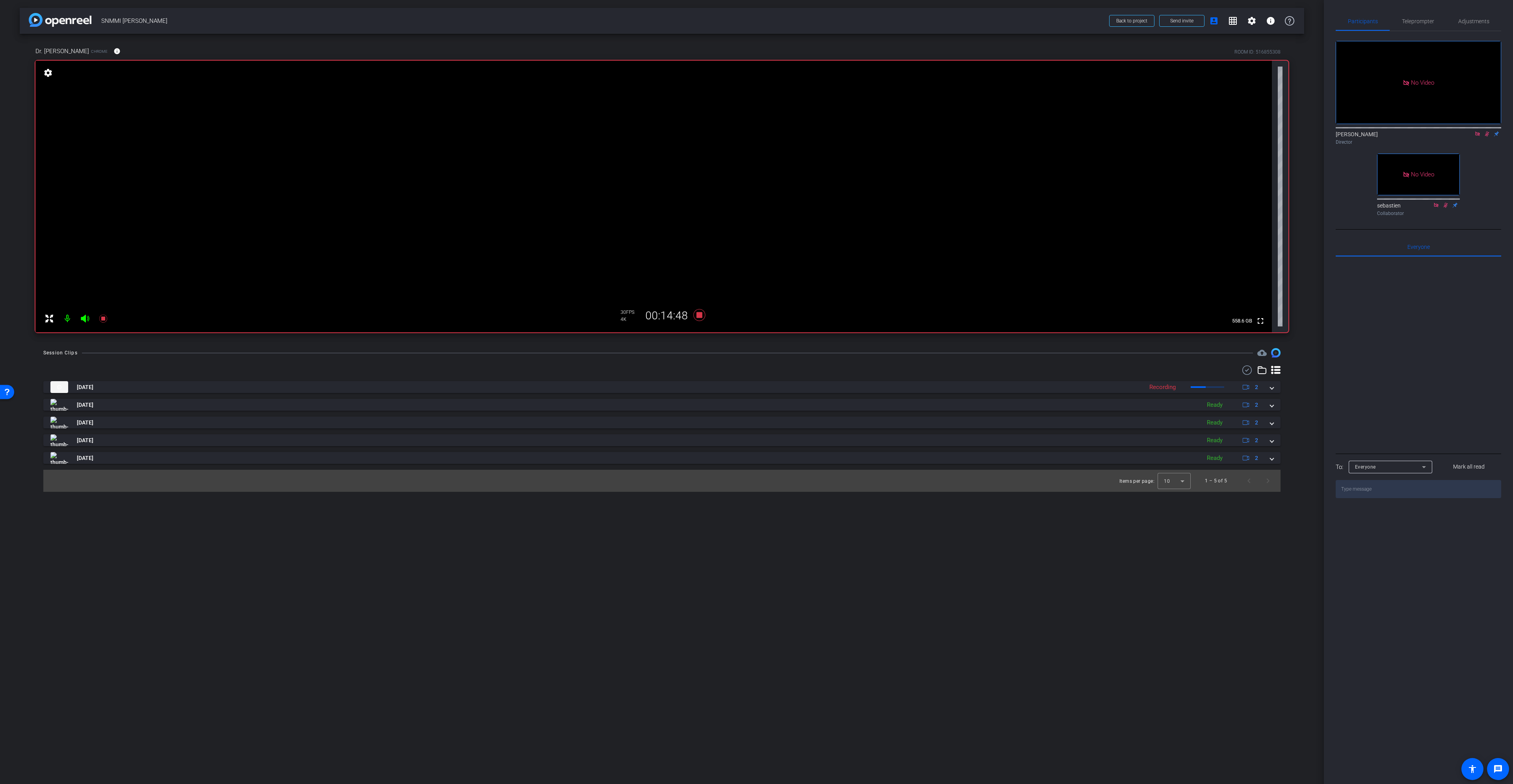
click at [1478, 131] on icon at bounding box center [1478, 134] width 6 height 5
click at [1478, 137] on icon at bounding box center [1478, 134] width 6 height 5
click at [701, 317] on icon at bounding box center [699, 315] width 12 height 12
click at [1495, 19] on div "Adjustments" at bounding box center [1473, 21] width 55 height 19
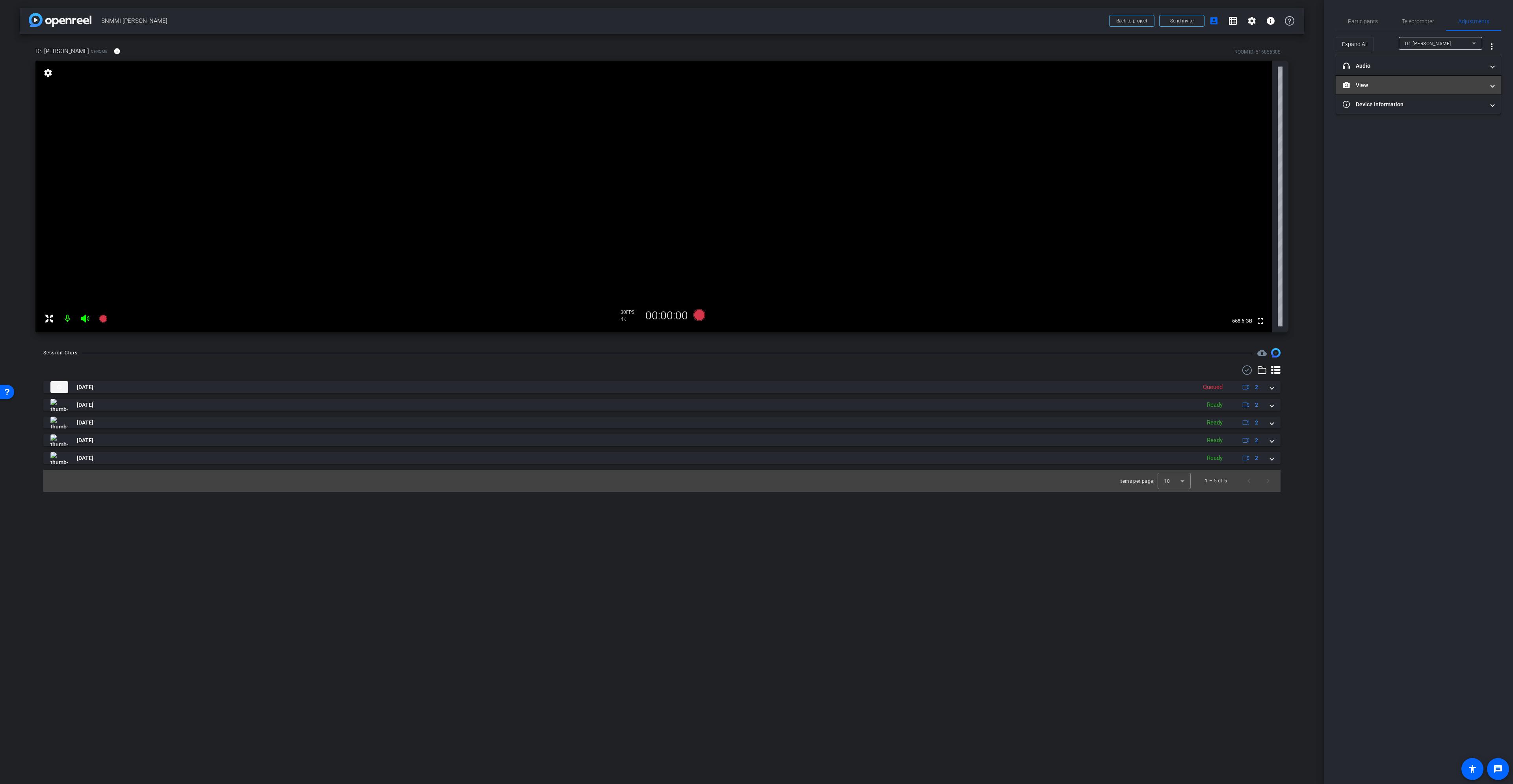
click at [1427, 80] on mat-expansion-panel-header "View" at bounding box center [1418, 85] width 165 height 19
click at [1409, 109] on icon at bounding box center [1411, 111] width 5 height 5
click at [1358, 16] on span "Participants" at bounding box center [1363, 21] width 30 height 19
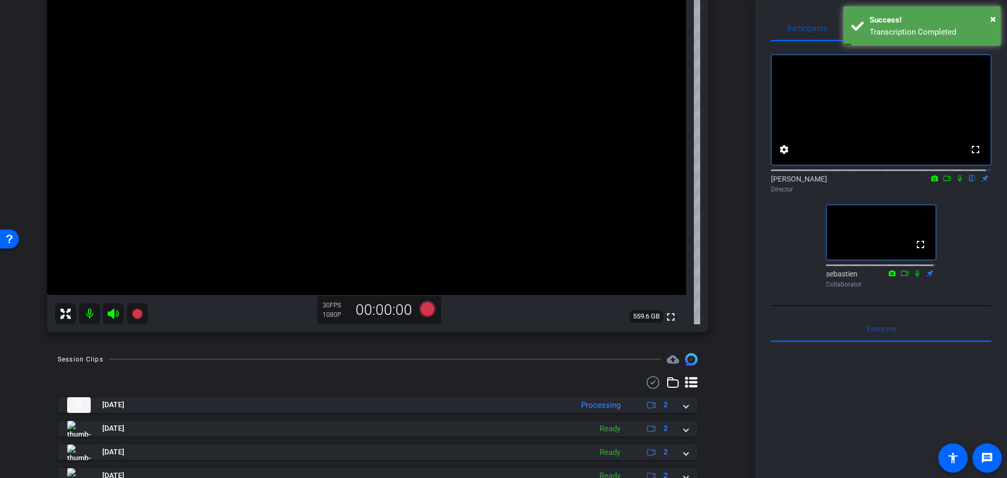
scroll to position [172, 0]
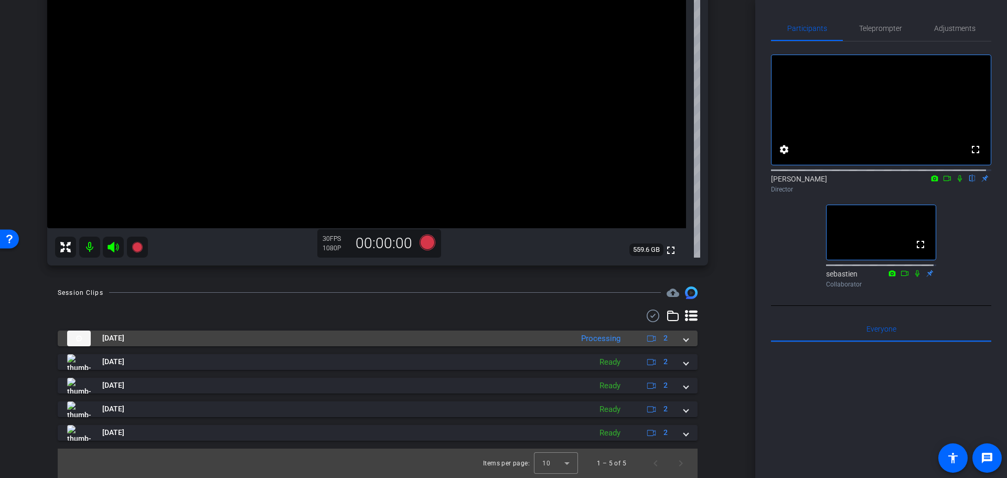
click at [680, 337] on mat-expansion-panel-header "[DATE] Processing 2" at bounding box center [378, 338] width 640 height 16
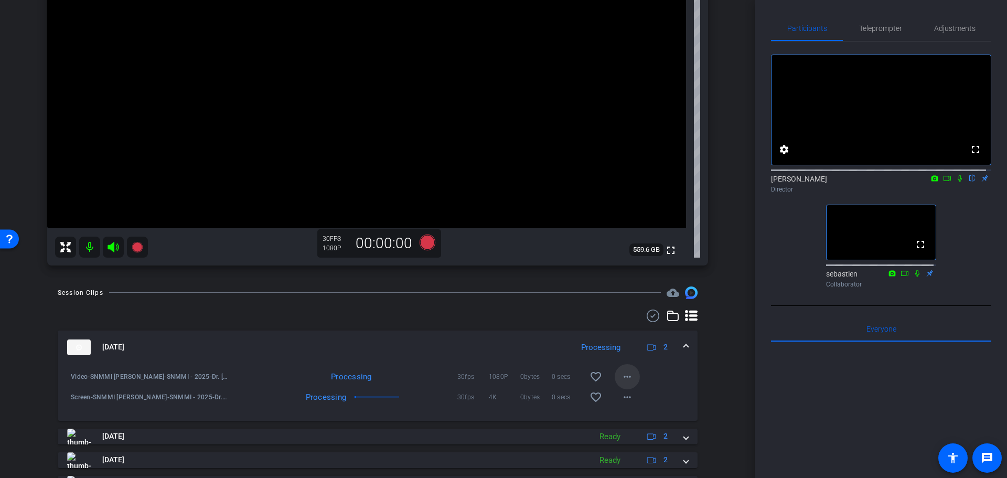
click at [631, 375] on span at bounding box center [627, 376] width 25 height 25
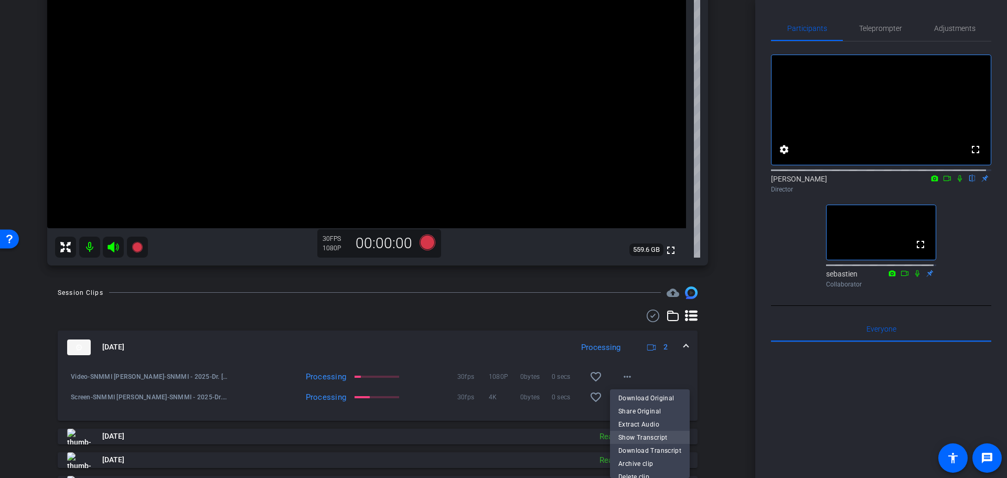
scroll to position [0, 0]
click at [659, 370] on div at bounding box center [503, 239] width 1007 height 478
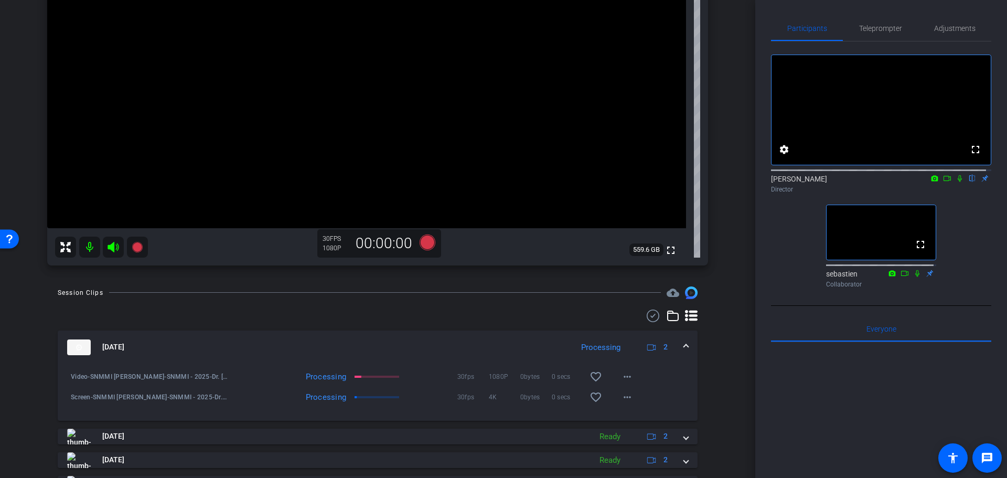
click at [683, 345] on mat-expansion-panel-header "[DATE] Processing 2" at bounding box center [378, 347] width 640 height 34
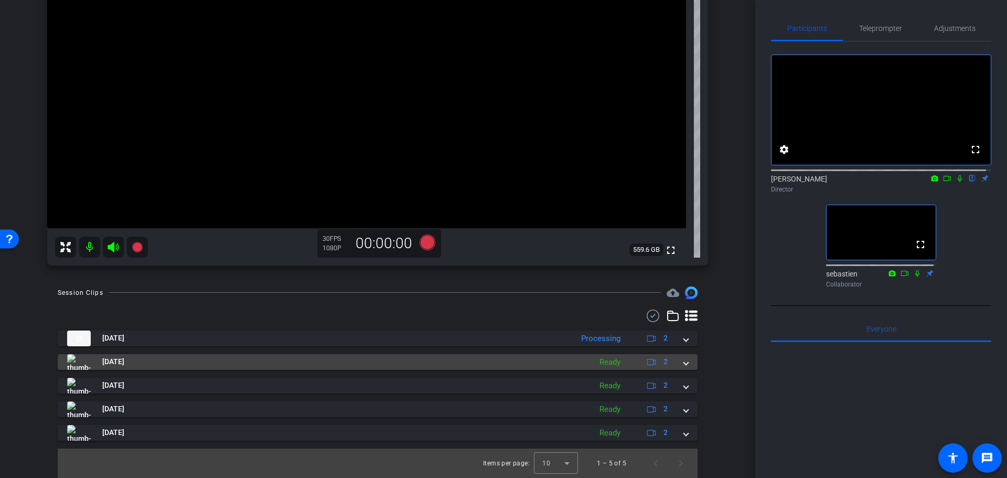
click at [683, 365] on mat-expansion-panel-header "[DATE] Ready 2" at bounding box center [378, 362] width 640 height 16
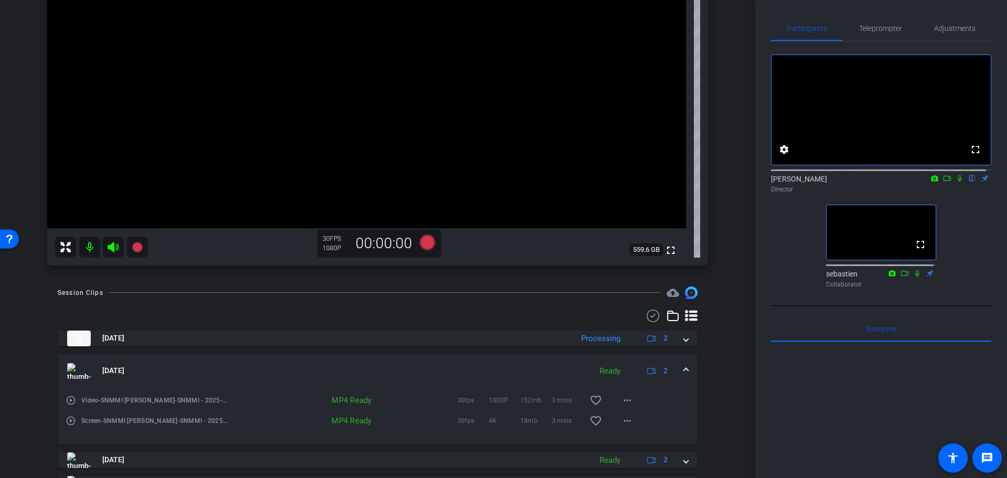
click at [683, 366] on mat-expansion-panel-header "[DATE] Ready 2" at bounding box center [378, 371] width 640 height 34
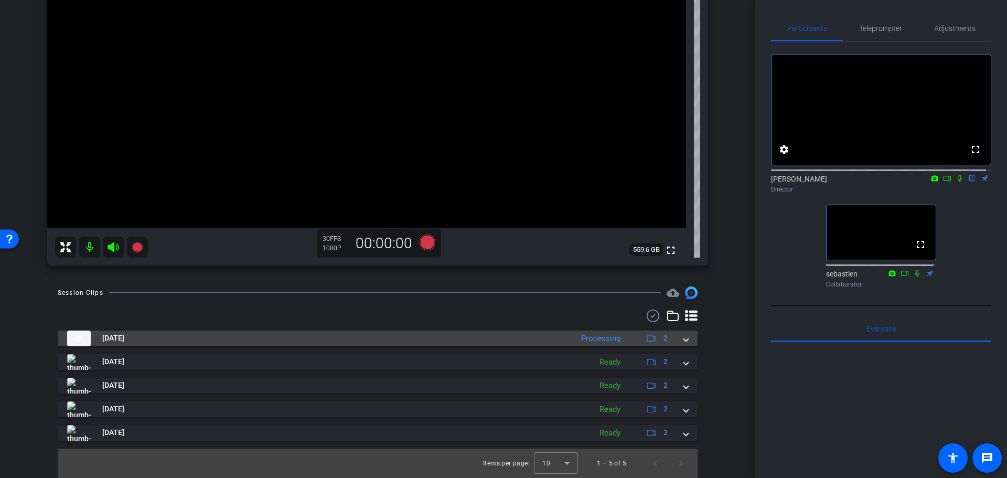
click at [684, 341] on span at bounding box center [686, 338] width 4 height 11
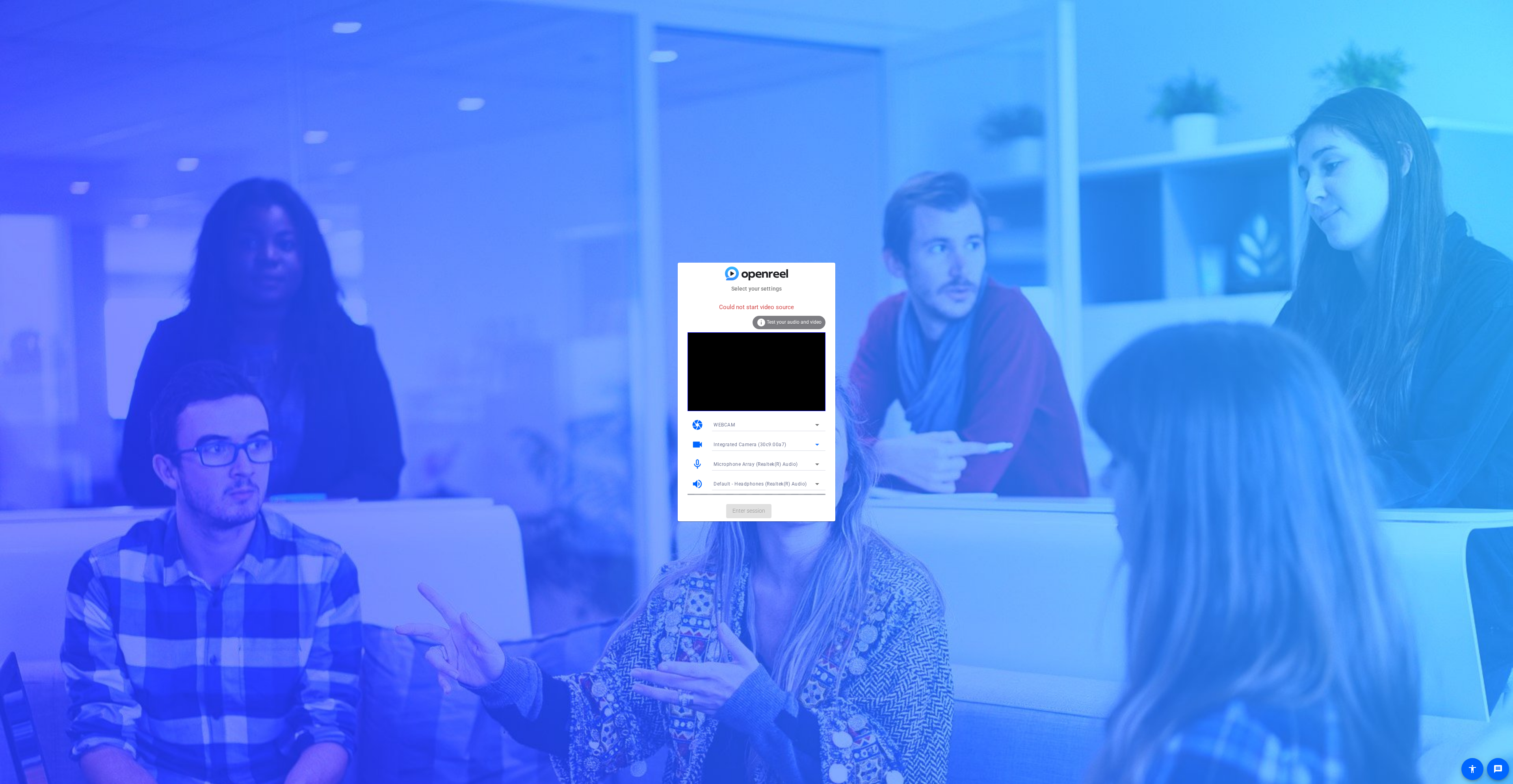
click at [761, 440] on div "Integrated Camera (30c9:00a7)" at bounding box center [764, 444] width 101 height 10
click at [742, 475] on span "OBS Virtual Camera" at bounding box center [736, 473] width 45 height 10
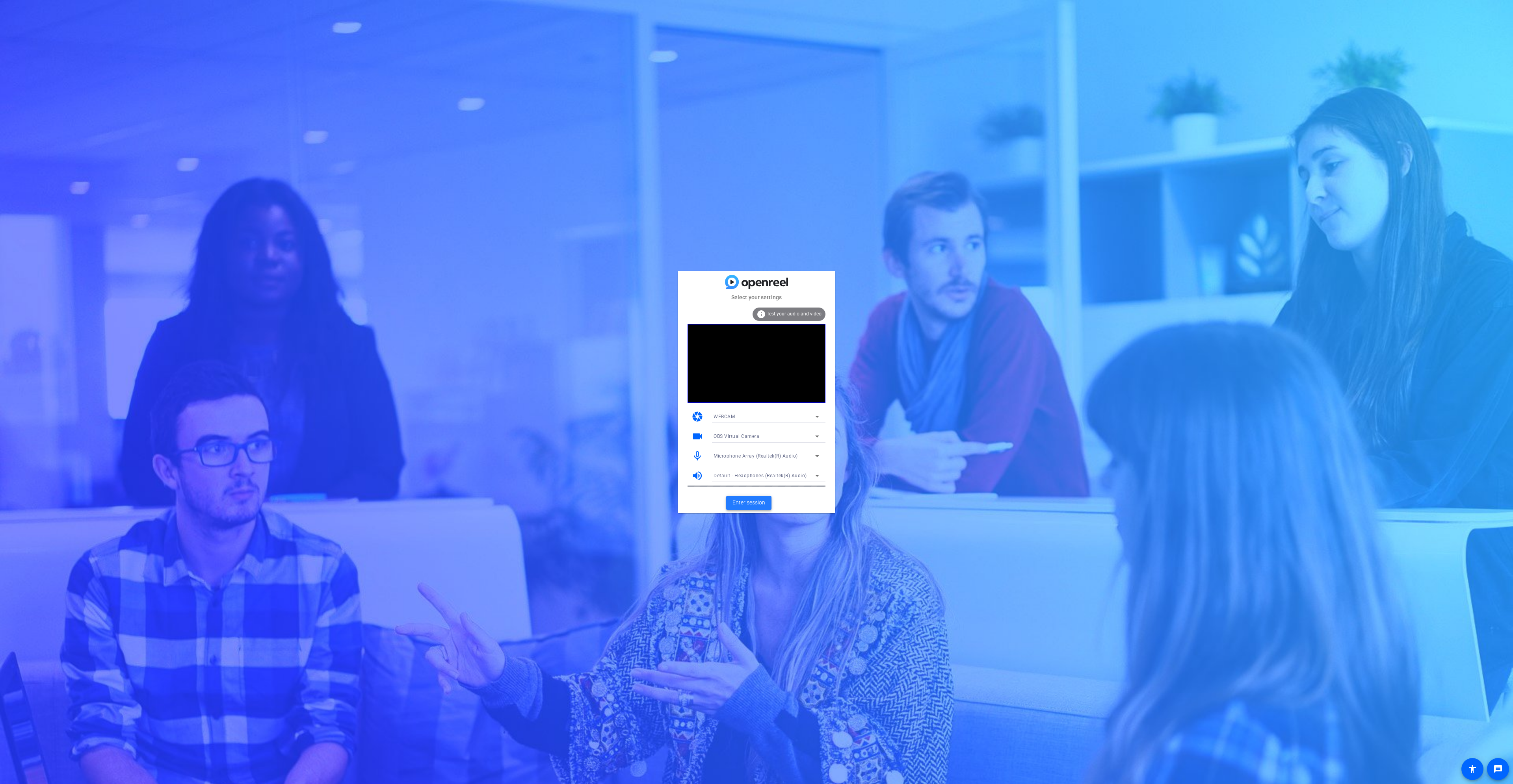
click at [747, 502] on span "Enter session" at bounding box center [749, 502] width 33 height 8
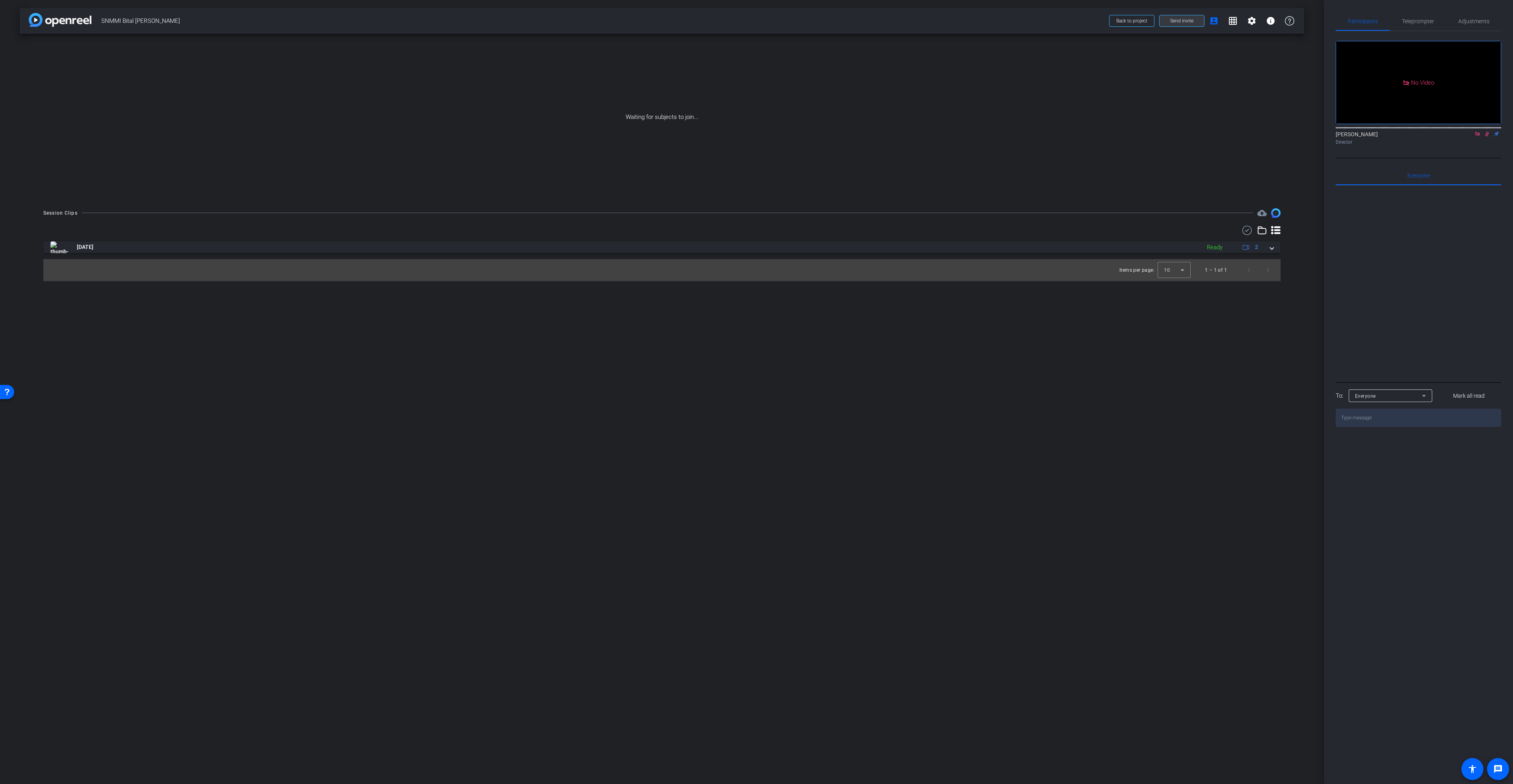
click at [1189, 19] on span "Send invite" at bounding box center [1182, 21] width 23 height 6
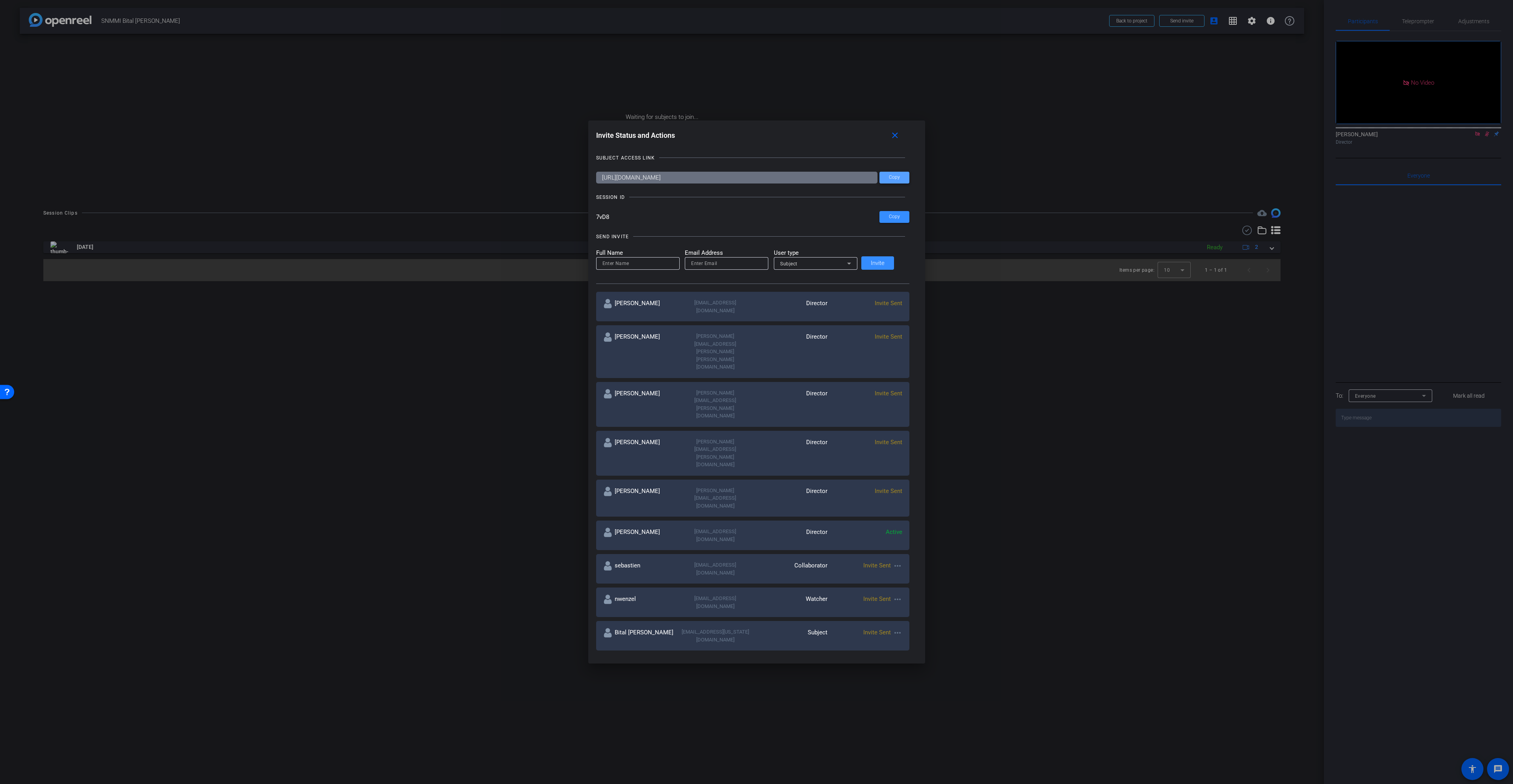
click at [892, 182] on span at bounding box center [895, 177] width 30 height 19
click at [1191, 151] on div at bounding box center [756, 392] width 1513 height 784
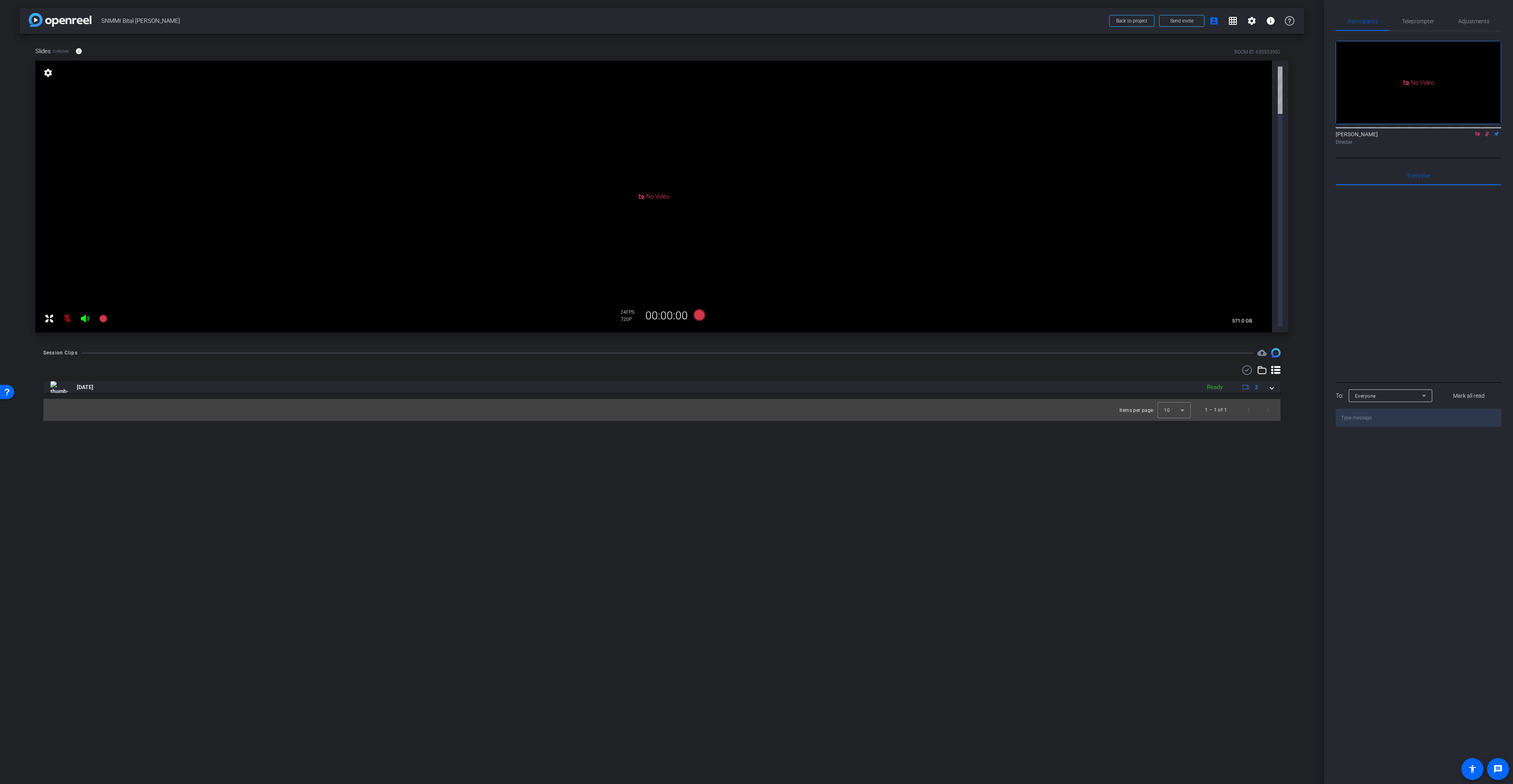
click at [83, 314] on icon at bounding box center [85, 318] width 10 height 10
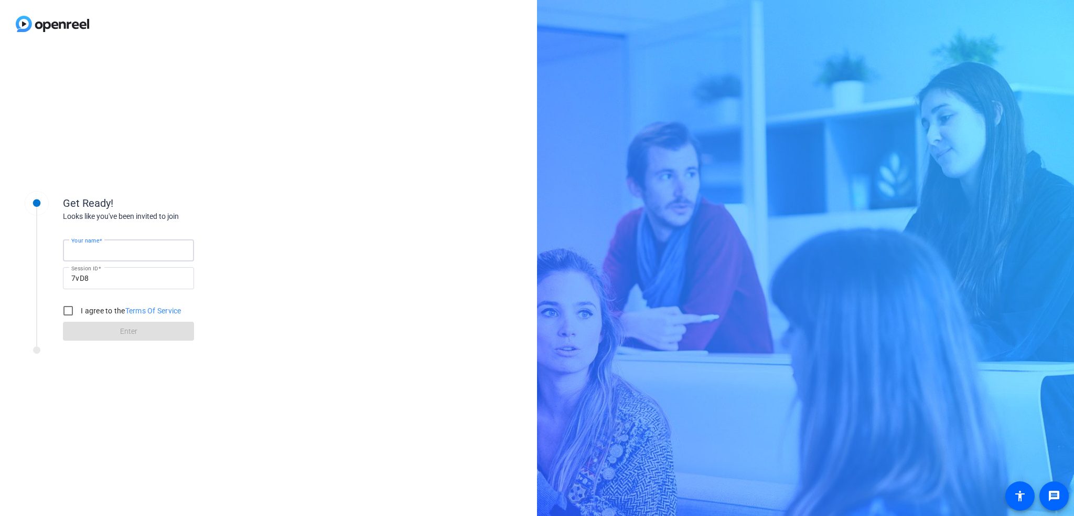
click at [113, 252] on input "Your name" at bounding box center [128, 250] width 114 height 13
type input "Slides"
click at [67, 311] on input "I agree to the Terms Of Service" at bounding box center [68, 310] width 21 height 21
checkbox input "true"
click at [93, 325] on span at bounding box center [128, 330] width 131 height 25
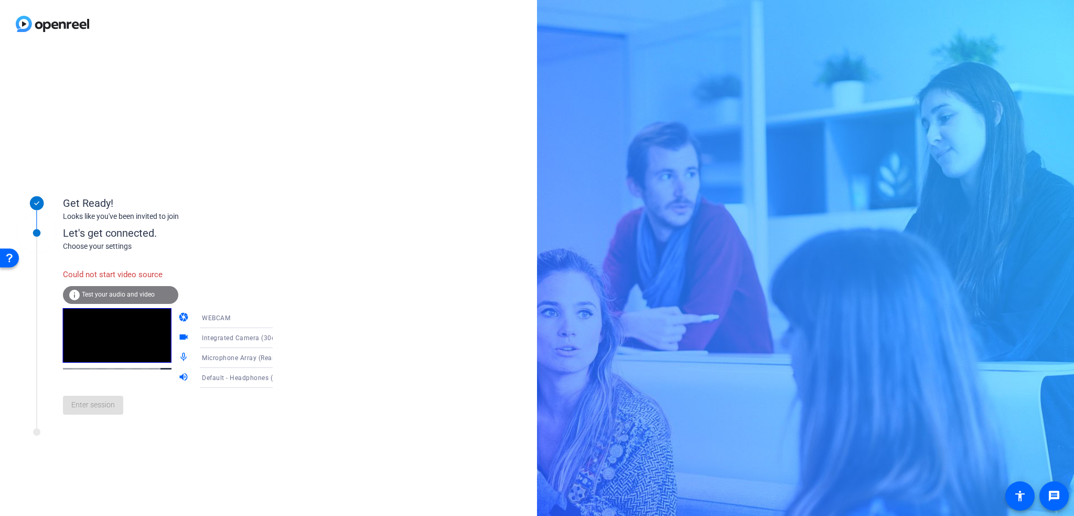
click at [219, 336] on span "Integrated Camera (30c9:00a7)" at bounding box center [250, 337] width 97 height 8
click at [222, 388] on span "OBS Virtual Camera" at bounding box center [217, 392] width 60 height 13
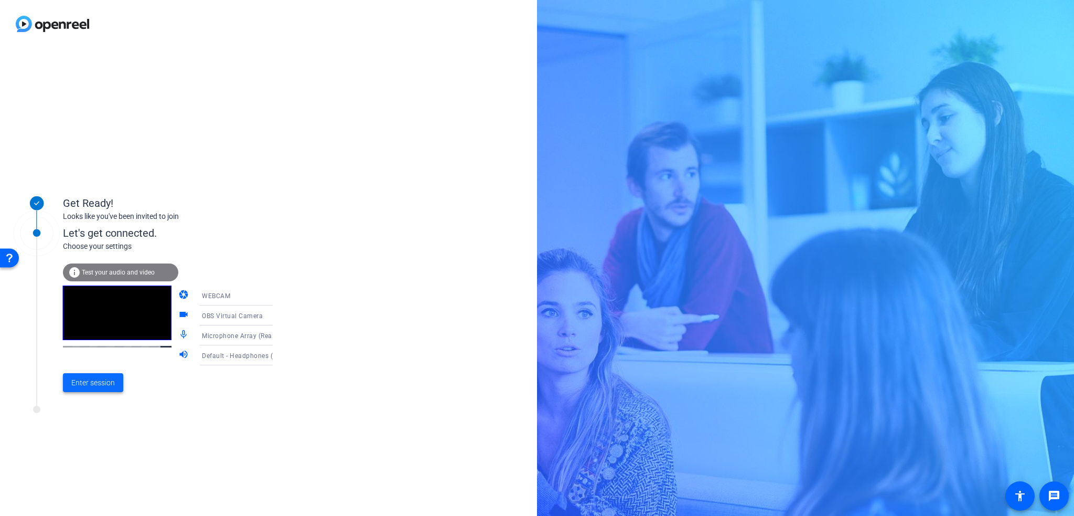
click at [86, 386] on span "Enter session" at bounding box center [93, 382] width 44 height 11
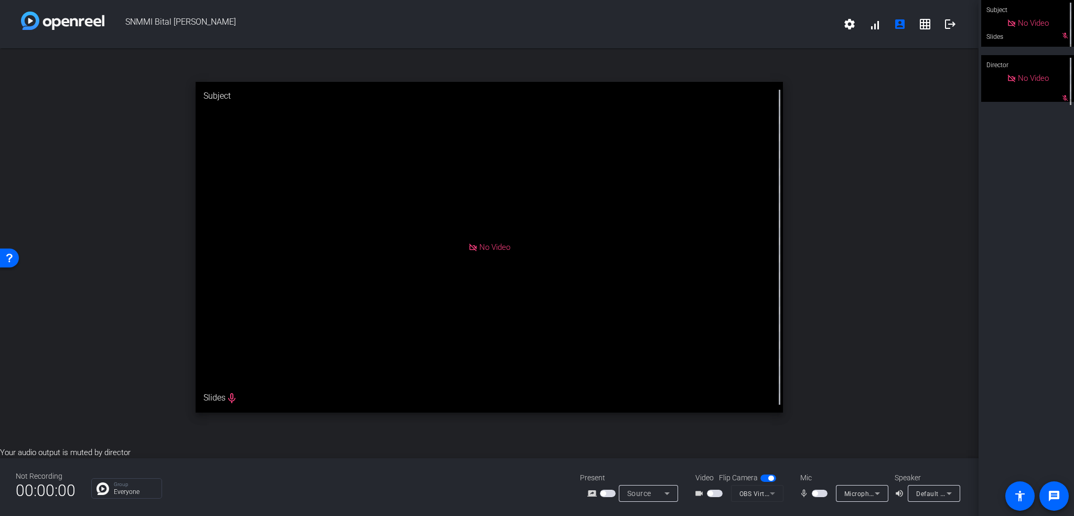
click at [646, 494] on span "Source" at bounding box center [639, 493] width 24 height 8
click at [652, 458] on span "Screen Sharing" at bounding box center [645, 453] width 45 height 13
click at [658, 482] on div "Present" at bounding box center [632, 477] width 105 height 11
click at [656, 490] on span "Screen Sharing" at bounding box center [650, 493] width 46 height 8
click at [655, 469] on span "Upload Presentation" at bounding box center [654, 474] width 62 height 13
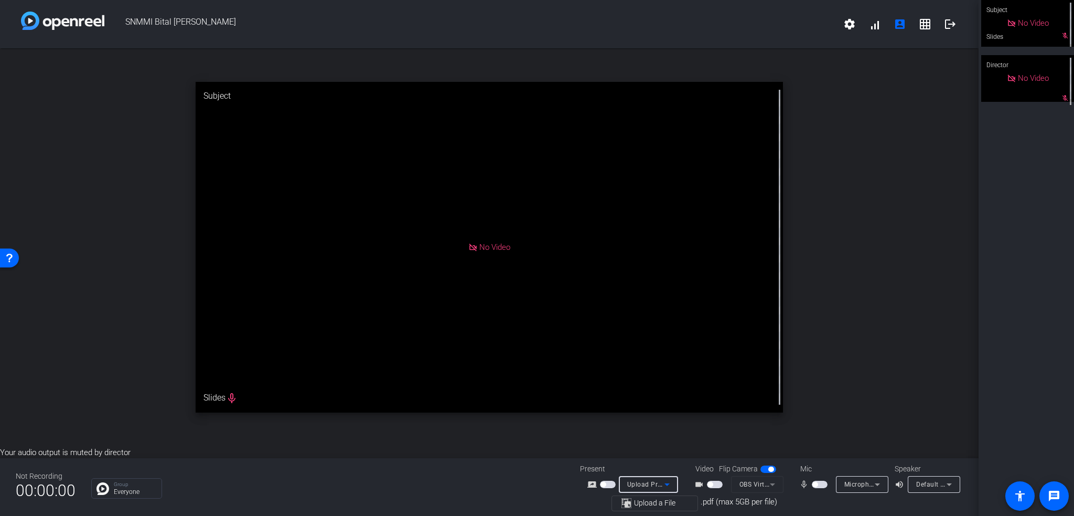
click at [654, 485] on span "Upload Presentation" at bounding box center [658, 483] width 63 height 8
click at [789, 423] on div at bounding box center [537, 258] width 1074 height 516
click at [713, 484] on span "button" at bounding box center [715, 483] width 16 height 7
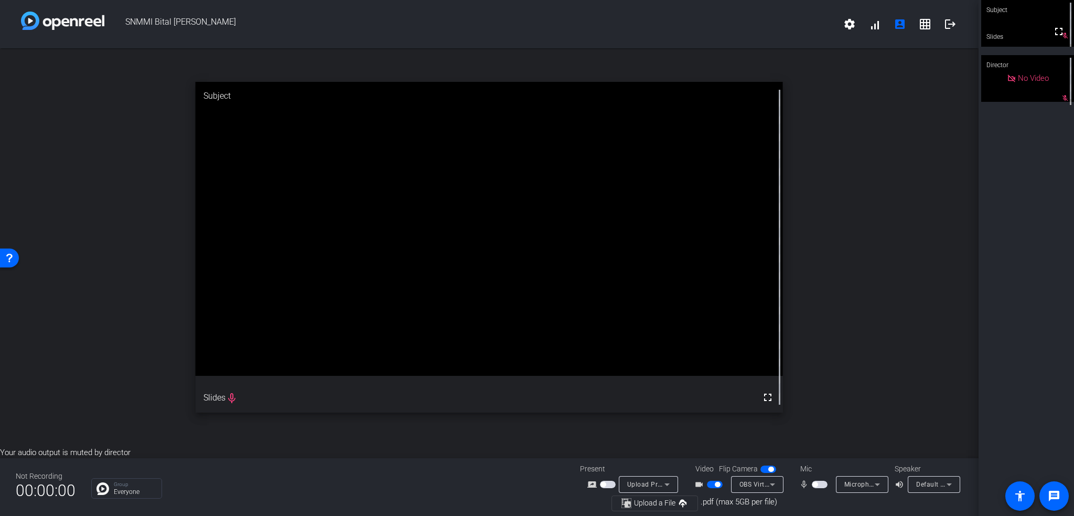
click at [713, 487] on span "button" at bounding box center [715, 483] width 16 height 7
